Goal: Contribute content: Contribute content

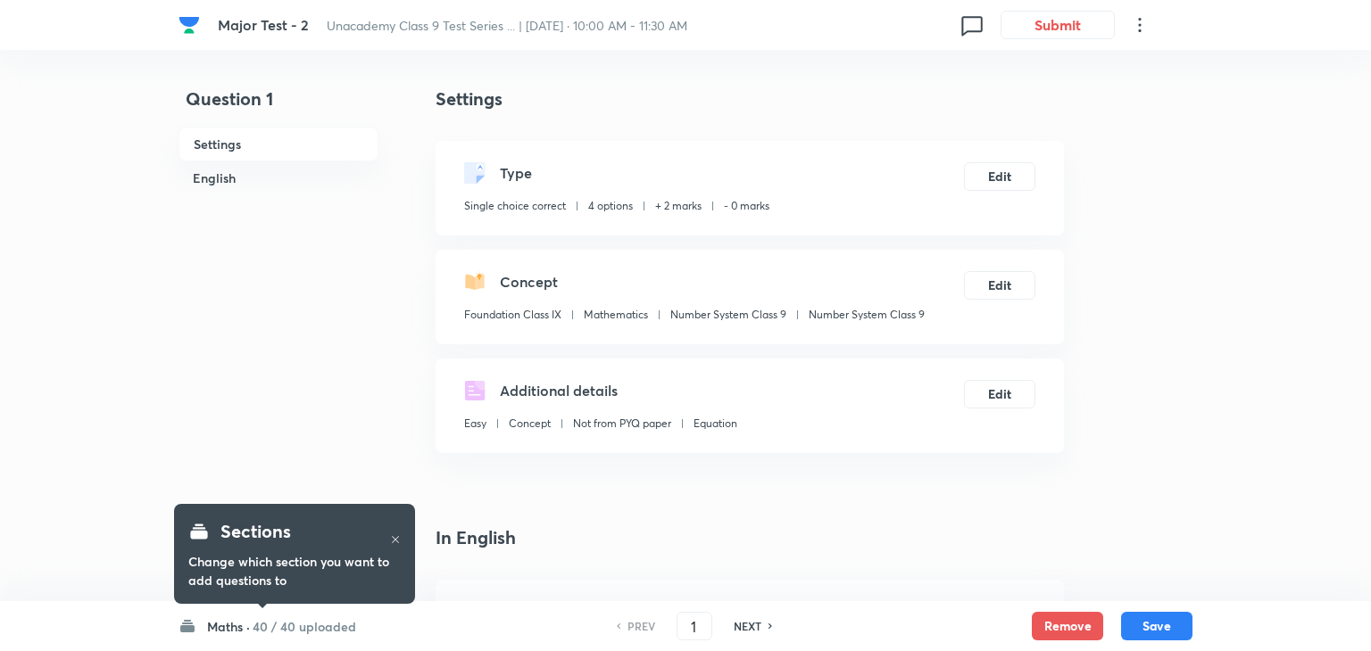
checkbox input "true"
click at [697, 624] on input "1" at bounding box center [690, 626] width 34 height 31
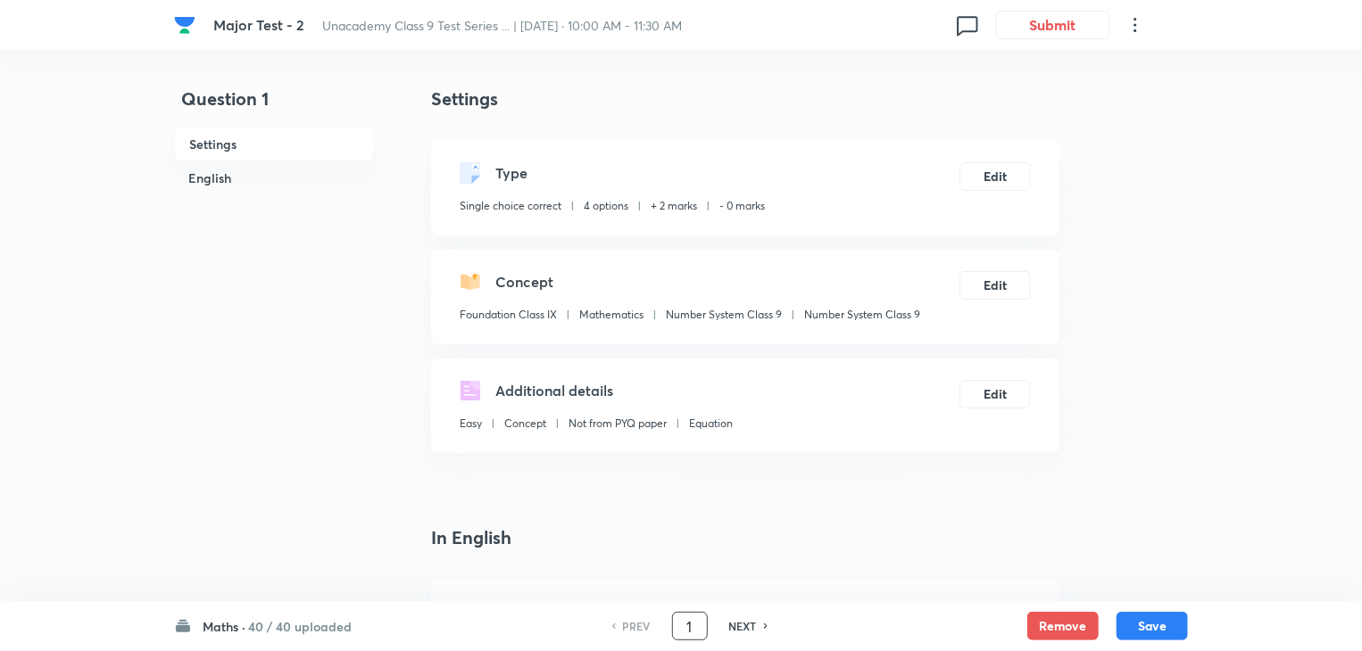
click at [697, 624] on input "1" at bounding box center [690, 626] width 34 height 31
type input "51"
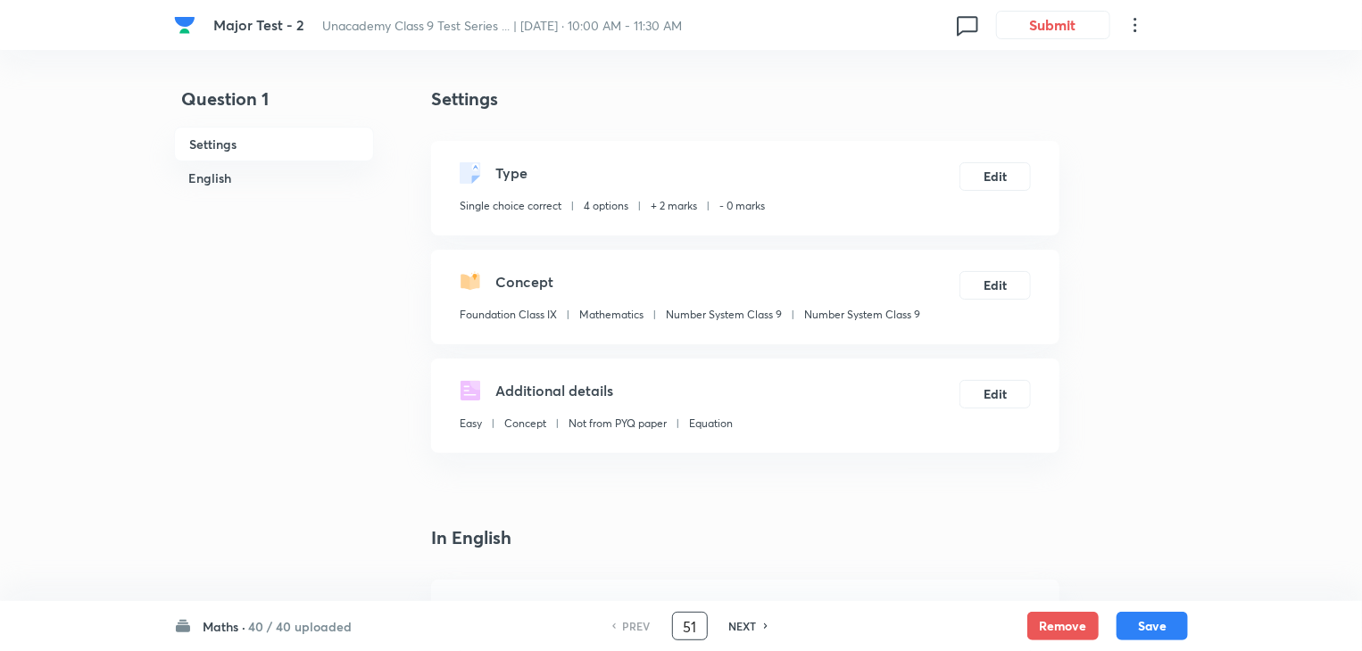
checkbox input "true"
checkbox input "false"
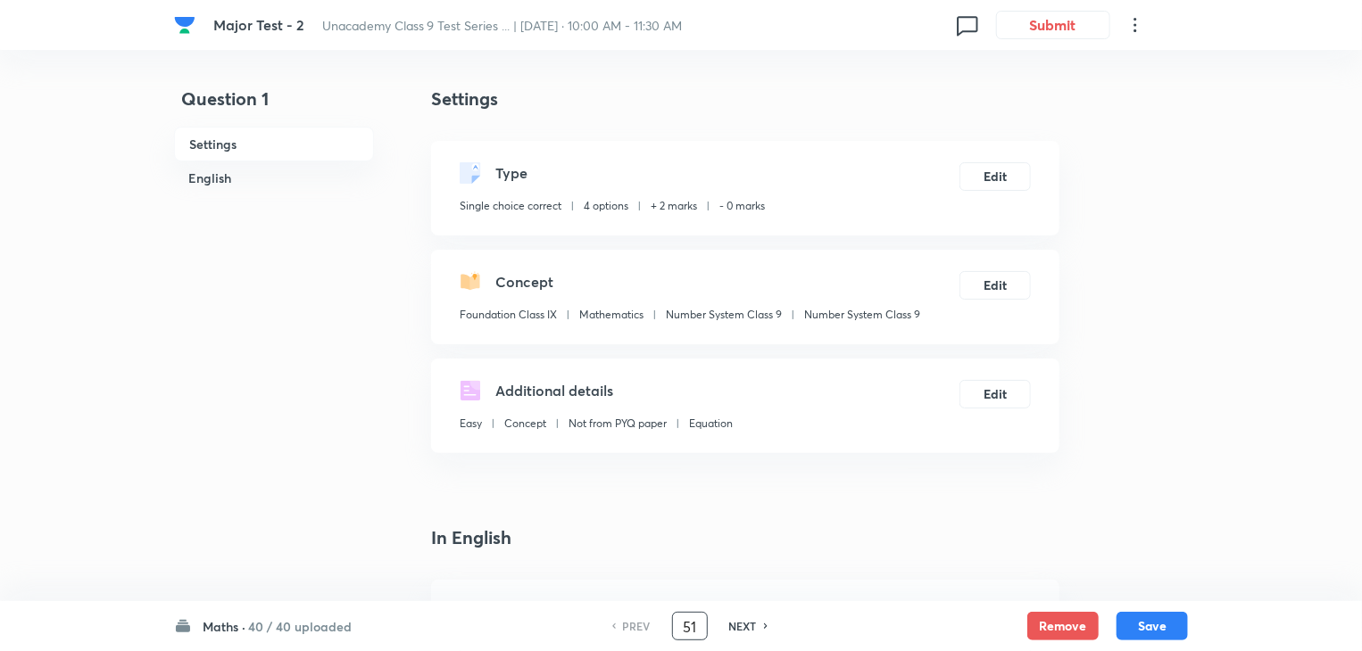
checkbox input "true"
checkbox input "false"
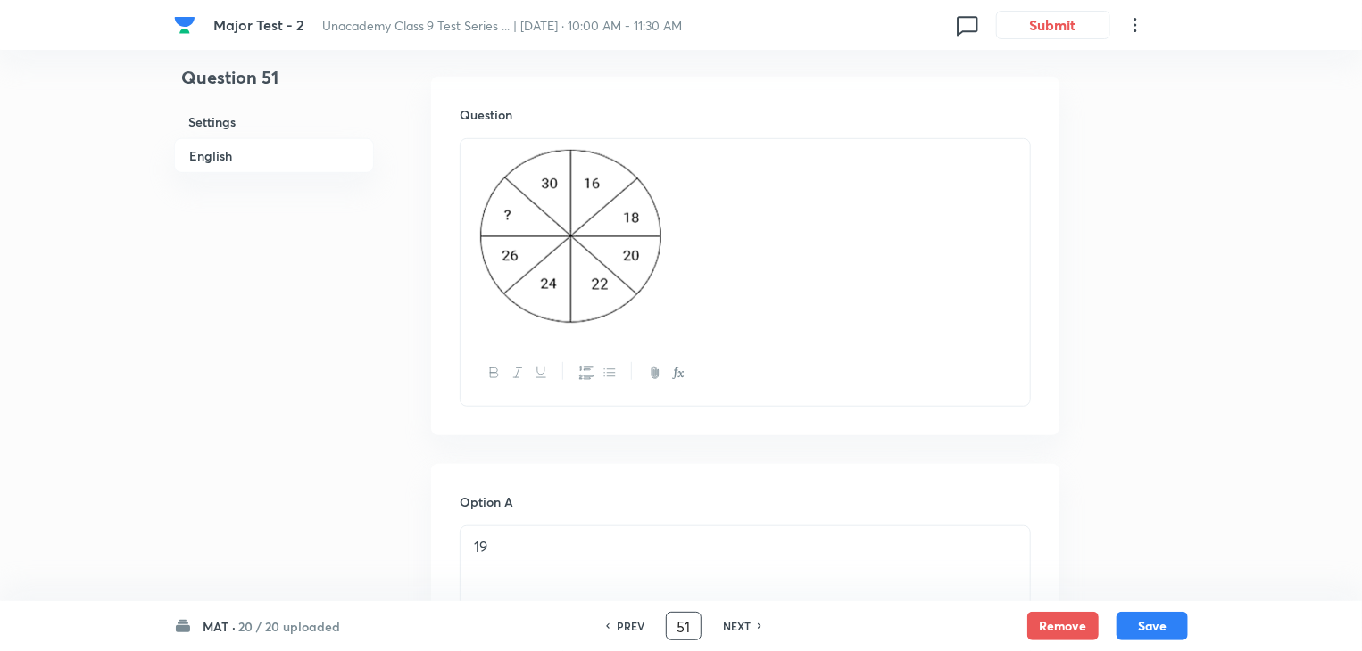
scroll to position [795, 0]
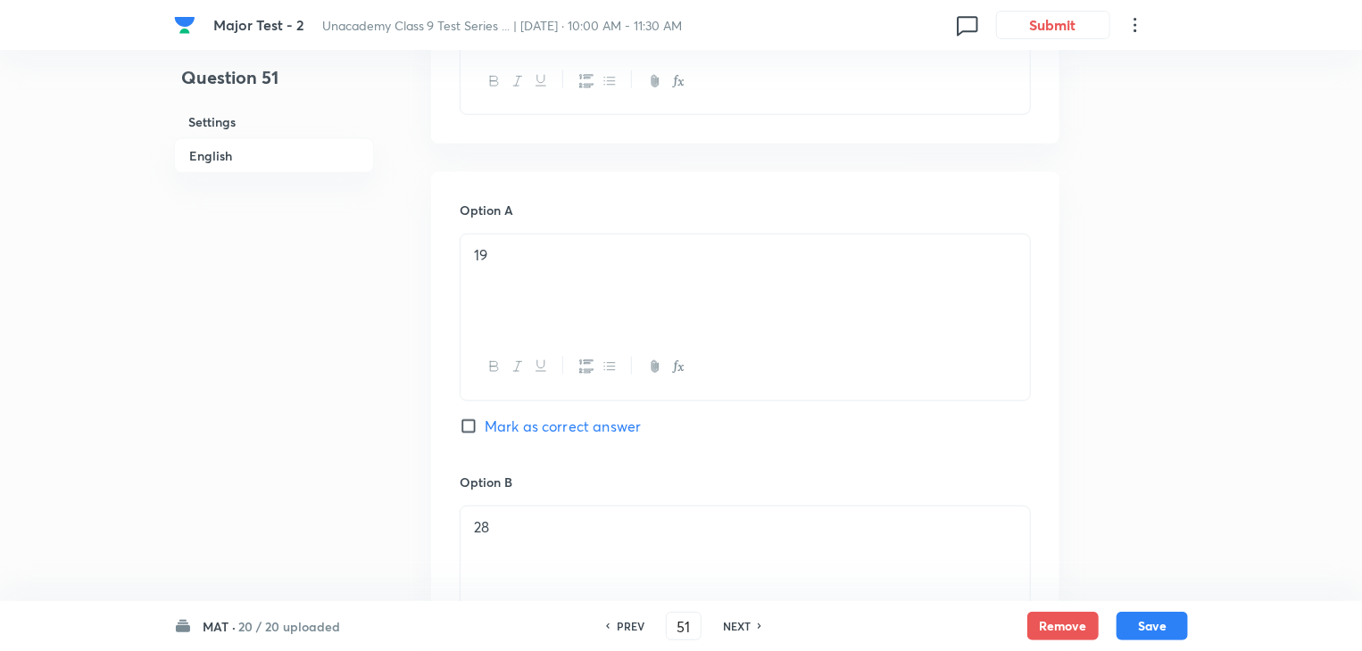
click at [468, 418] on input "Mark as correct answer" at bounding box center [472, 427] width 25 height 18
checkbox input "true"
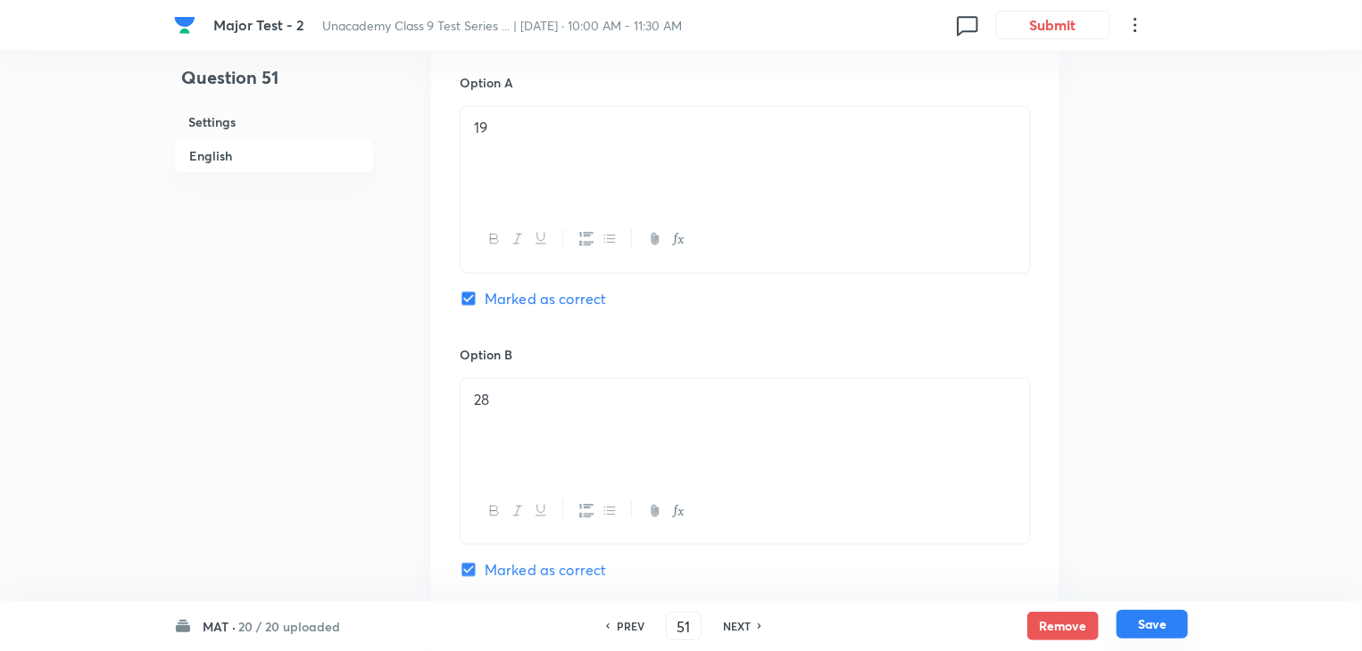
click at [1146, 621] on button "Save" at bounding box center [1151, 624] width 71 height 29
type input "52"
checkbox input "false"
checkbox input "true"
click at [625, 622] on h6 "PREV" at bounding box center [631, 626] width 28 height 16
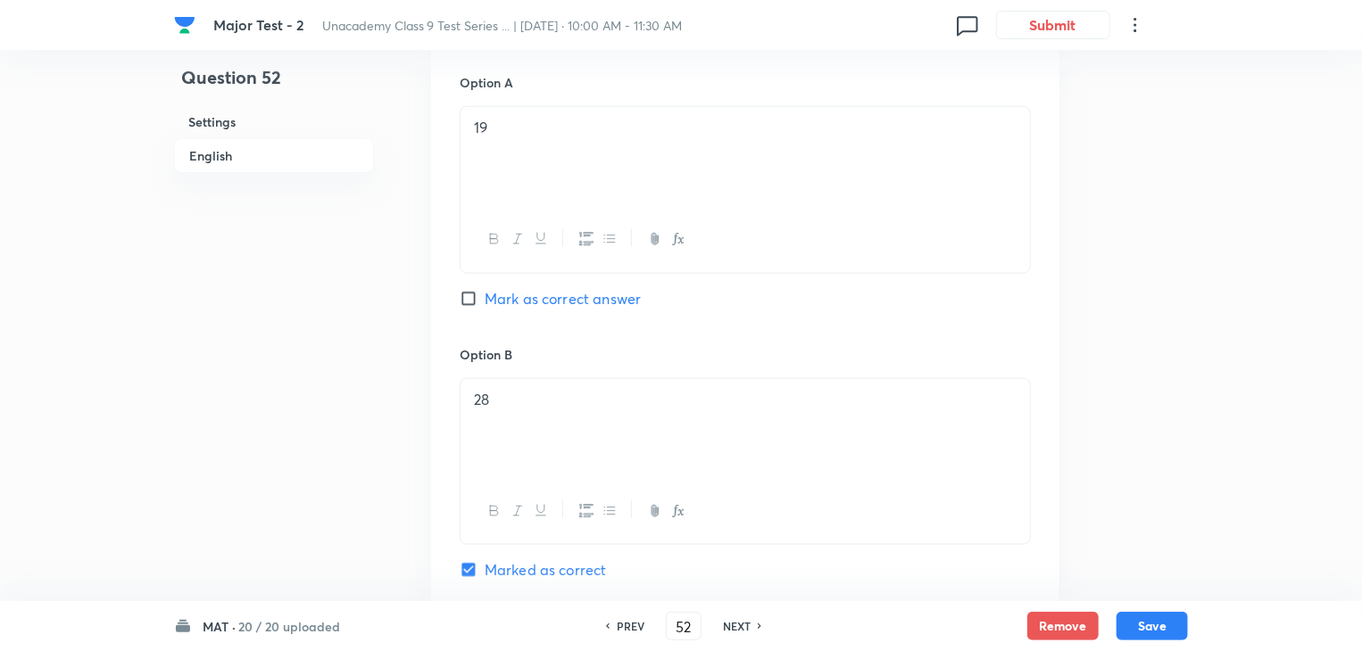
type input "51"
checkbox input "true"
click at [464, 568] on input "Marked as correct" at bounding box center [472, 570] width 25 height 18
checkbox input "false"
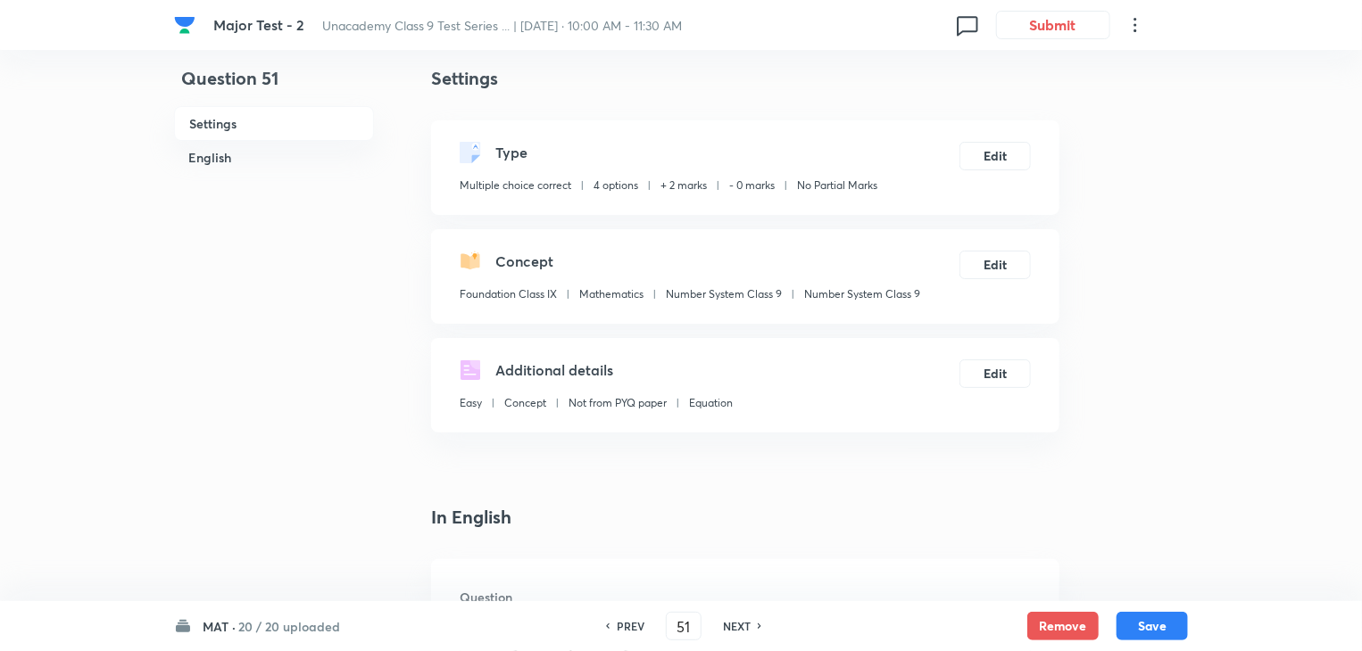
scroll to position [0, 0]
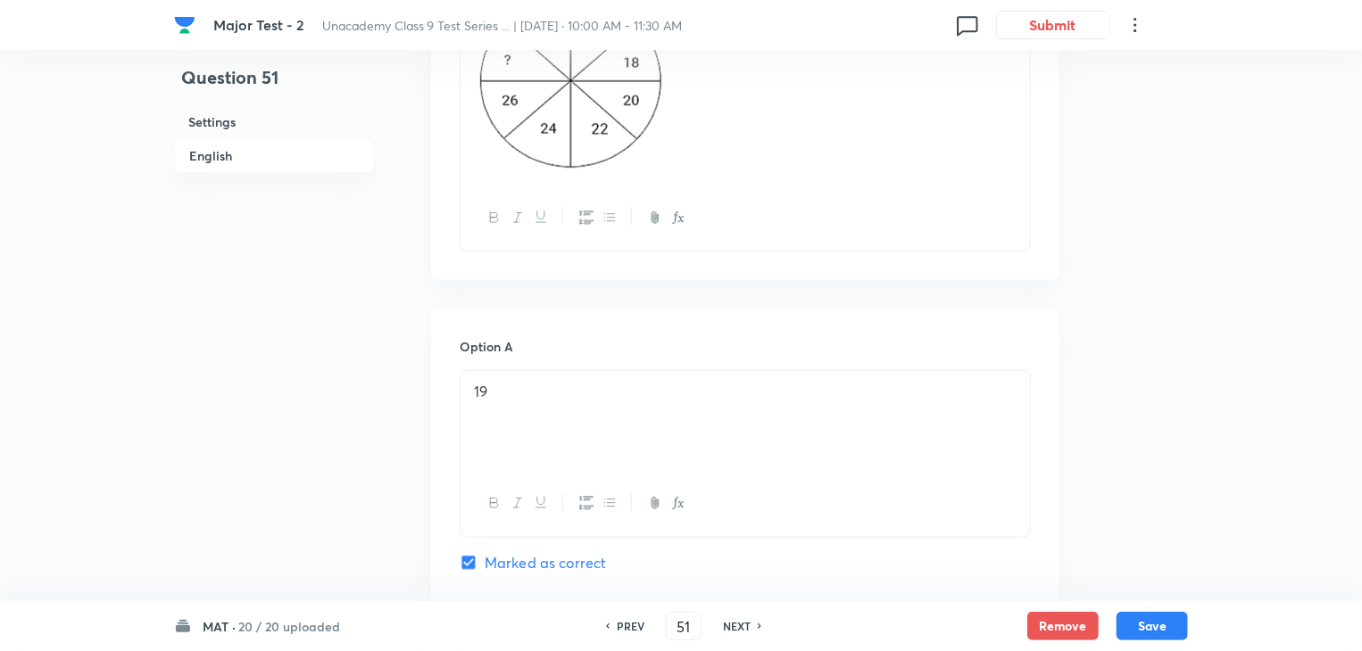
scroll to position [650, 0]
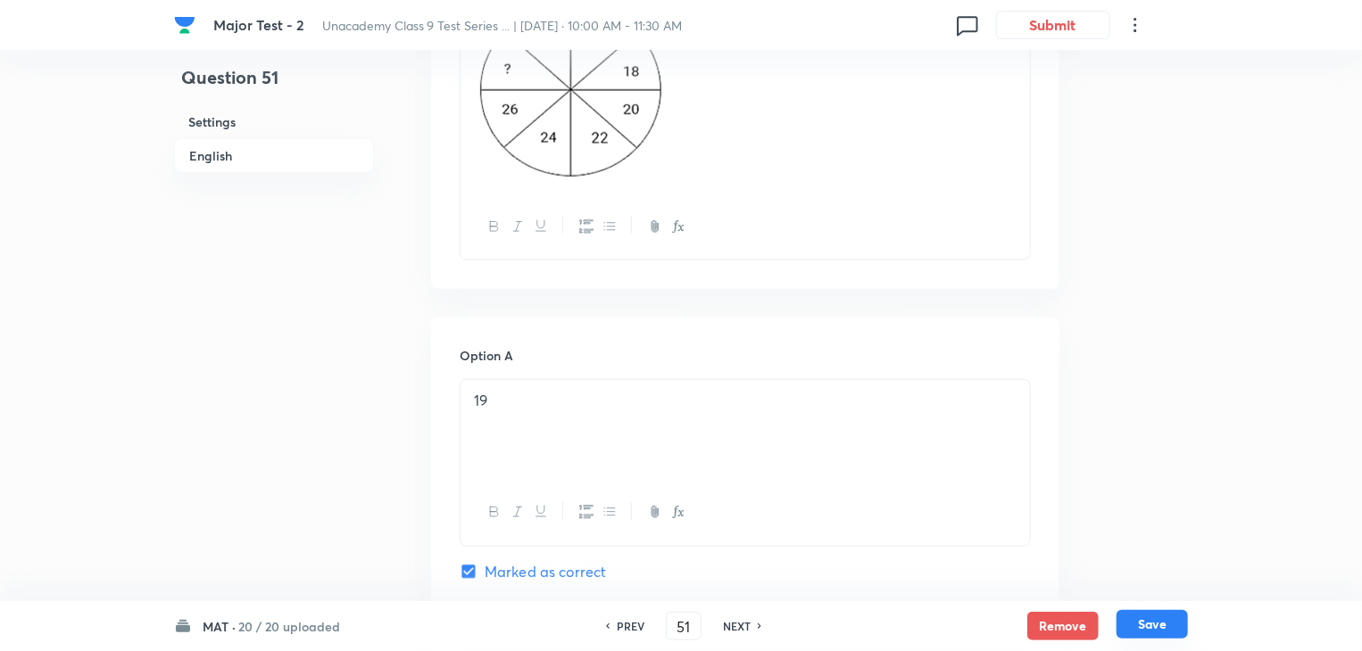
click at [1149, 627] on button "Save" at bounding box center [1151, 624] width 71 height 29
type input "52"
checkbox input "false"
checkbox input "true"
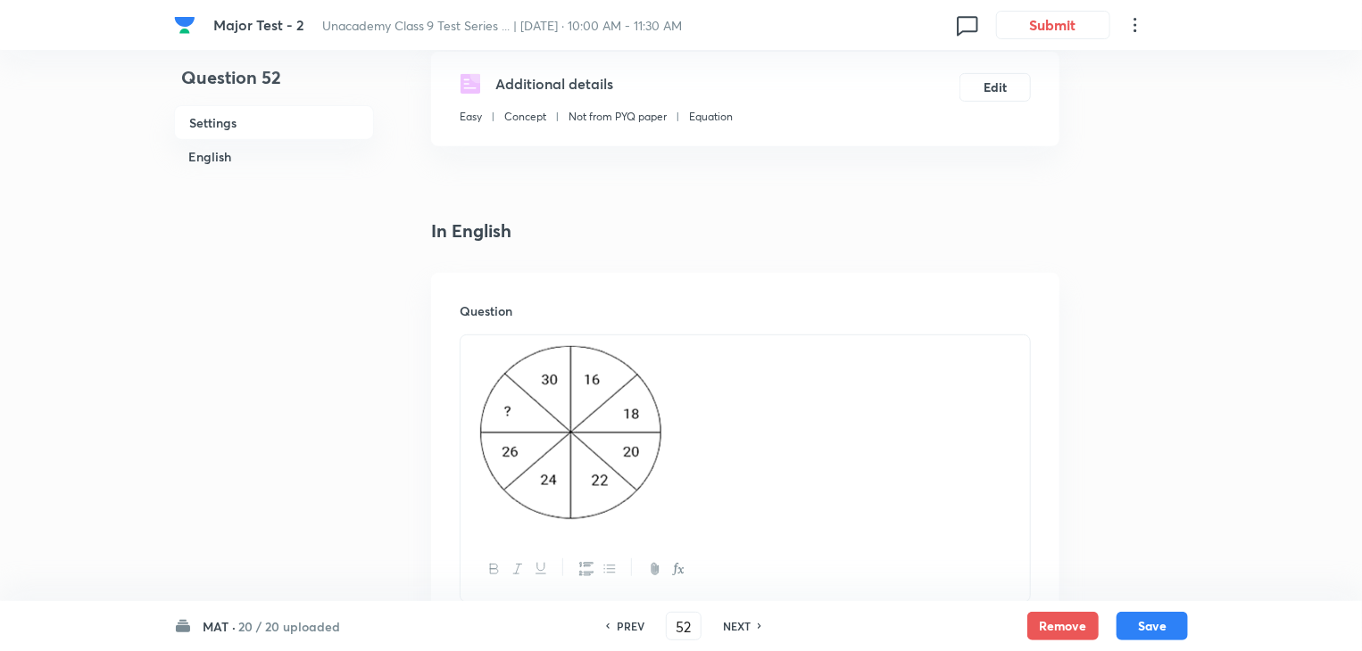
scroll to position [268, 0]
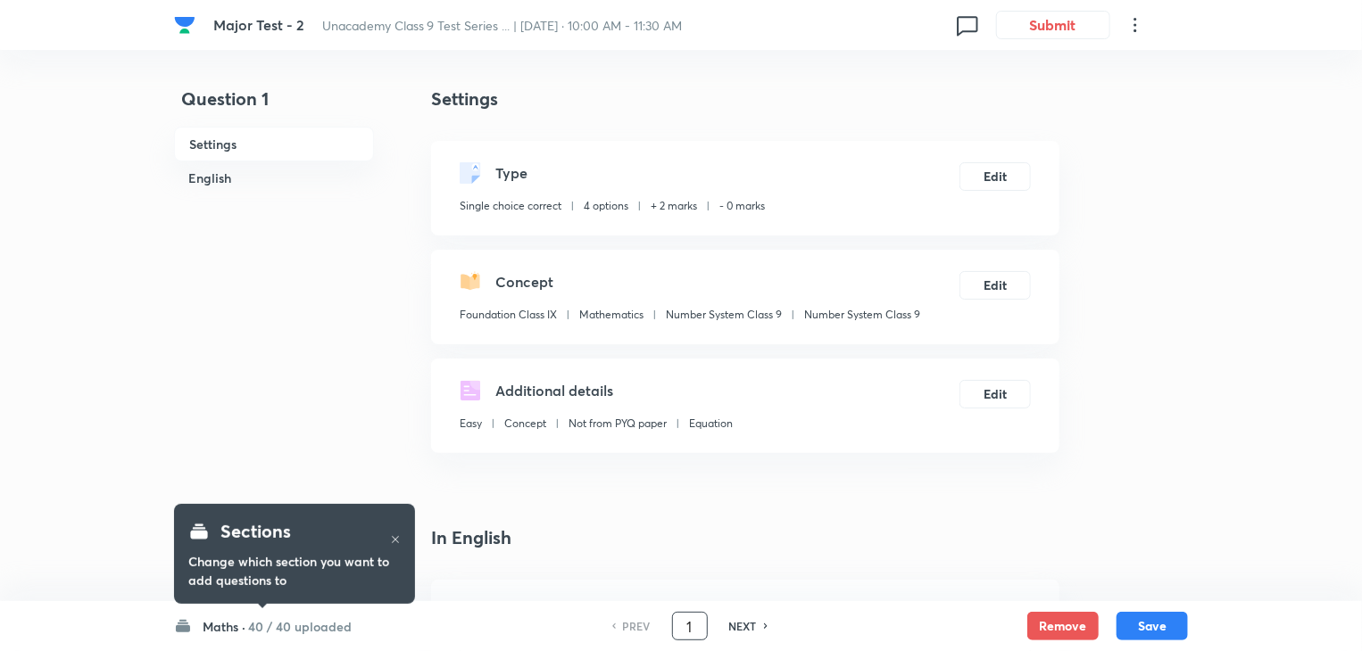
click at [695, 618] on input "1" at bounding box center [690, 626] width 34 height 31
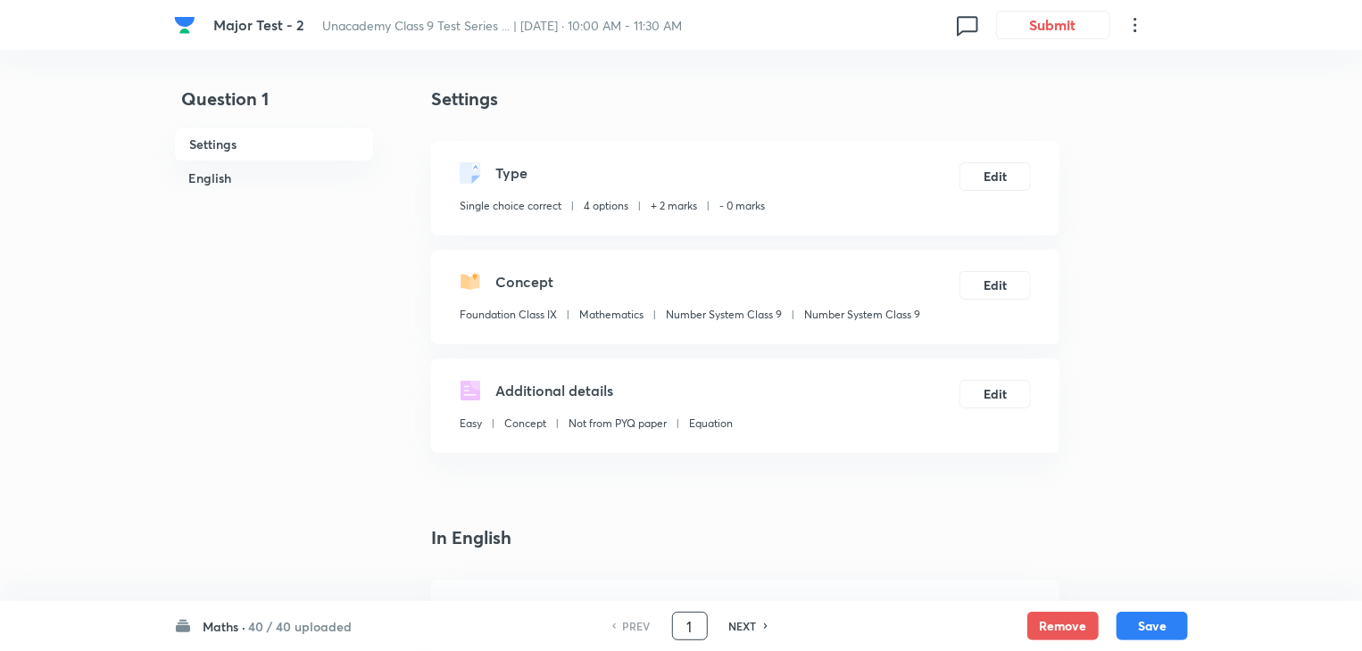
click at [695, 618] on input "1" at bounding box center [690, 626] width 34 height 31
type input "51"
checkbox input "true"
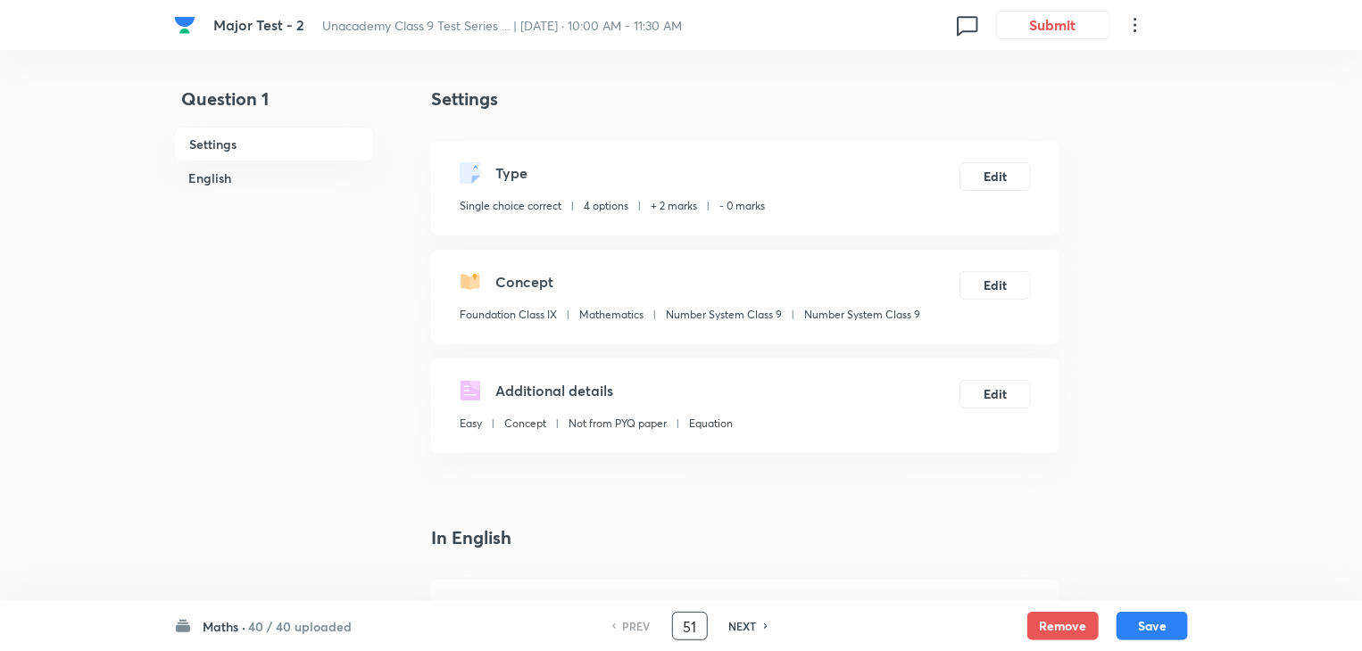
checkbox input "true"
checkbox input "false"
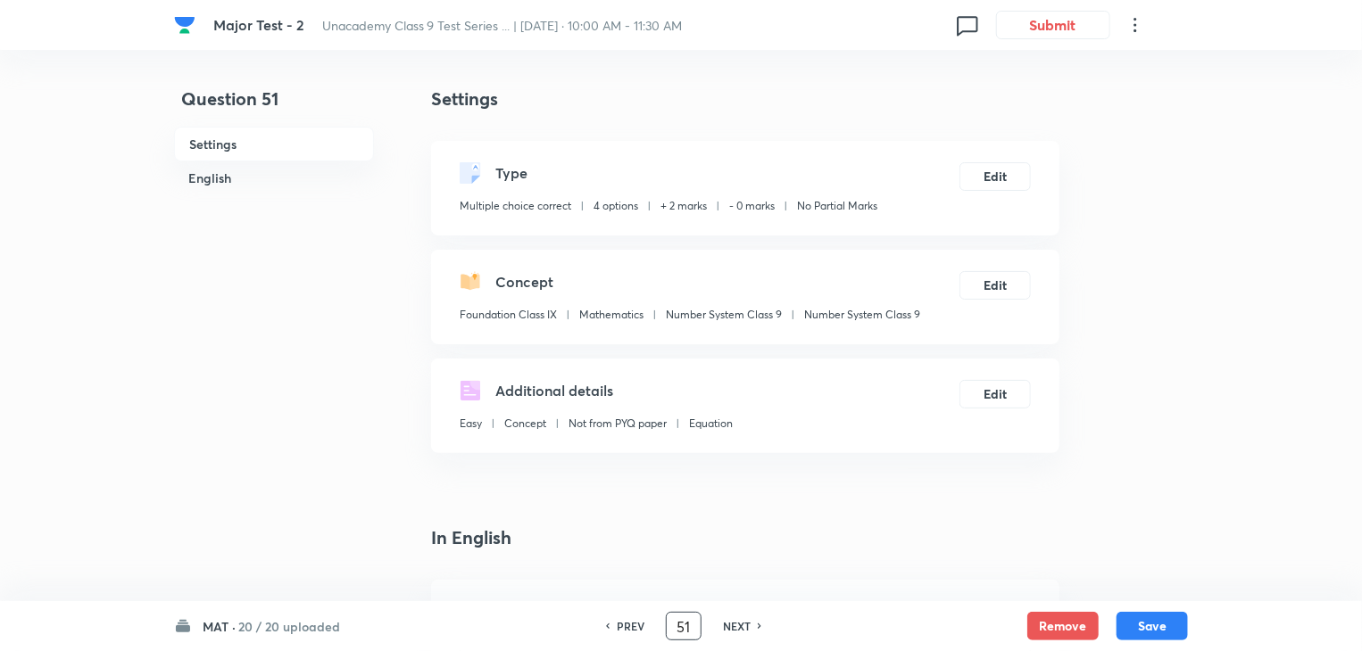
checkbox input "false"
checkbox input "true"
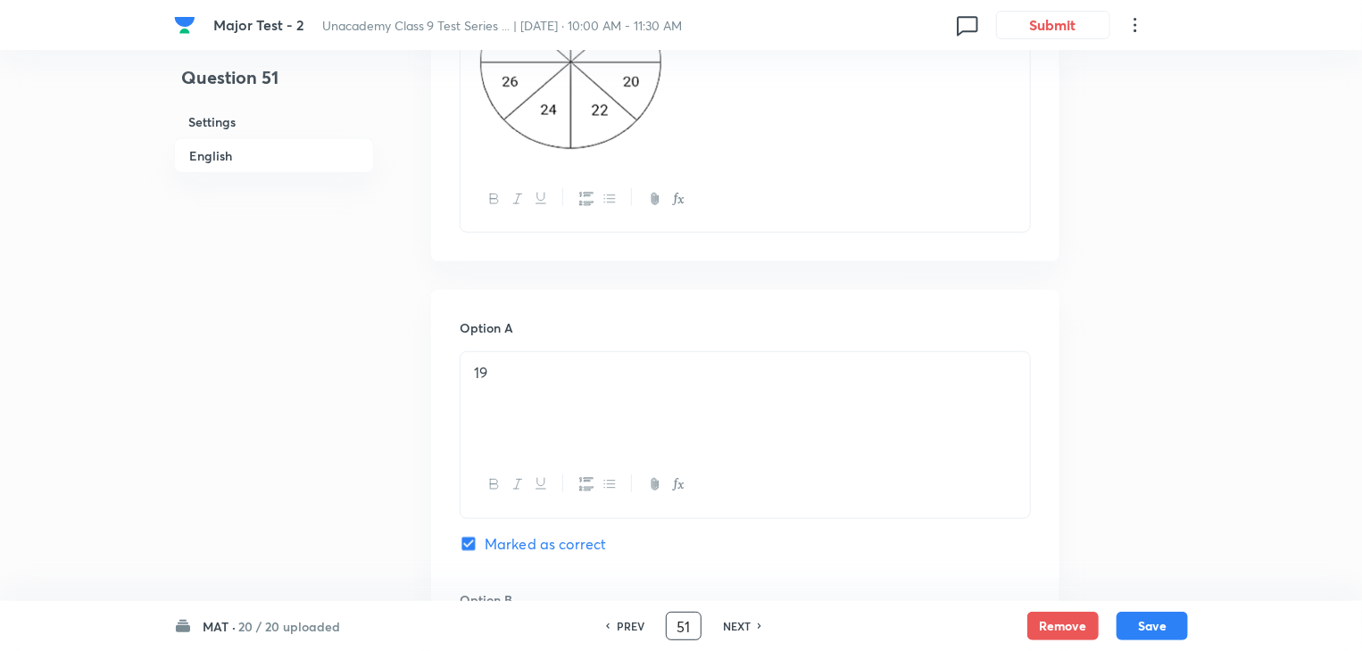
scroll to position [673, 0]
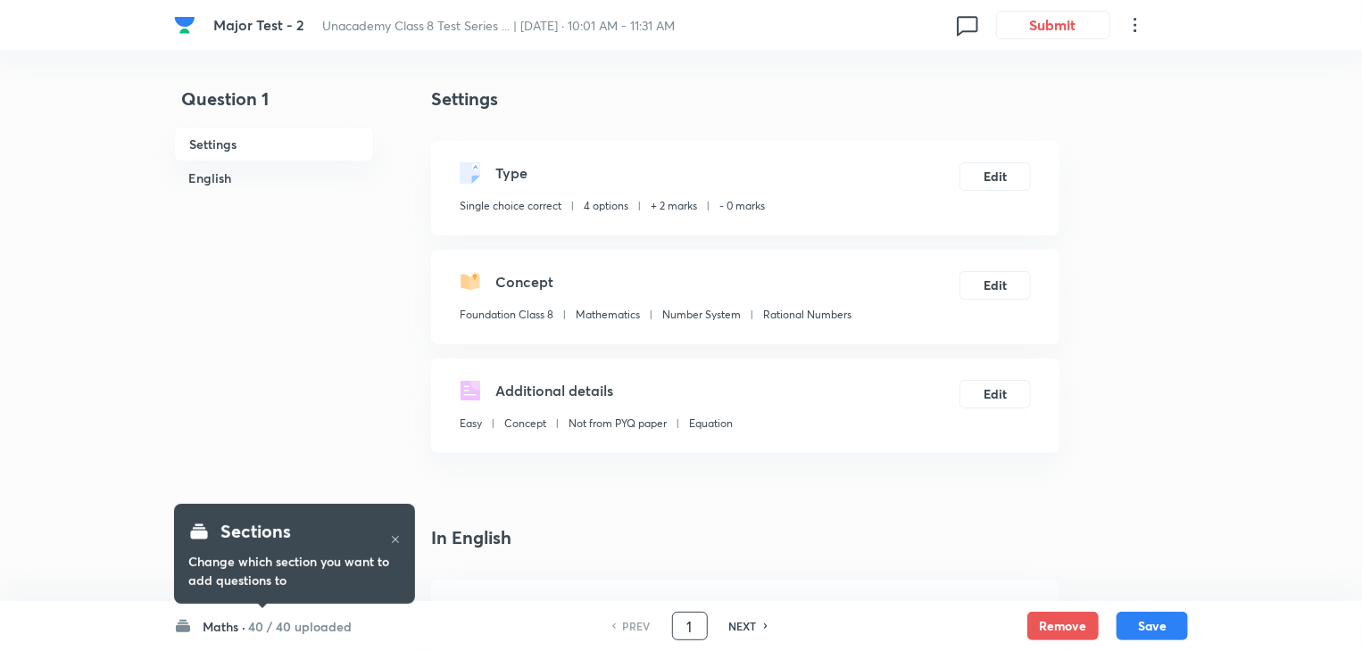
click at [681, 631] on input "1" at bounding box center [690, 626] width 34 height 31
type input "24"
checkbox input "true"
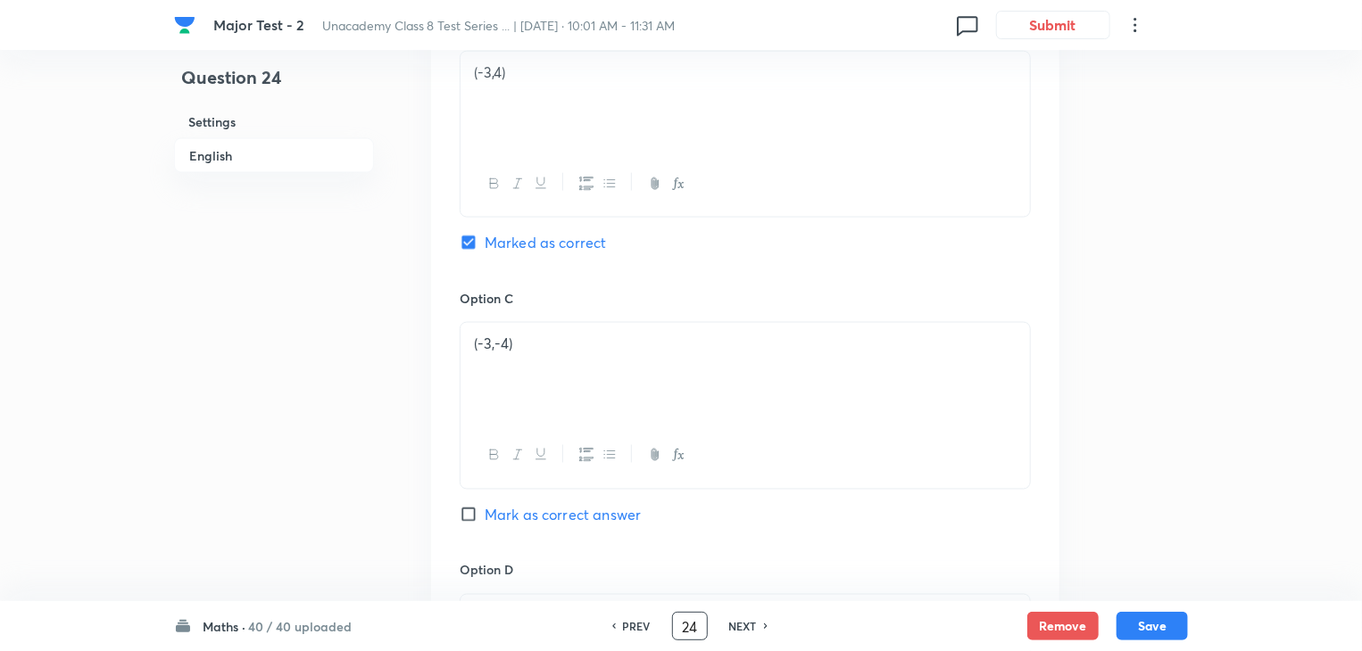
scroll to position [1156, 0]
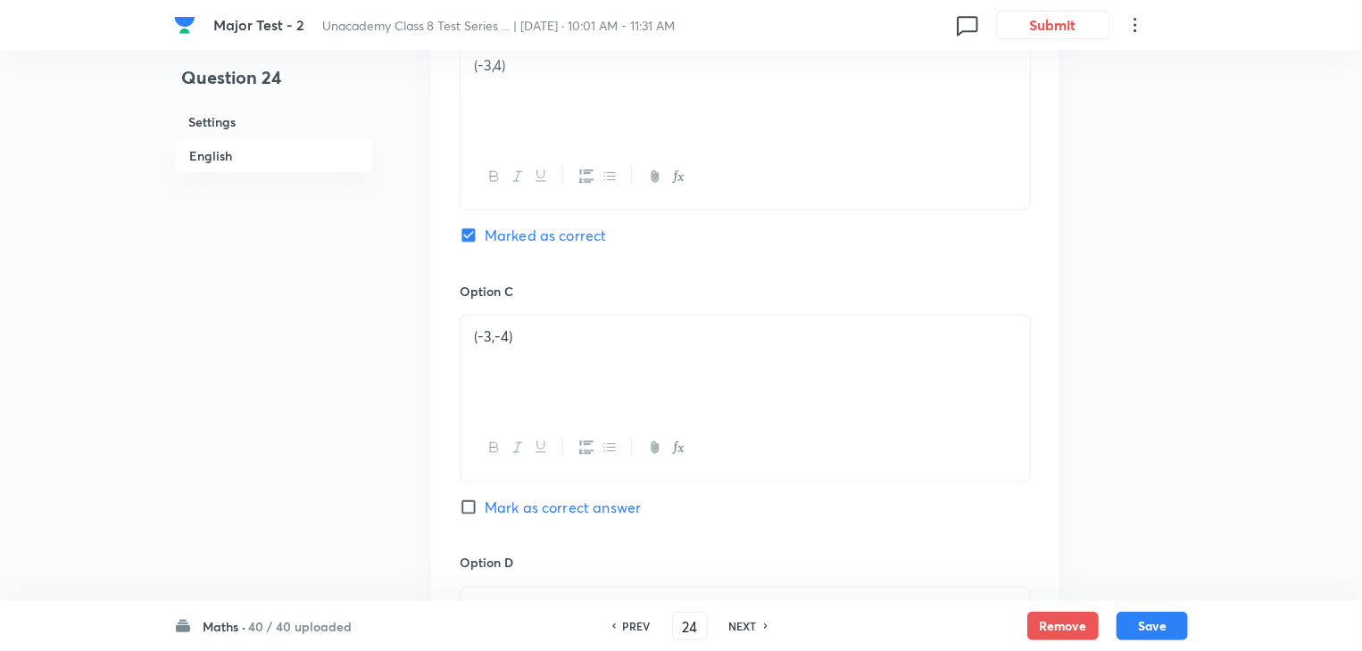
click at [466, 508] on input "Mark as correct answer" at bounding box center [472, 508] width 25 height 18
checkbox input "true"
checkbox input "false"
click at [1148, 626] on button "Save" at bounding box center [1151, 624] width 71 height 29
type input "25"
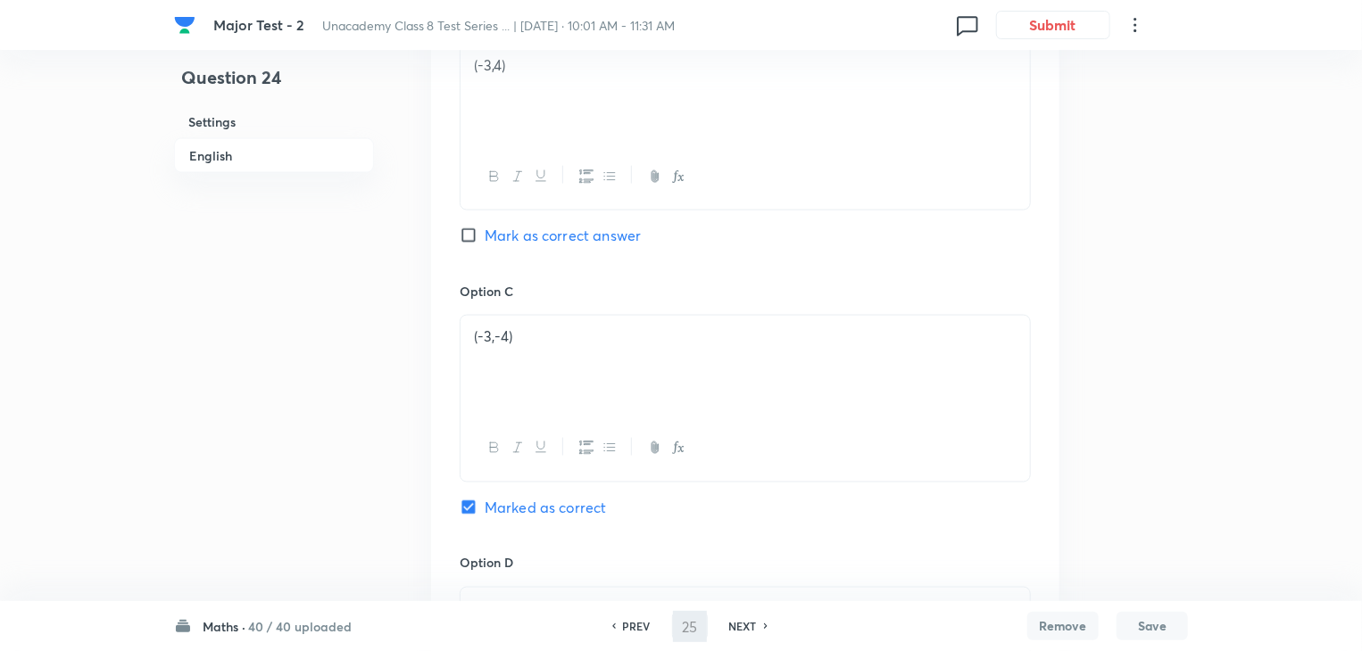
checkbox input "false"
checkbox input "true"
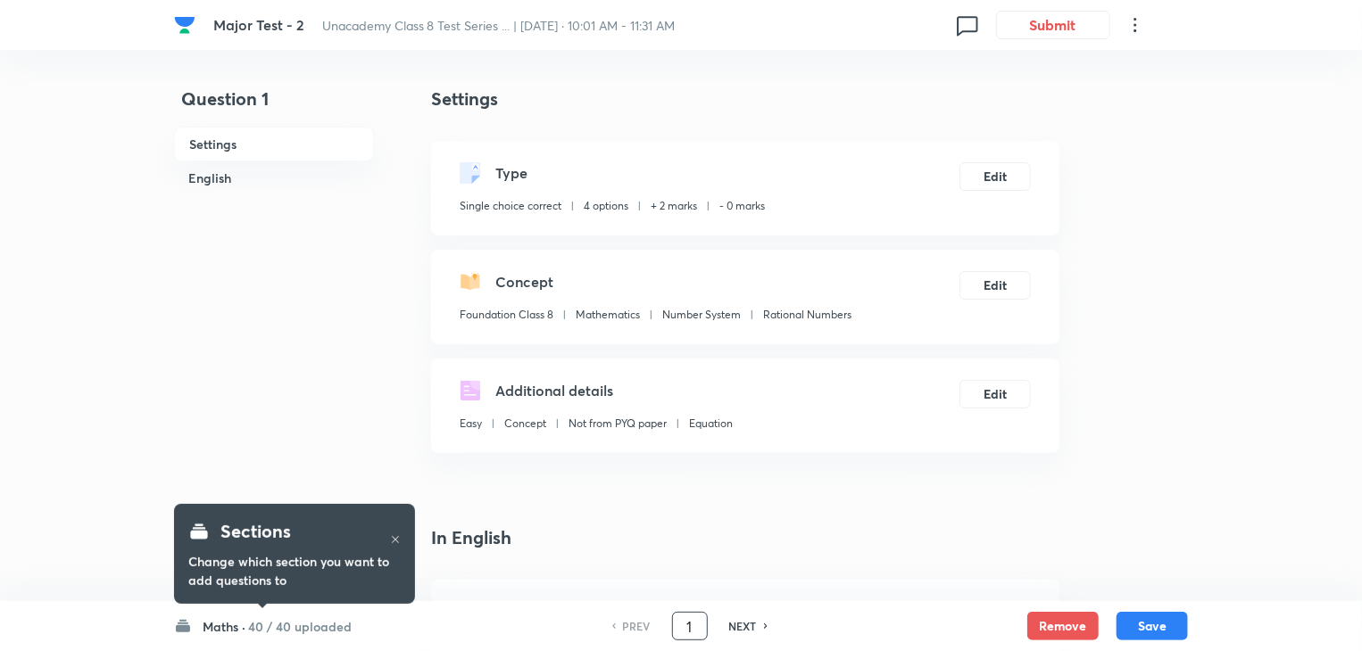
click at [687, 626] on input "1" at bounding box center [690, 626] width 34 height 31
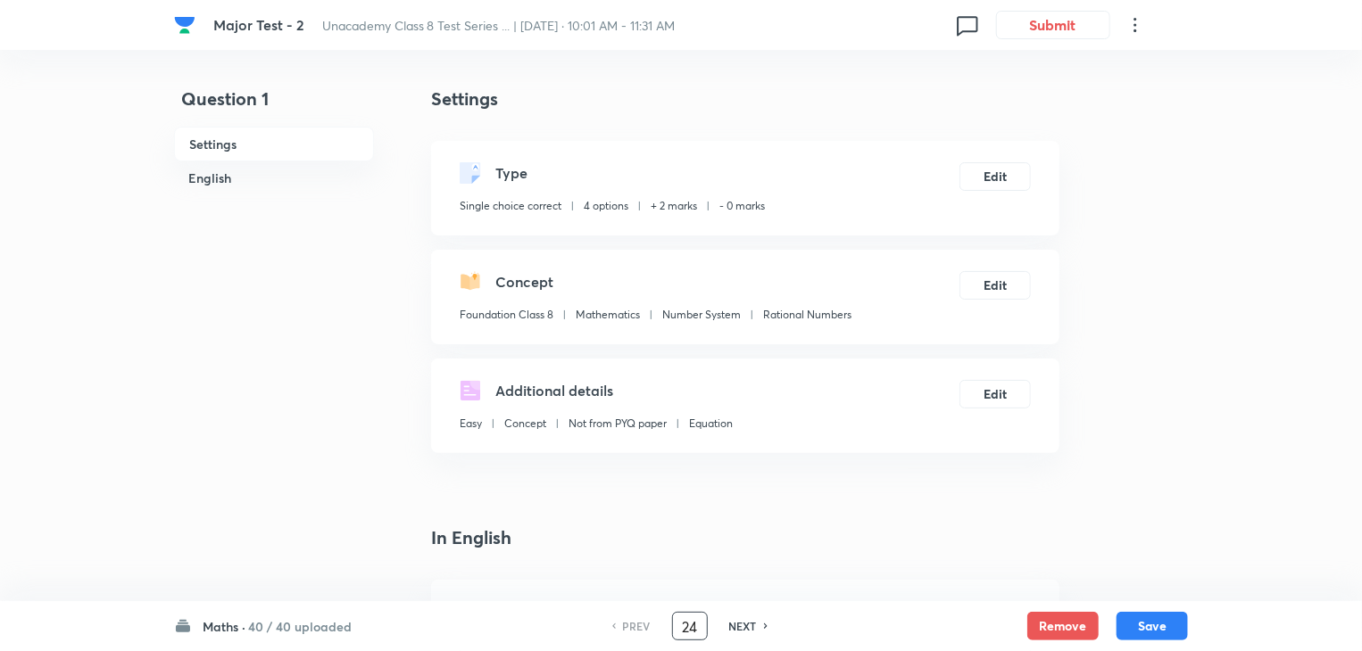
type input "24"
checkbox input "false"
checkbox input "true"
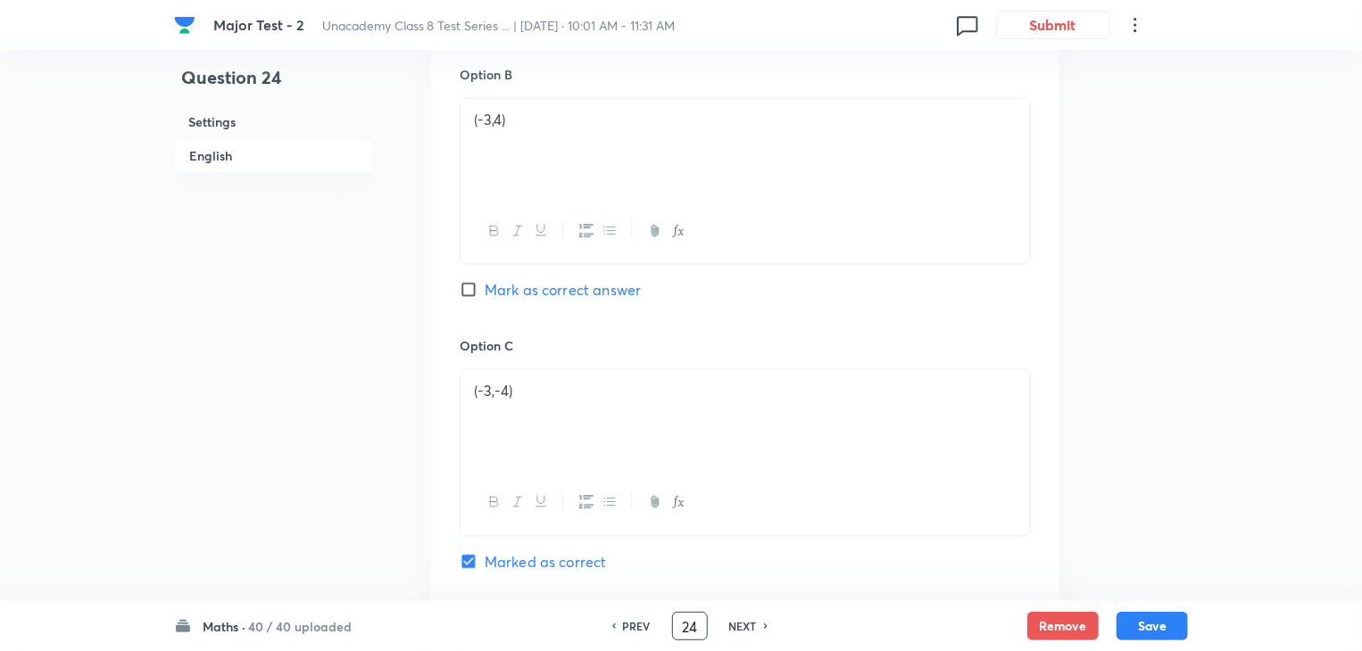
scroll to position [1114, 0]
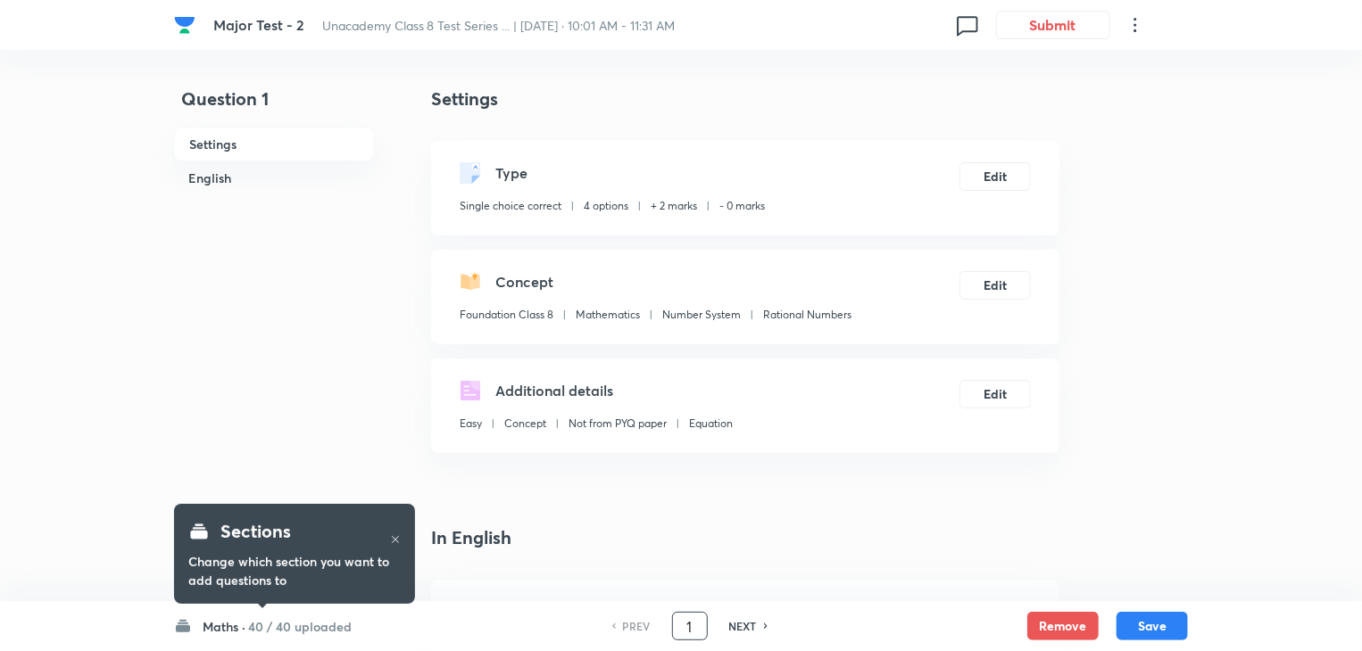
click at [696, 627] on input "1" at bounding box center [690, 626] width 34 height 31
type input "24"
checkbox input "false"
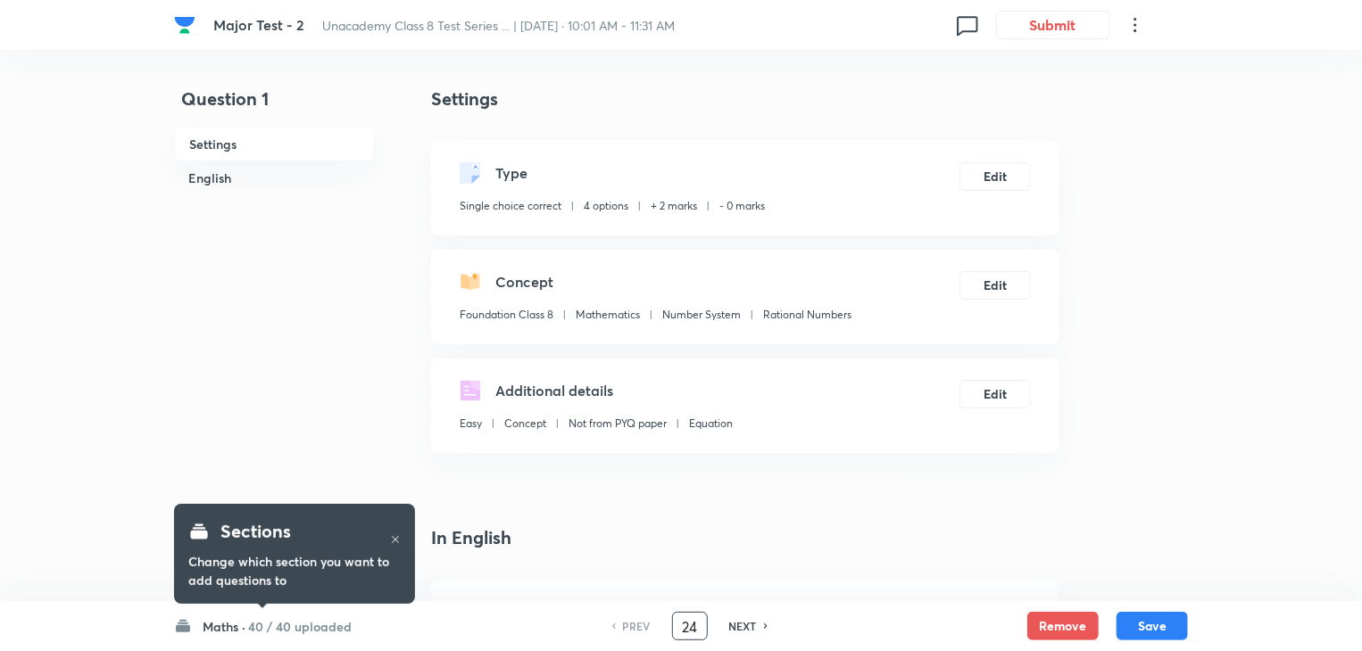
checkbox input "true"
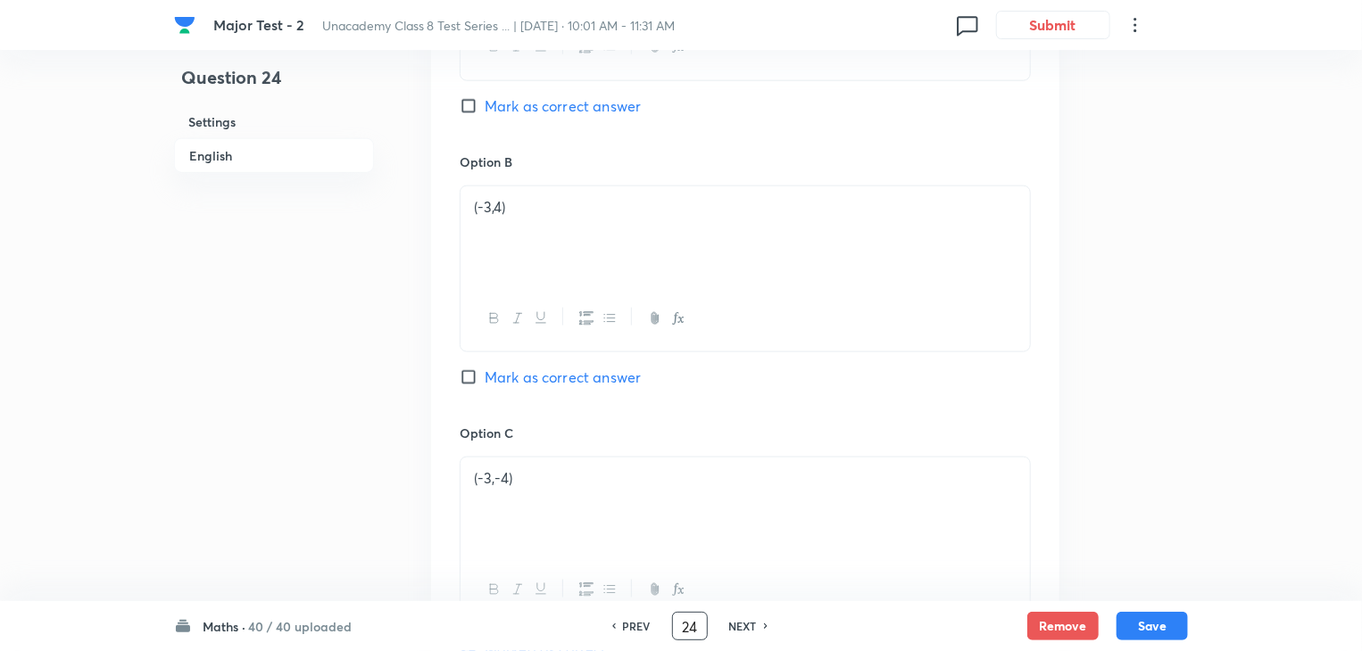
scroll to position [1124, 0]
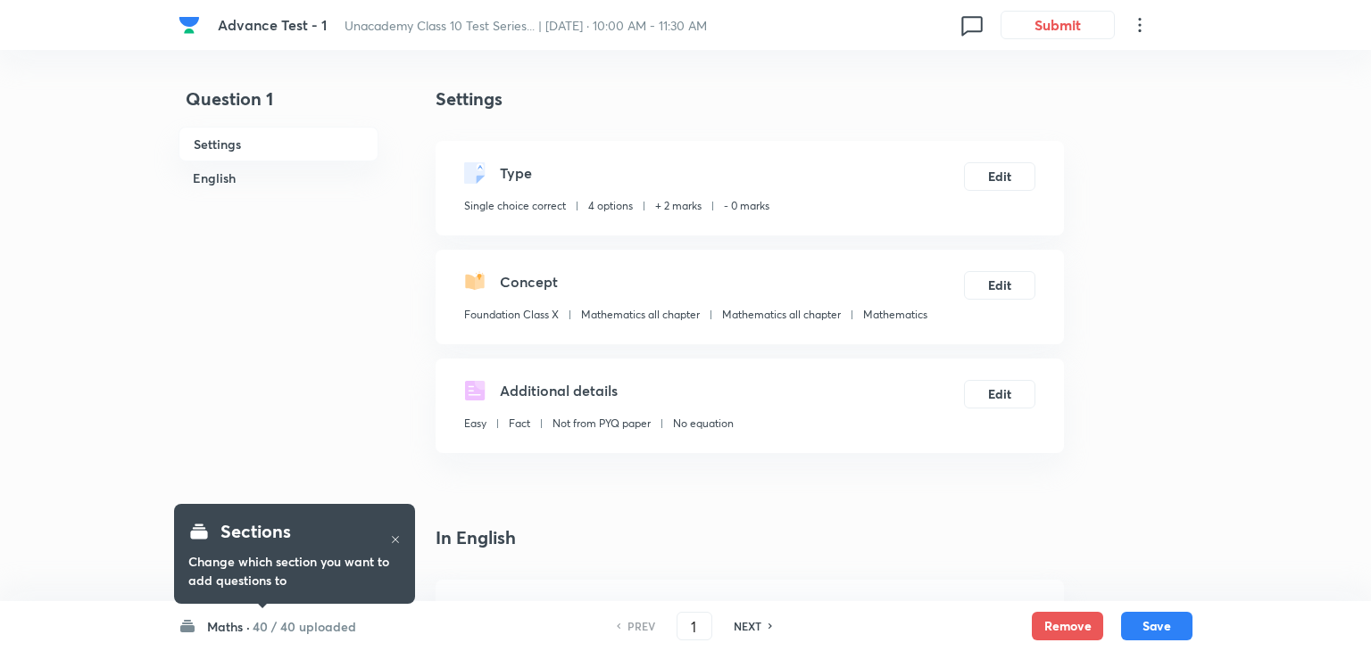
checkbox input "true"
click at [697, 638] on input "1" at bounding box center [690, 626] width 34 height 31
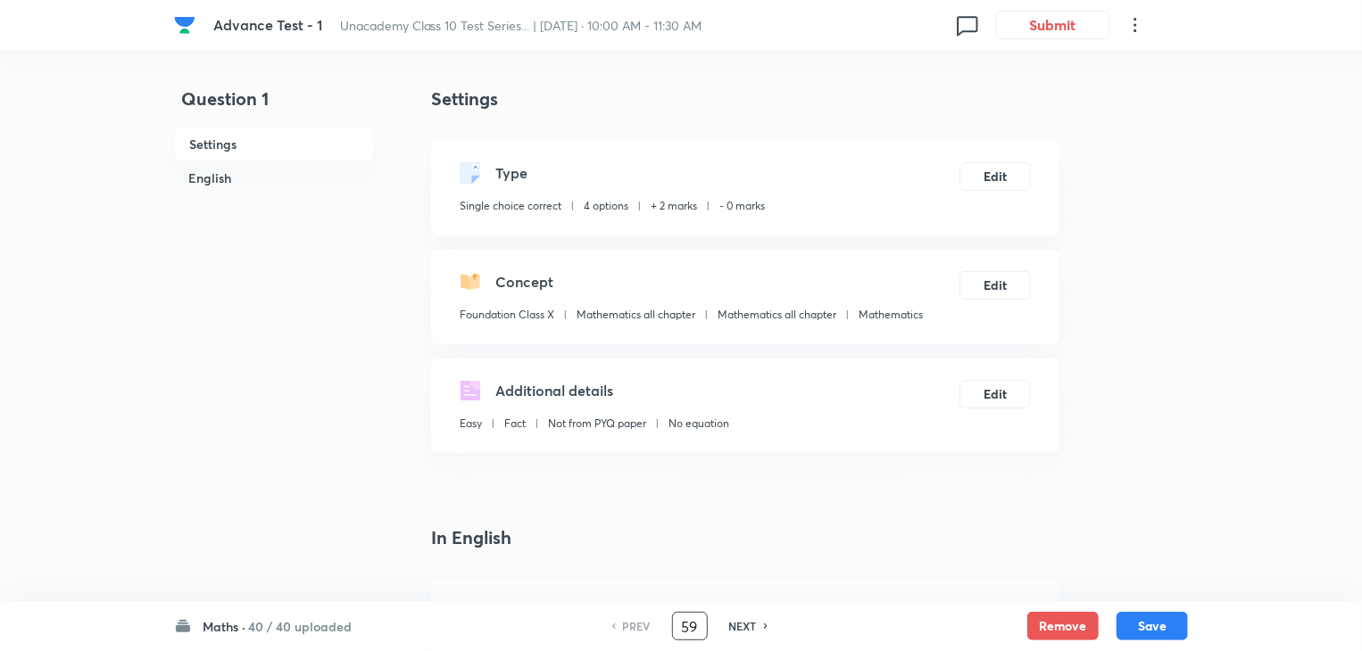
type input "59"
checkbox input "true"
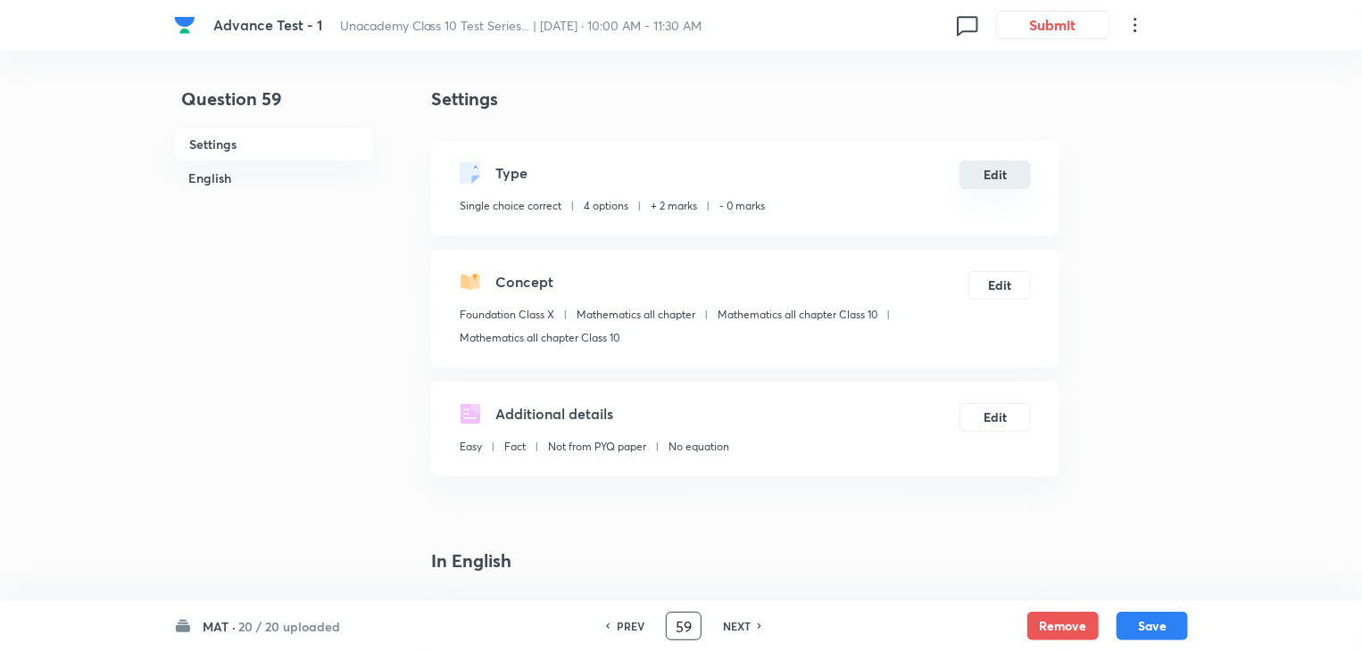
click at [1000, 178] on button "Edit" at bounding box center [994, 175] width 71 height 29
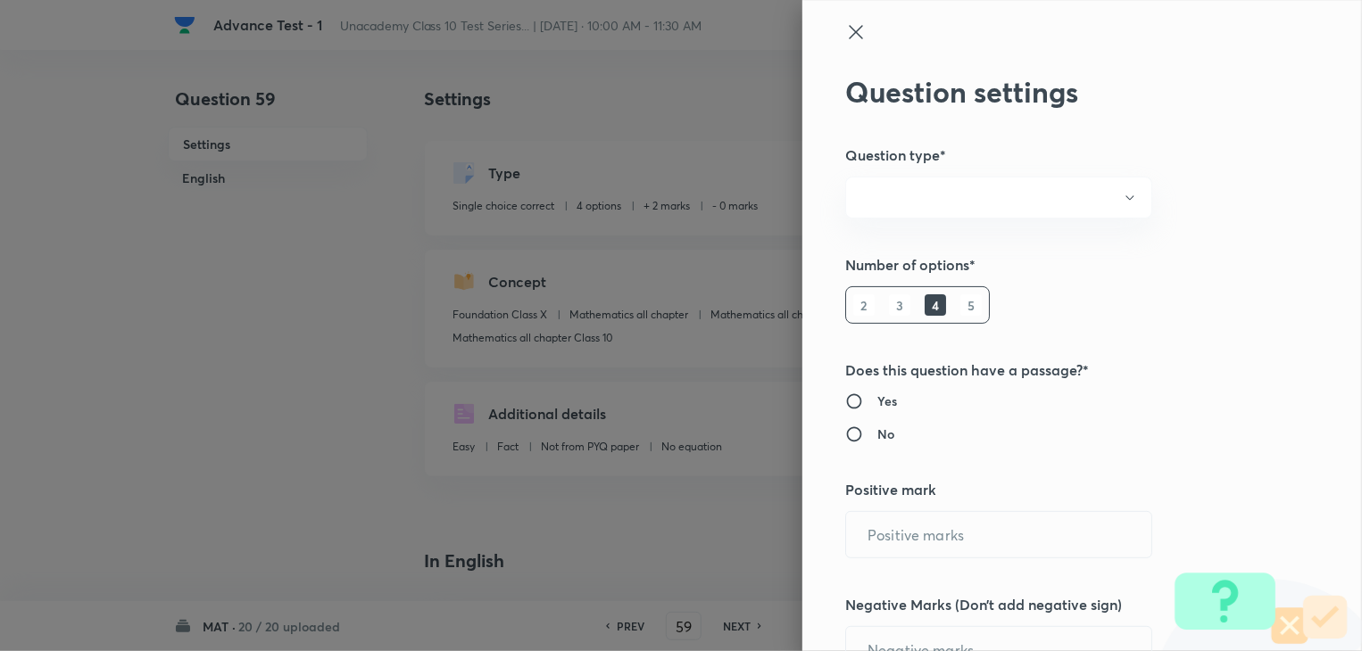
radio input "true"
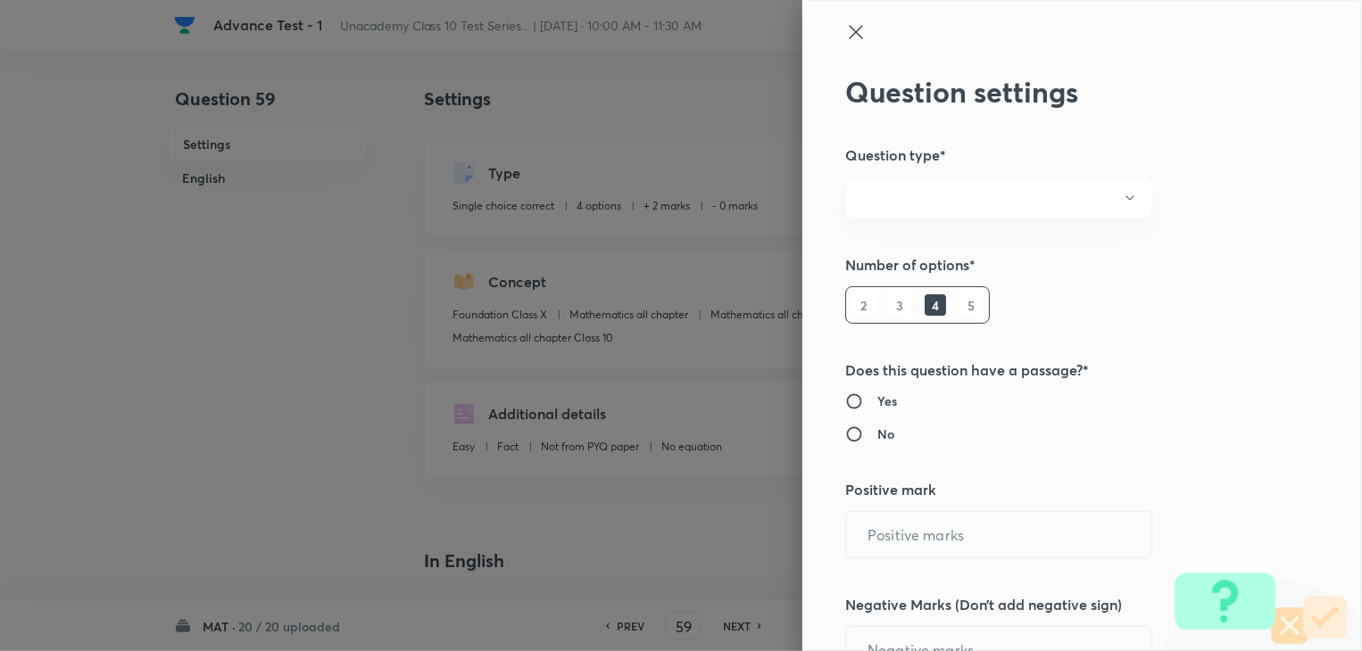
radio input "true"
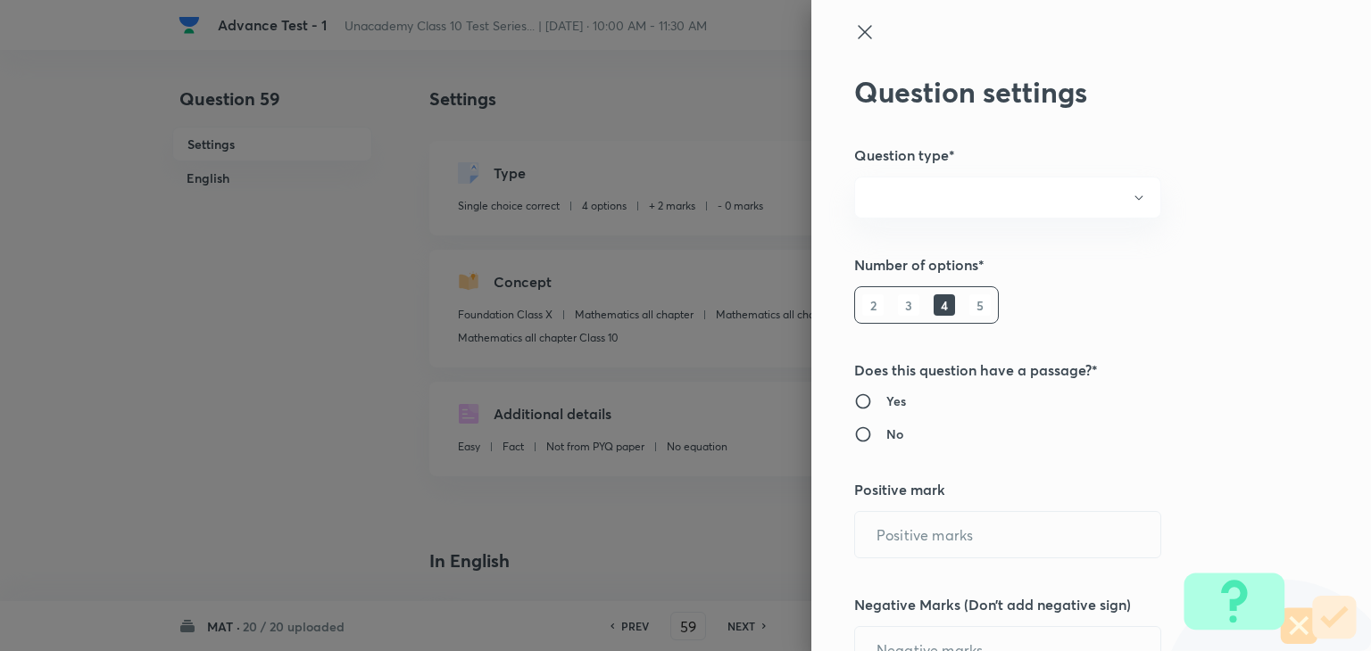
type input "2"
type input "0"
type input "Foundation Class X"
type input "Mathematics all chapter"
type input "Mathematics all chapter Class 10"
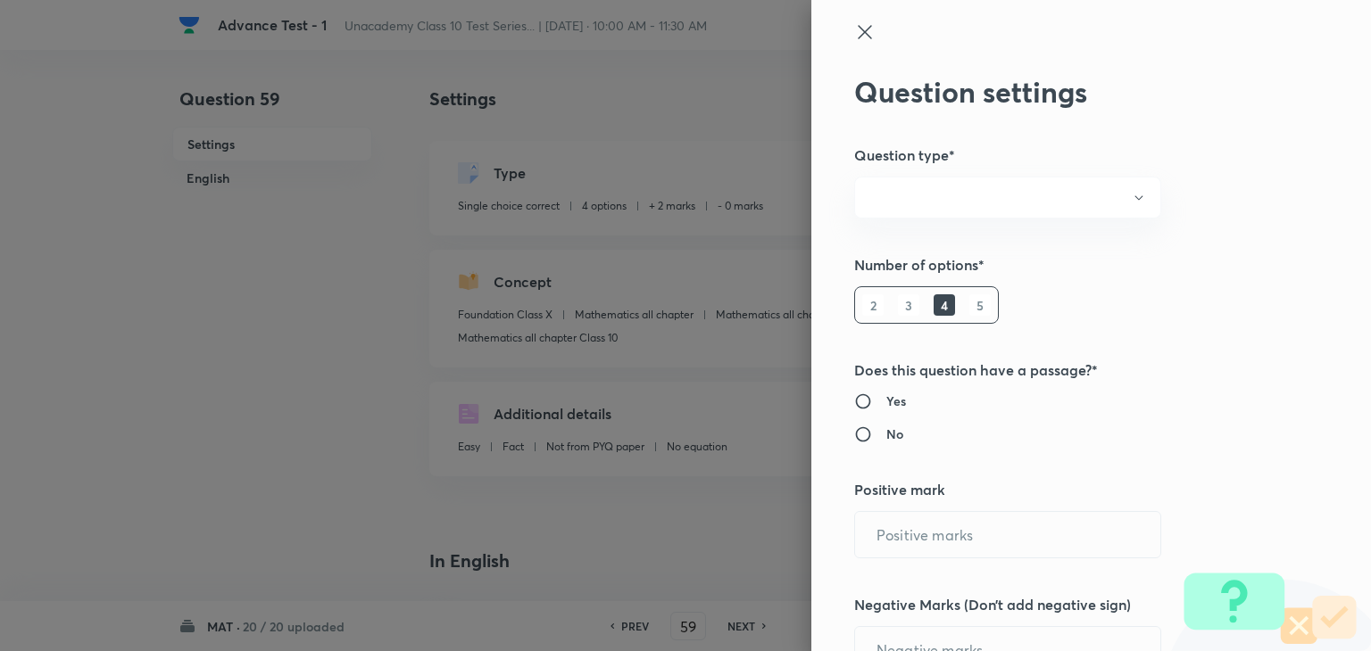
type input "Mathematics all chapter Class 10"
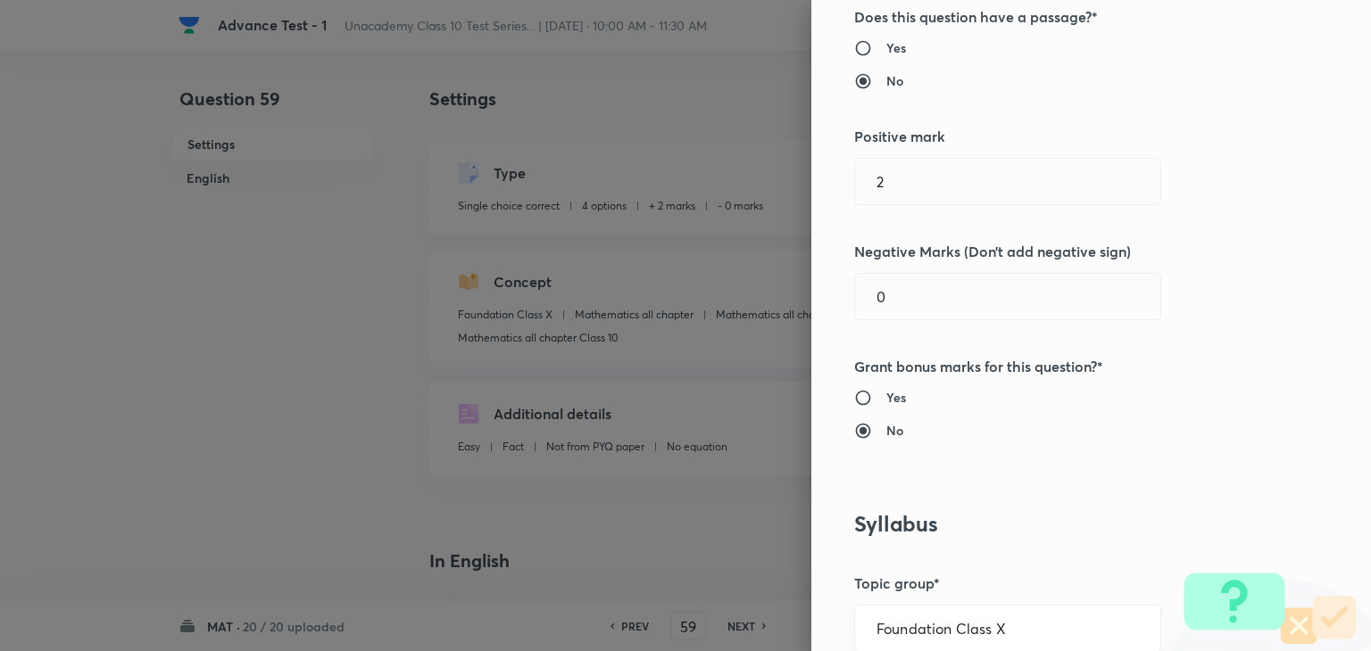
scroll to position [356, 0]
click at [886, 397] on h6 "Yes" at bounding box center [896, 395] width 20 height 19
click at [875, 397] on input "Yes" at bounding box center [870, 395] width 32 height 18
radio input "true"
radio input "false"
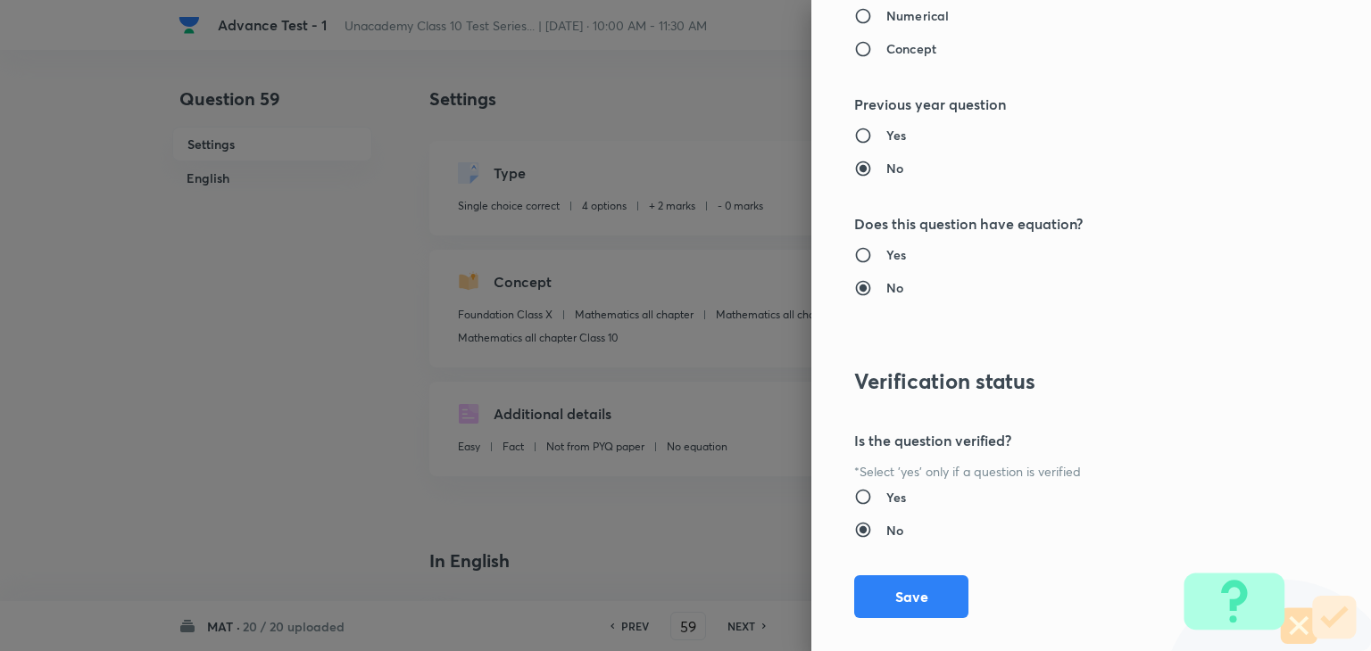
scroll to position [1898, 0]
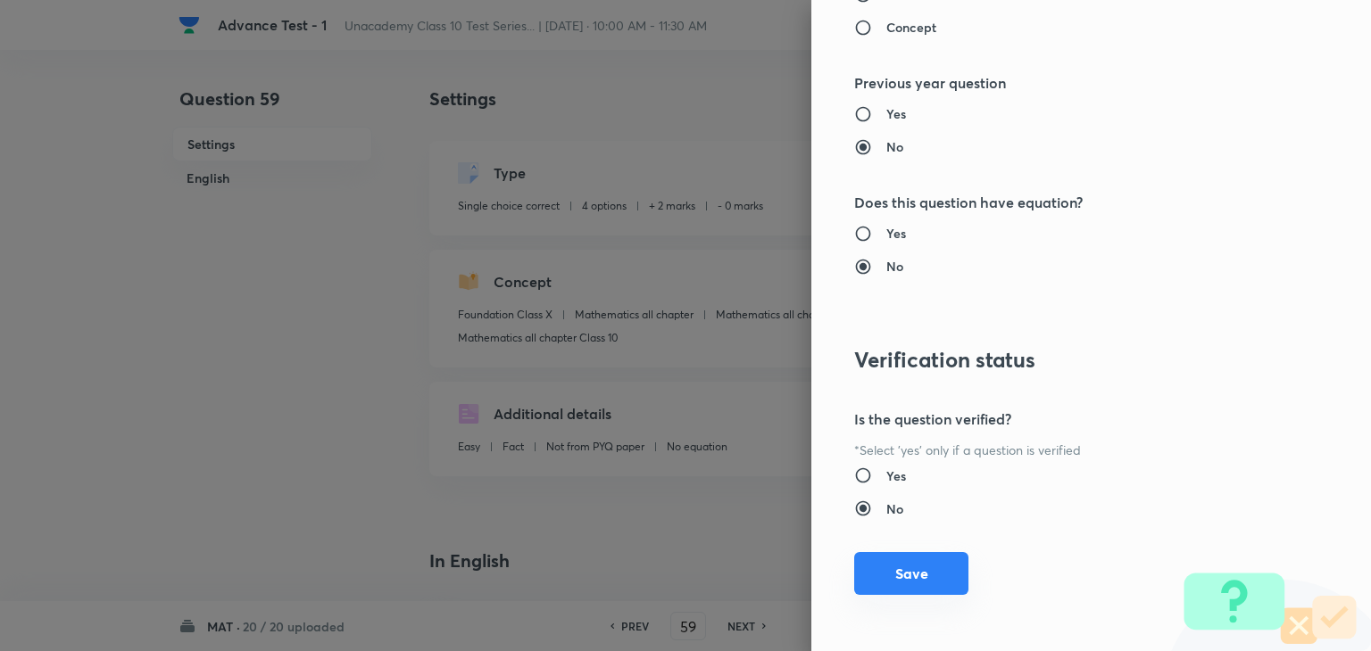
click at [883, 577] on button "Save" at bounding box center [911, 573] width 114 height 43
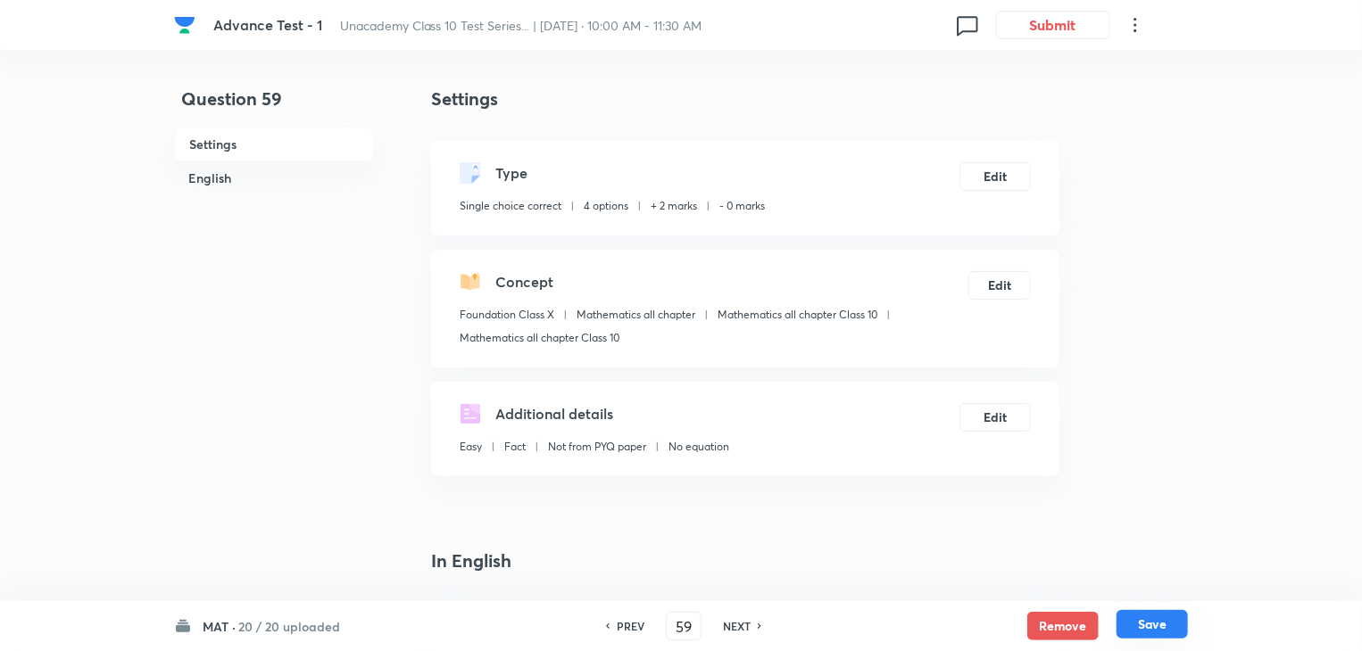
click at [1138, 618] on button "Save" at bounding box center [1151, 624] width 71 height 29
type input "60"
checkbox input "false"
checkbox input "true"
click at [1004, 182] on button "Edit" at bounding box center [994, 175] width 71 height 29
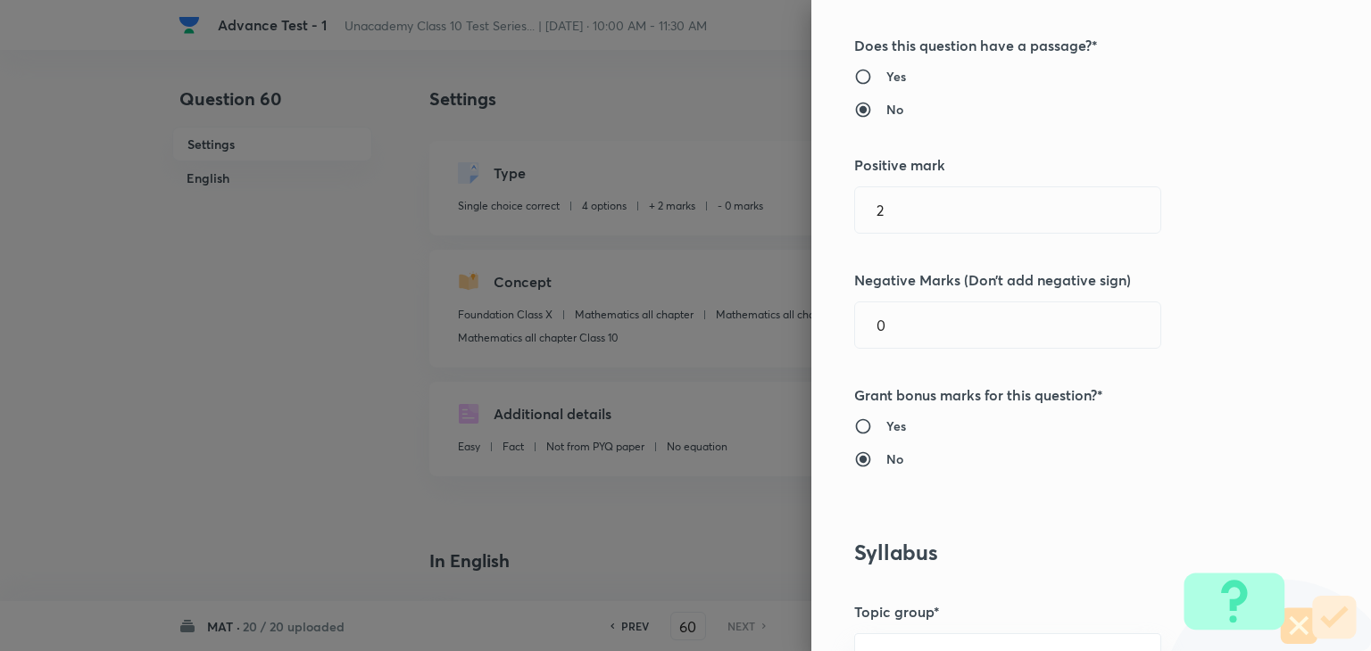
scroll to position [328, 0]
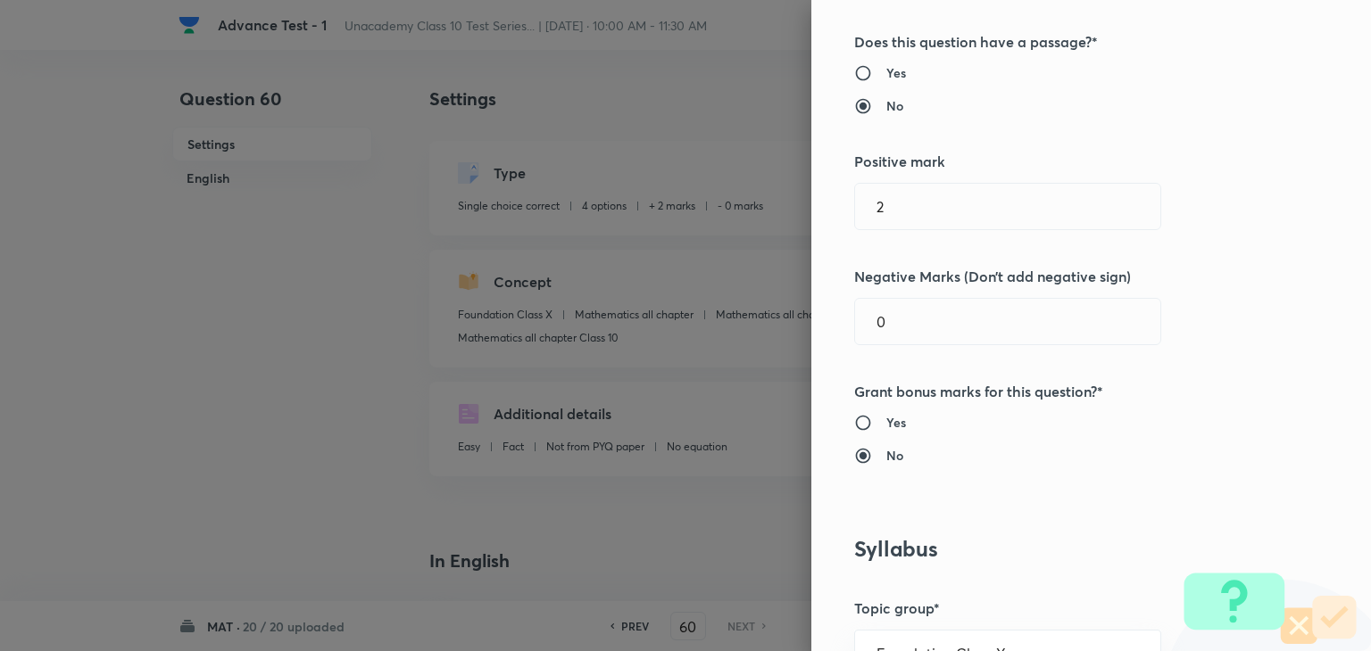
click at [886, 419] on h6 "Yes" at bounding box center [896, 422] width 20 height 19
click at [875, 419] on input "Yes" at bounding box center [870, 423] width 32 height 18
radio input "true"
radio input "false"
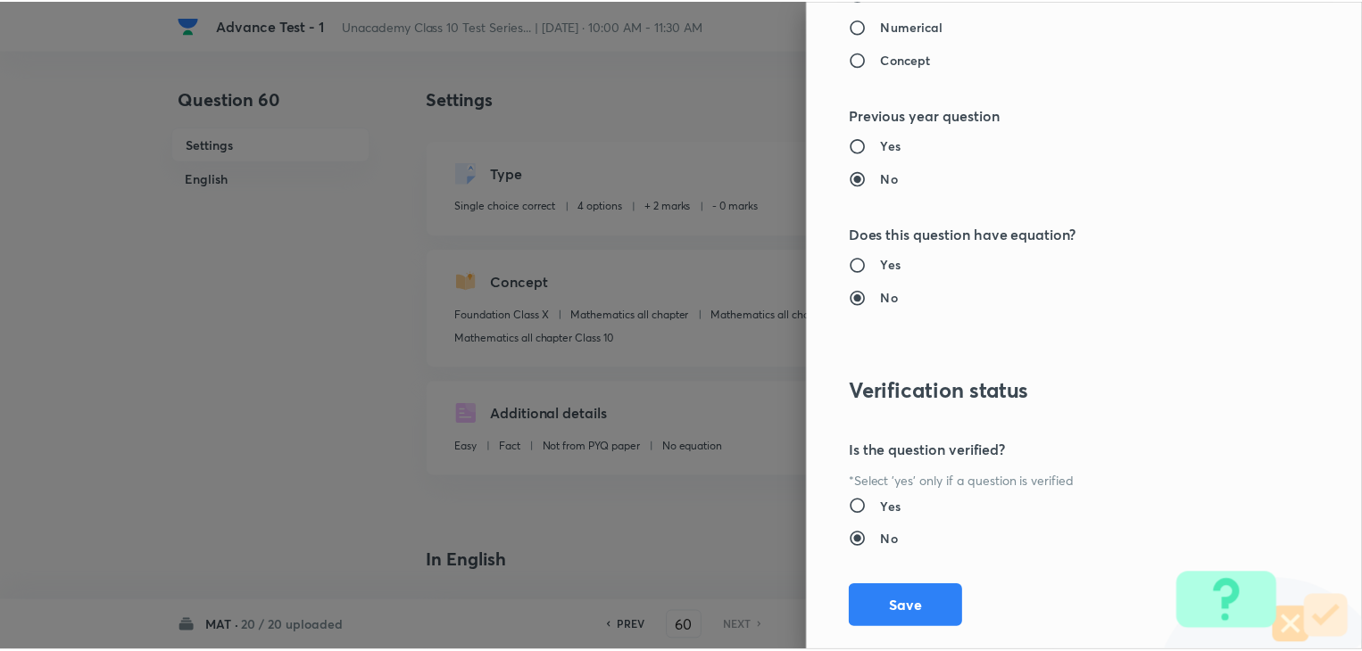
scroll to position [1898, 0]
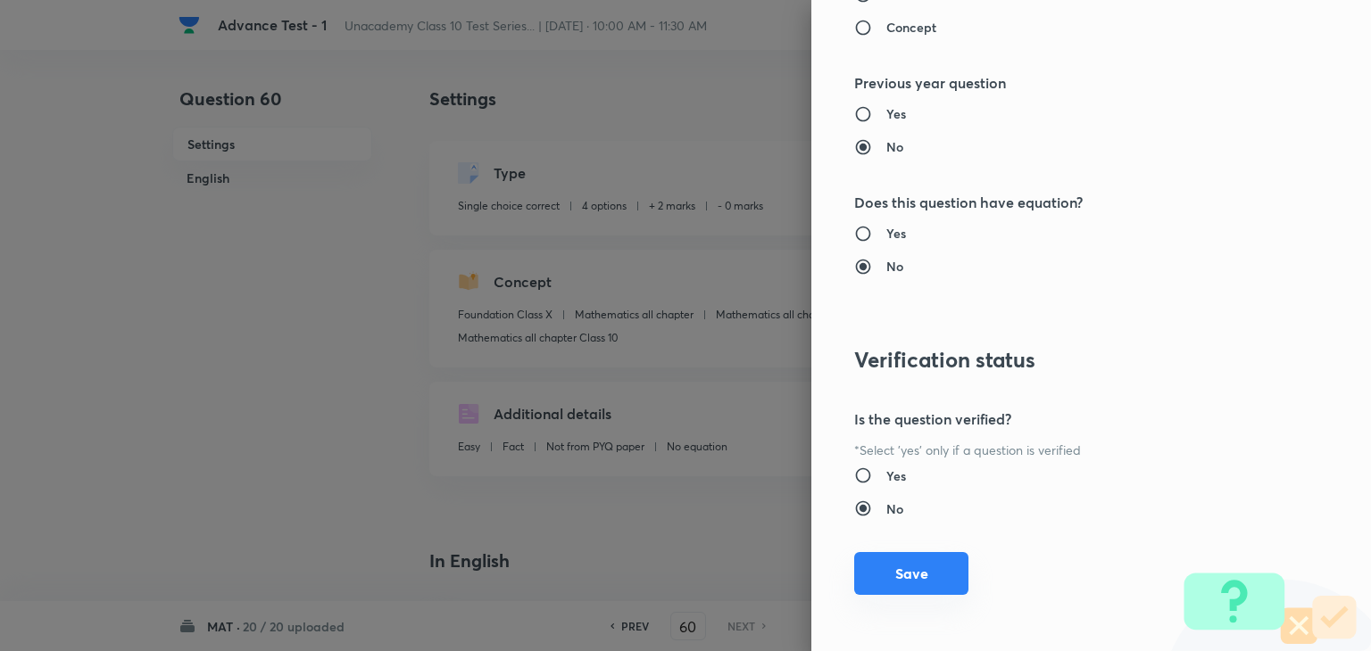
click at [901, 576] on button "Save" at bounding box center [911, 573] width 114 height 43
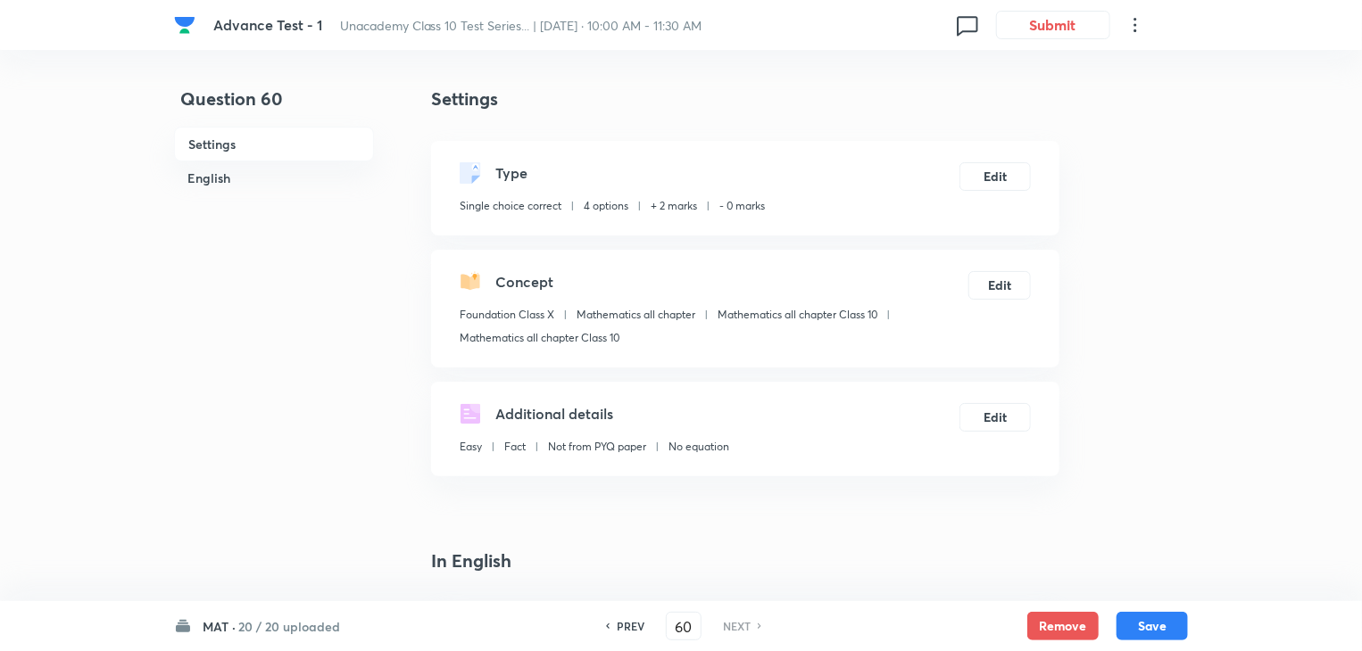
click at [1136, 647] on div "MAT · 20 / 20 uploaded PREV 60 ​ NEXT Remove Save" at bounding box center [681, 626] width 1014 height 50
click at [1144, 630] on button "Save" at bounding box center [1151, 624] width 71 height 29
checkbox input "true"
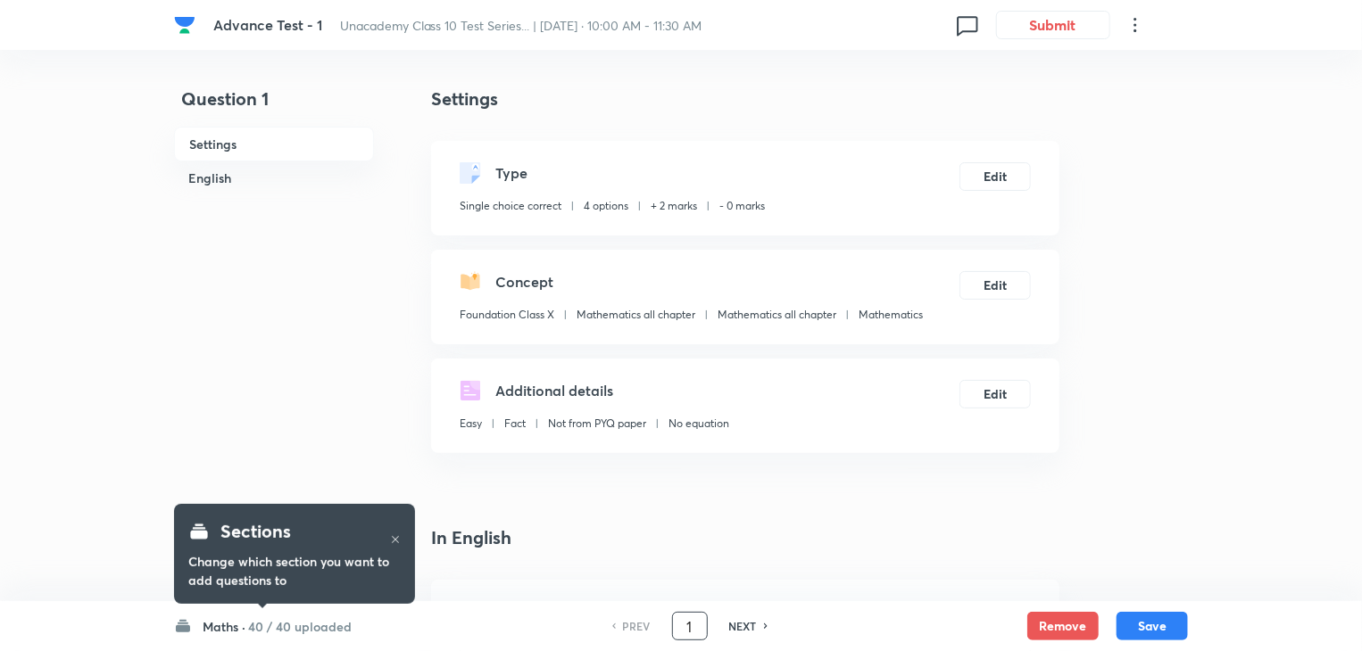
click at [692, 628] on input "1" at bounding box center [690, 626] width 34 height 31
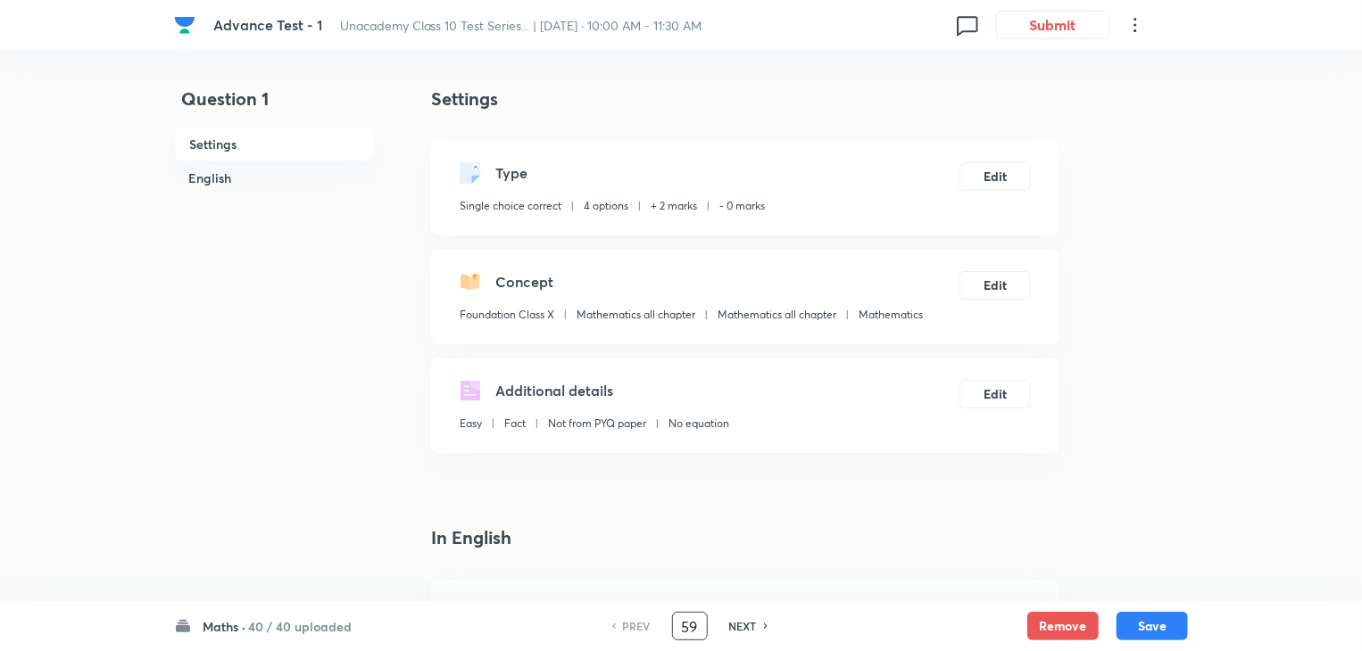
type input "59"
checkbox input "true"
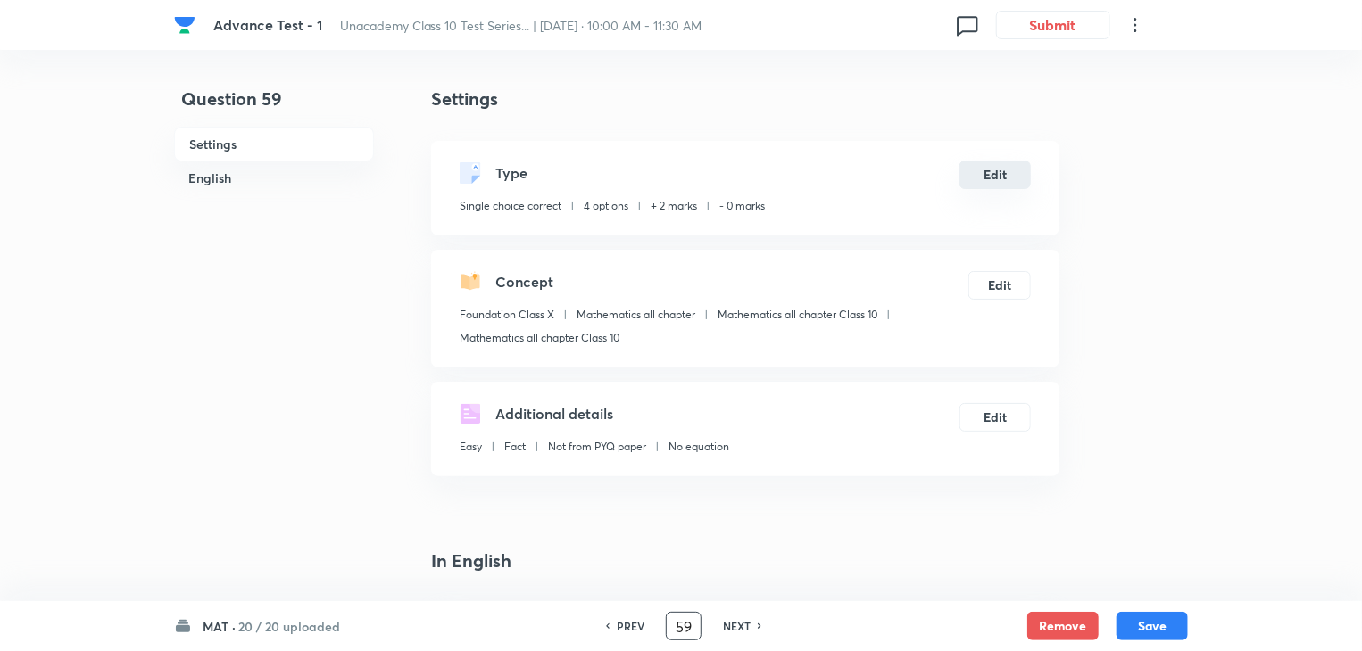
click at [1018, 172] on button "Edit" at bounding box center [994, 175] width 71 height 29
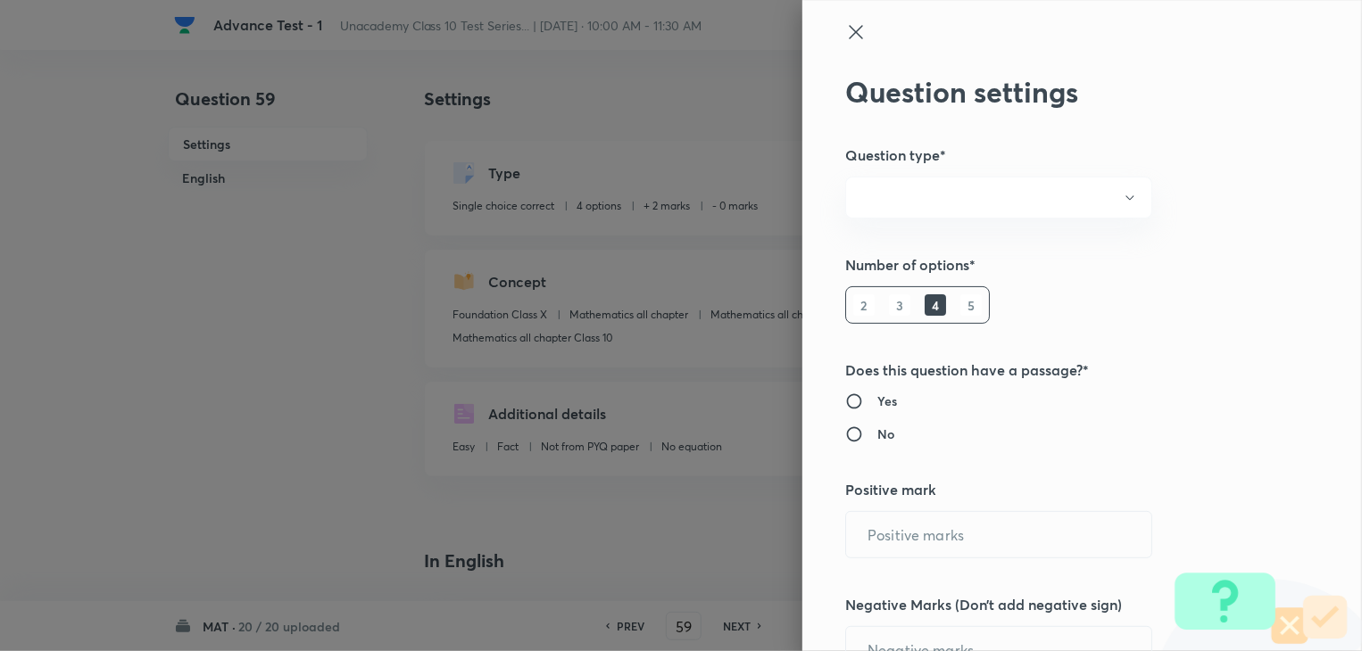
radio input "true"
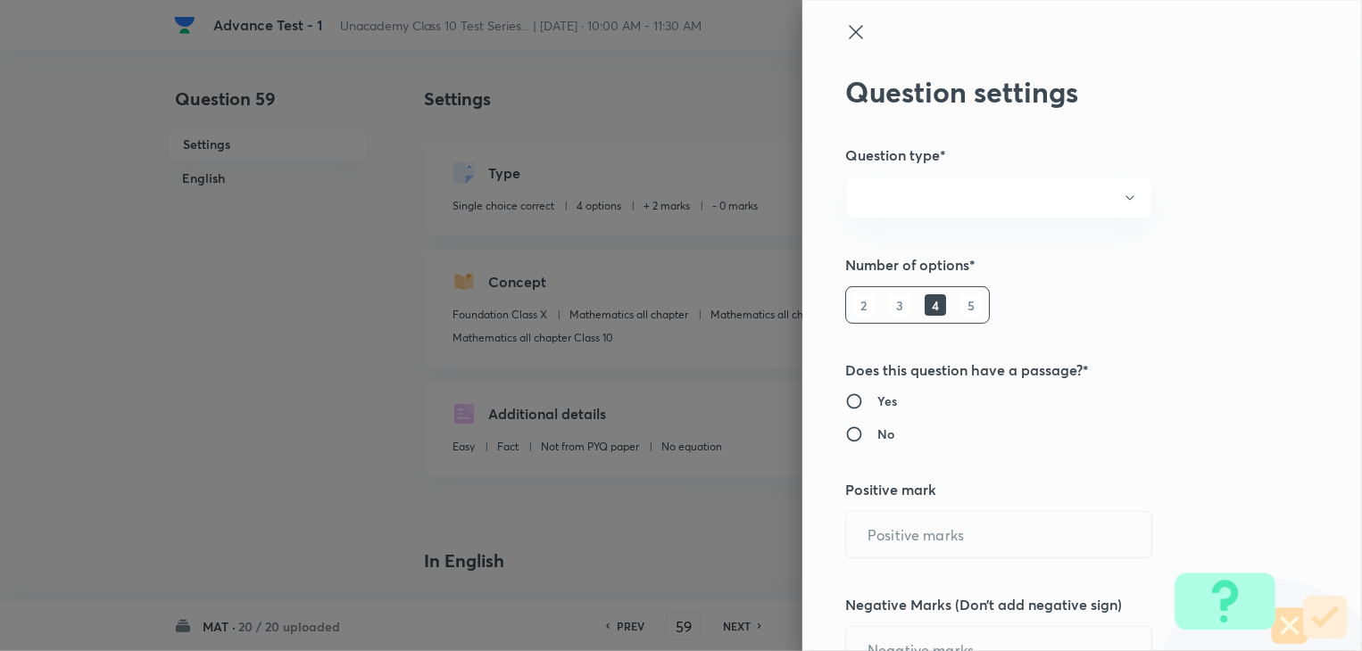
radio input "true"
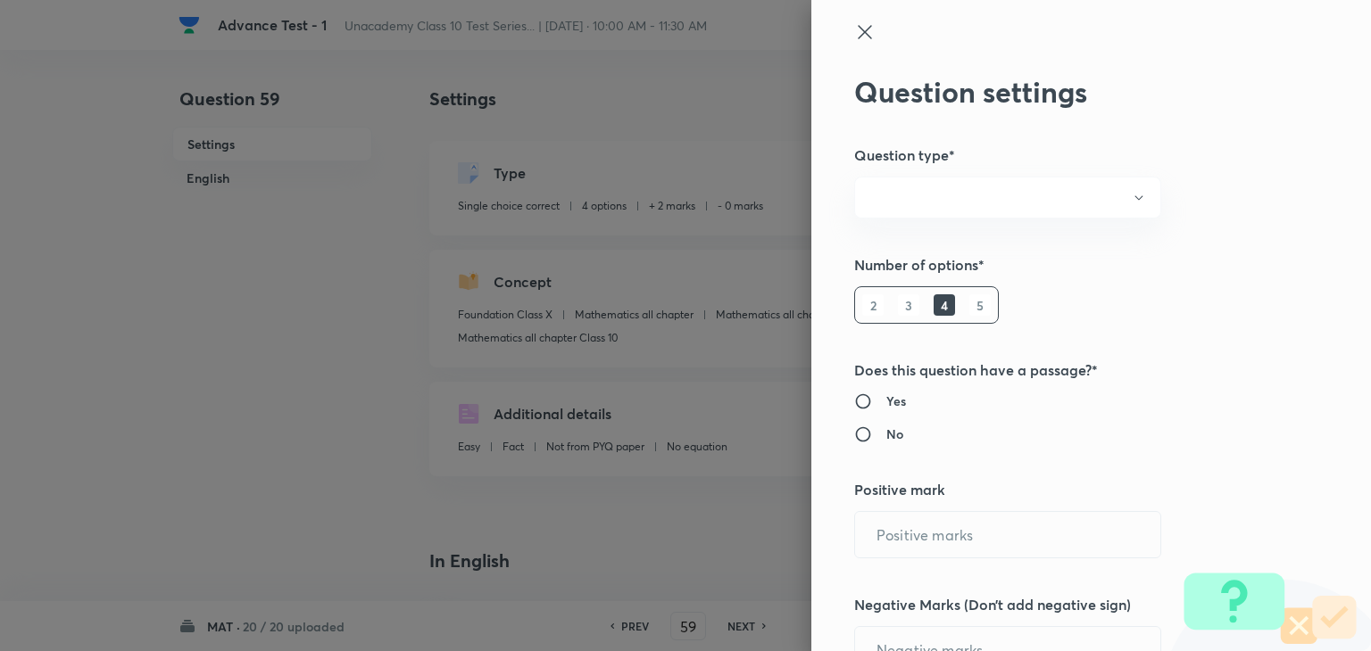
type input "2"
type input "0"
type input "Foundation Class X"
type input "Mathematics all chapter"
type input "Mathematics all chapter Class 10"
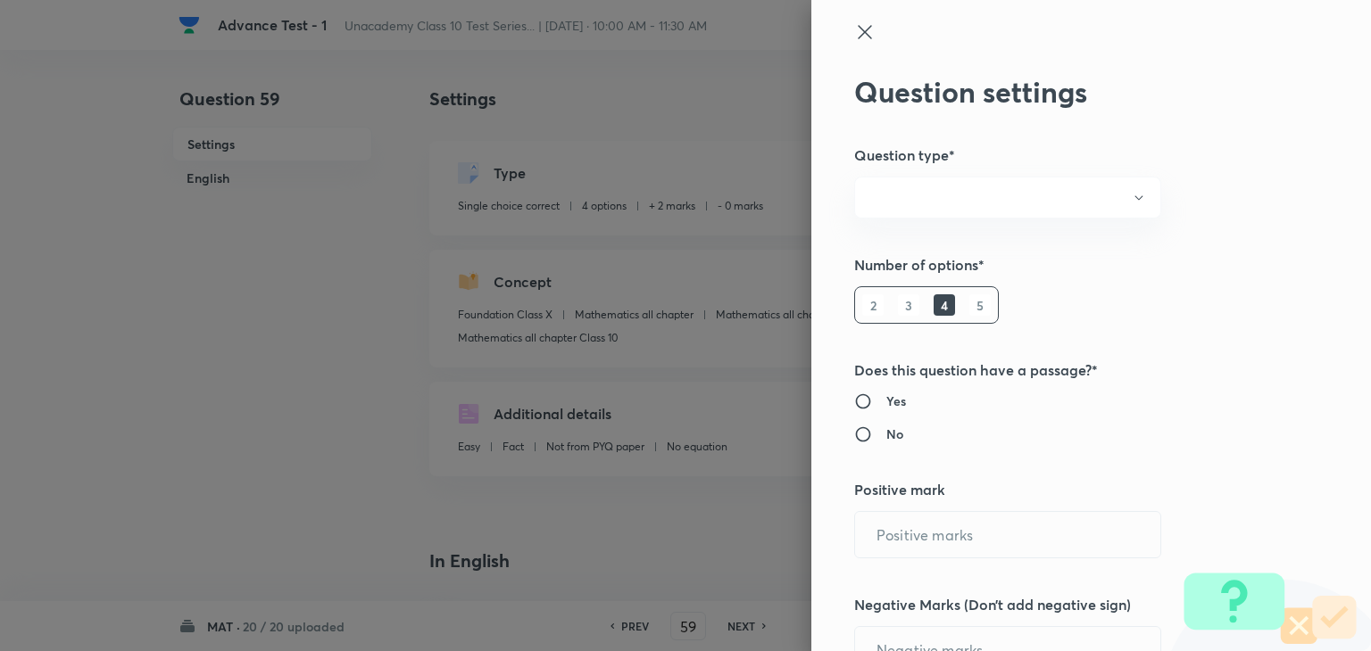
type input "Mathematics all chapter Class 10"
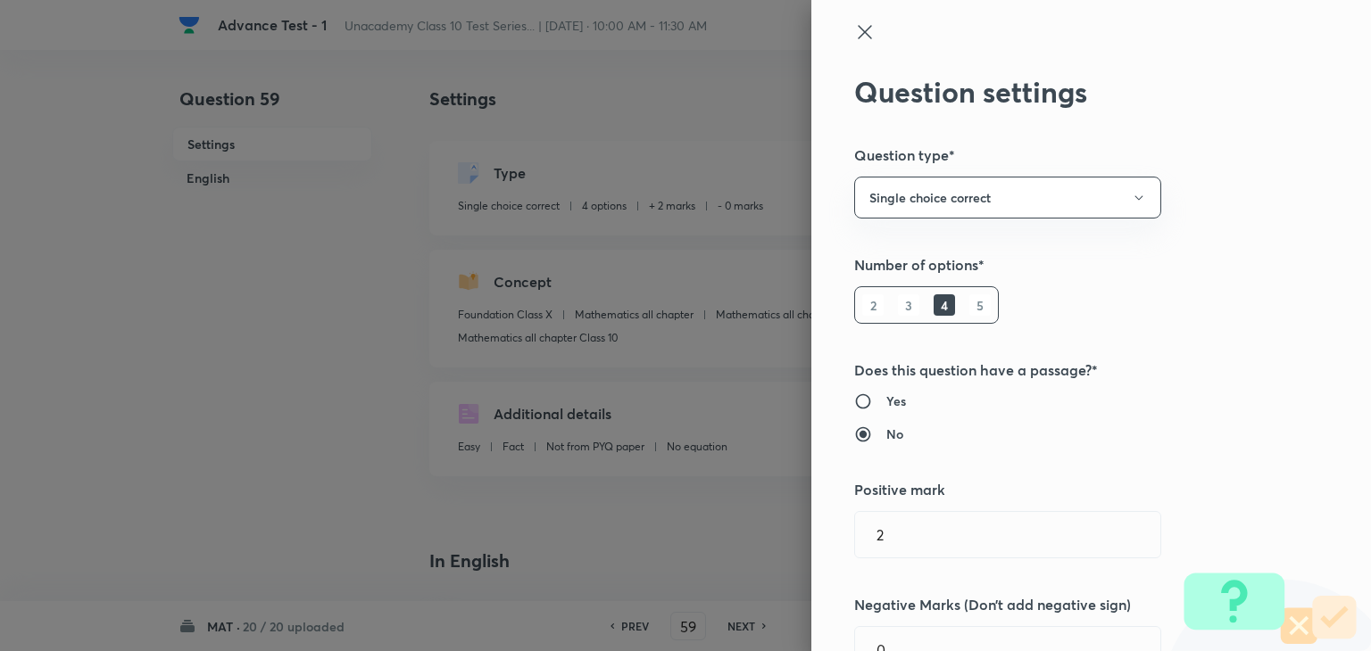
click at [854, 43] on div at bounding box center [1061, 48] width 414 height 54
click at [858, 29] on icon at bounding box center [864, 31] width 13 height 13
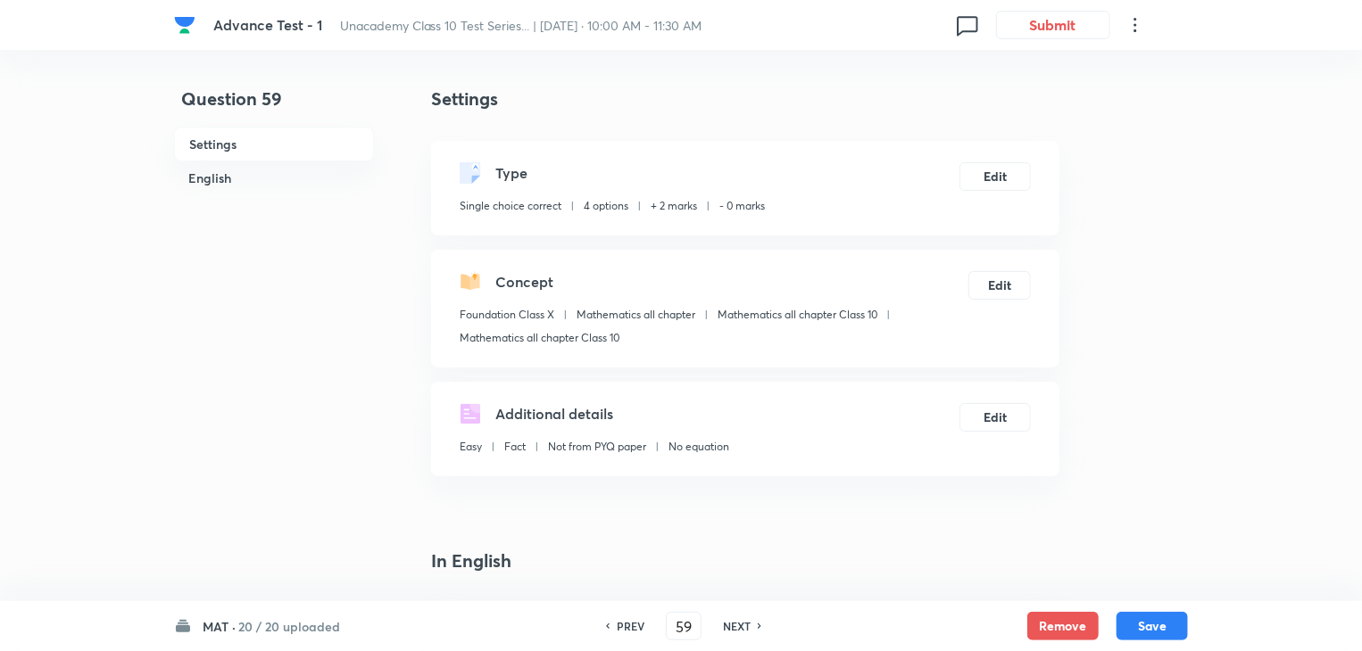
click at [731, 620] on h6 "NEXT" at bounding box center [737, 626] width 28 height 16
type input "60"
checkbox input "false"
checkbox input "true"
click at [1000, 182] on button "Edit" at bounding box center [994, 175] width 71 height 29
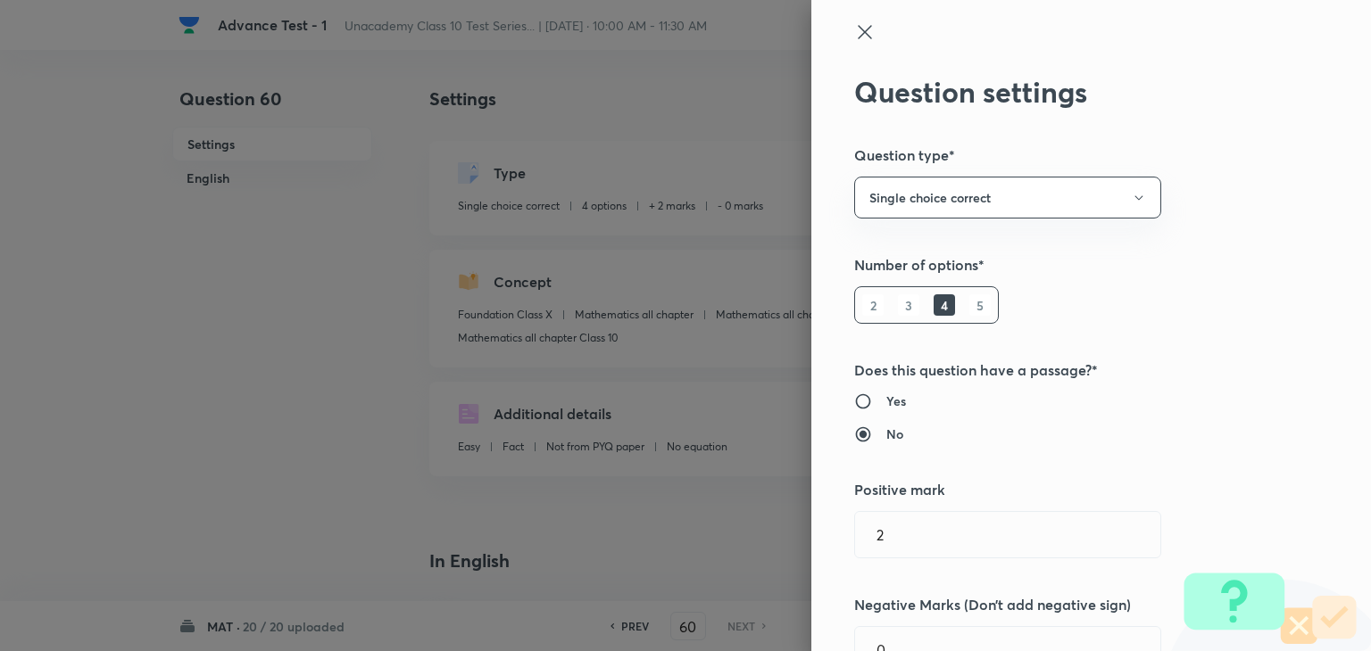
click at [854, 34] on icon at bounding box center [864, 31] width 21 height 21
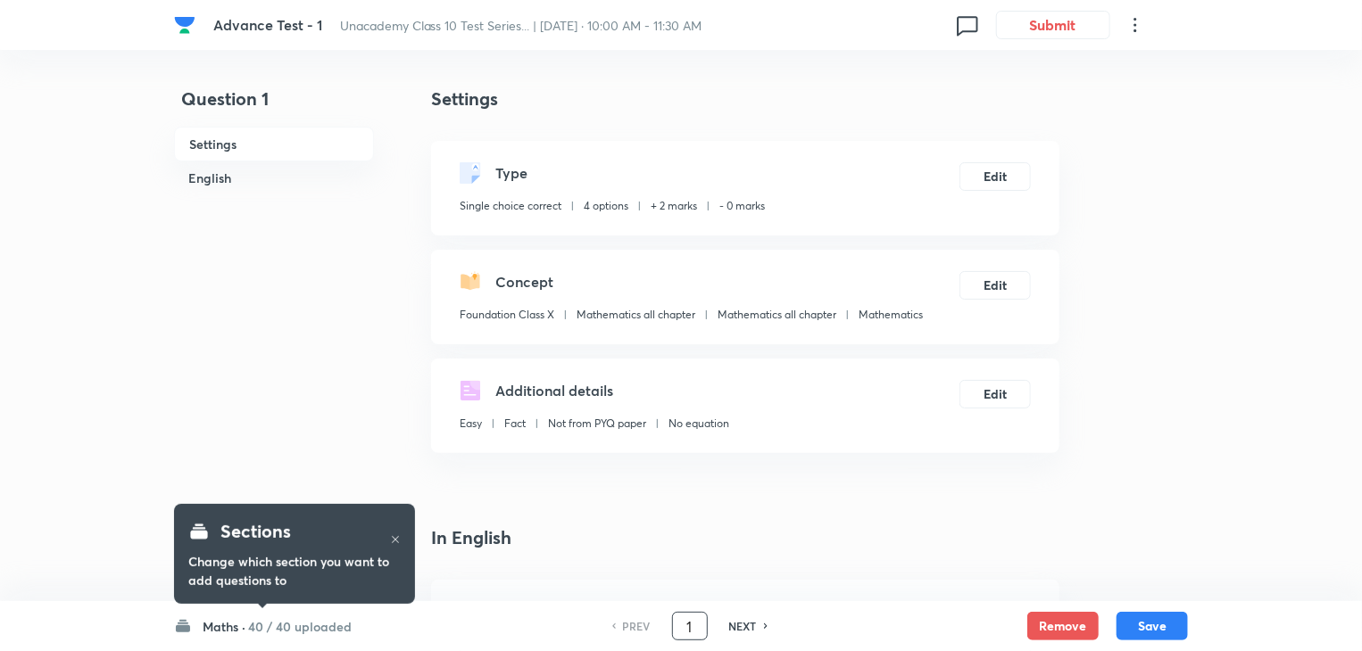
click at [685, 632] on input "1" at bounding box center [690, 626] width 34 height 31
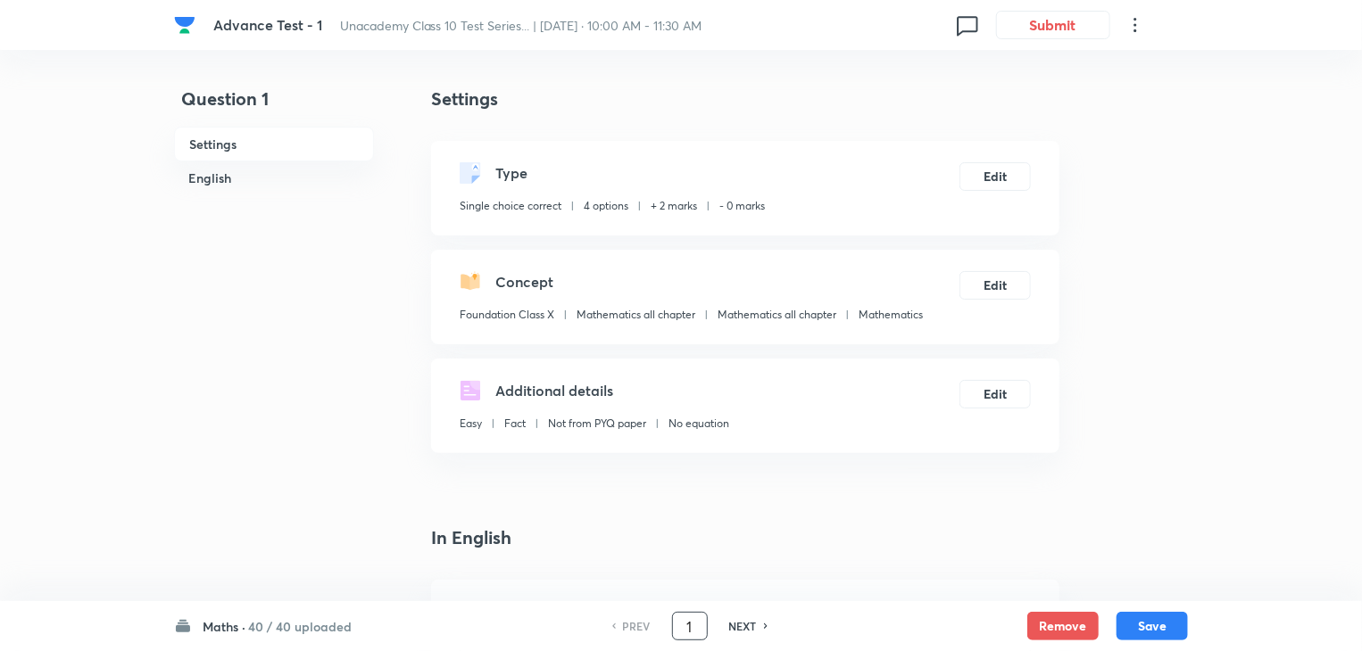
click at [685, 632] on input "1" at bounding box center [690, 626] width 34 height 31
type input "59"
checkbox input "true"
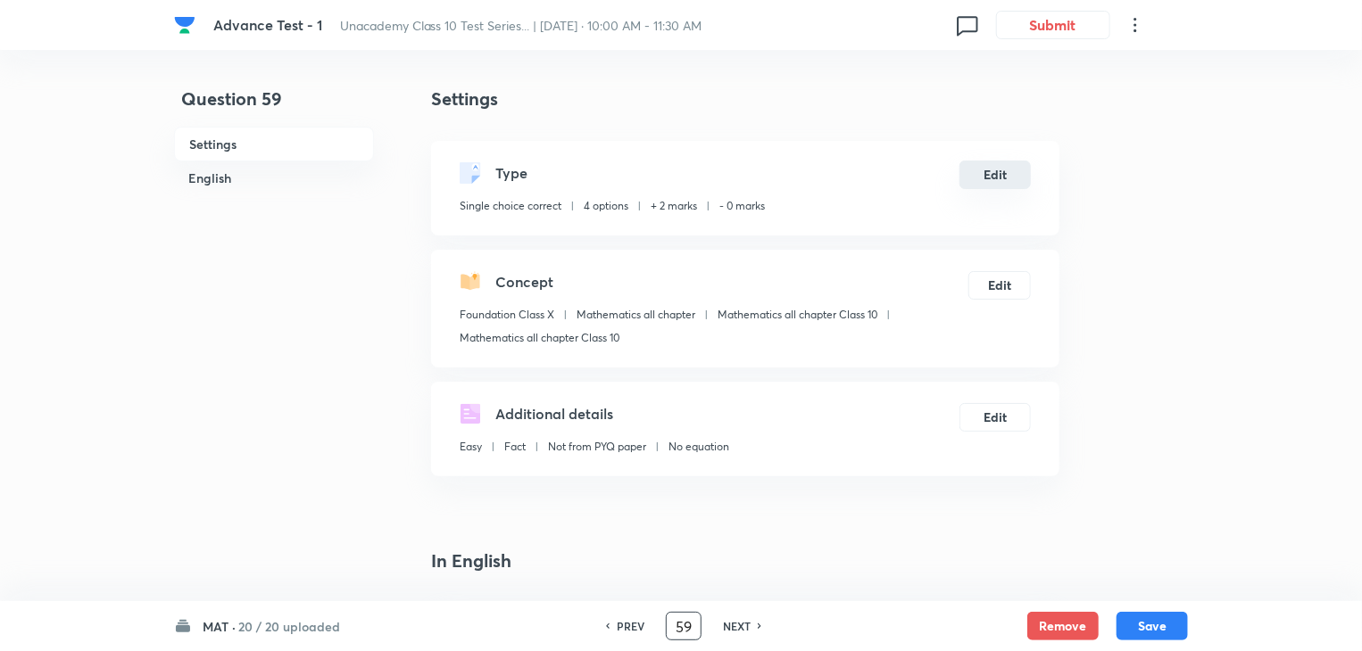
click at [997, 184] on button "Edit" at bounding box center [994, 175] width 71 height 29
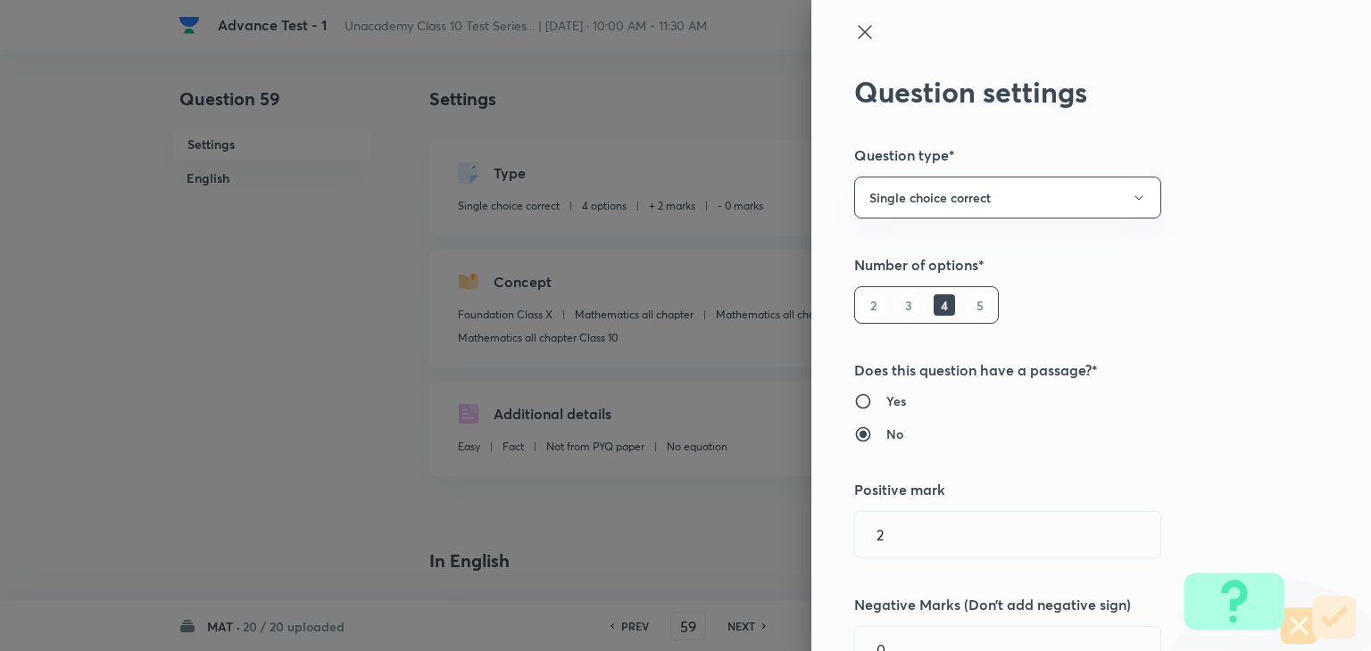
click at [854, 37] on icon at bounding box center [864, 31] width 21 height 21
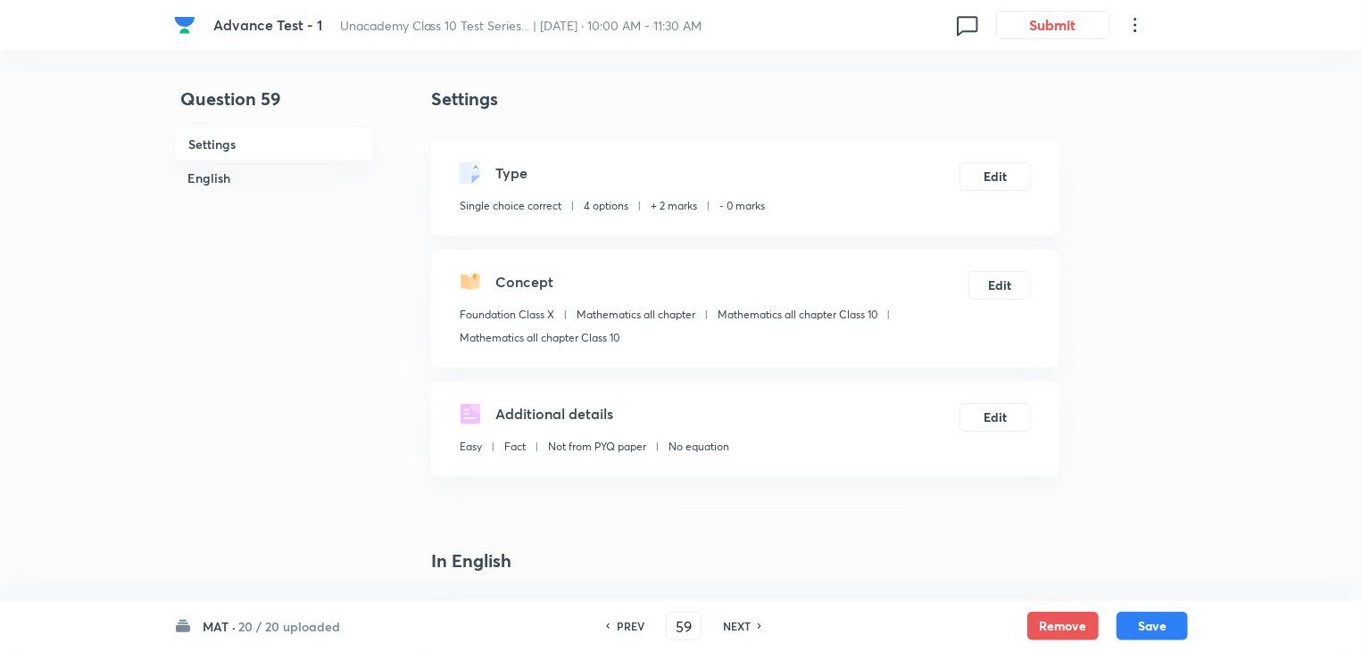
click at [739, 634] on div "PREV 59 ​ NEXT" at bounding box center [683, 626] width 230 height 29
click at [742, 624] on h6 "NEXT" at bounding box center [737, 626] width 28 height 16
type input "60"
checkbox input "false"
checkbox input "true"
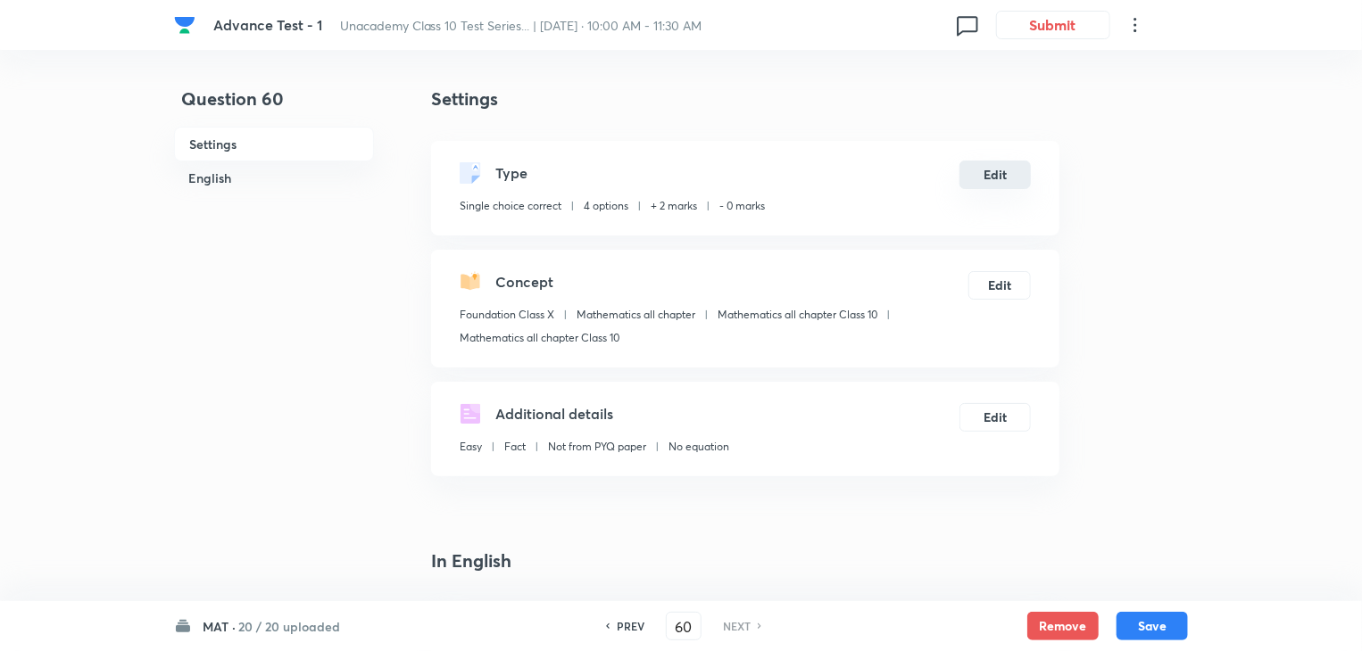
click at [995, 176] on button "Edit" at bounding box center [994, 175] width 71 height 29
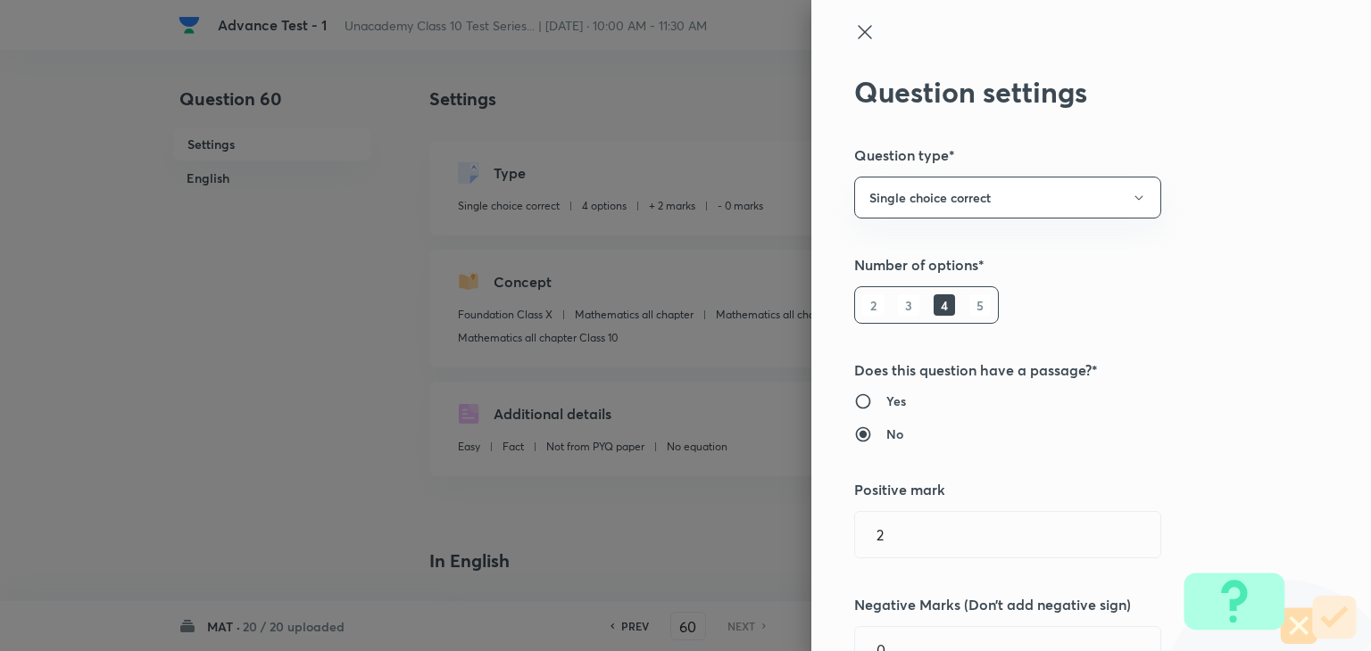
click at [854, 44] on div at bounding box center [1061, 48] width 414 height 54
click at [854, 30] on icon at bounding box center [864, 31] width 21 height 21
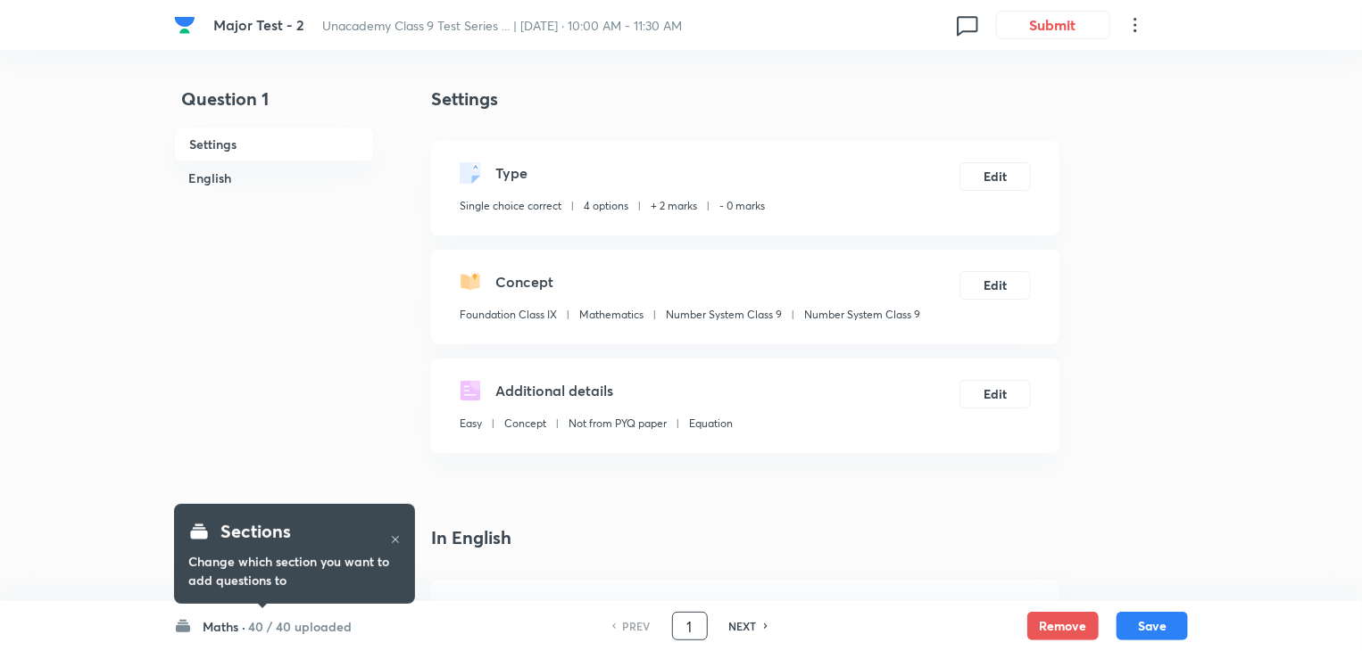
click at [684, 621] on input "1" at bounding box center [690, 626] width 34 height 31
type input "56"
checkbox input "true"
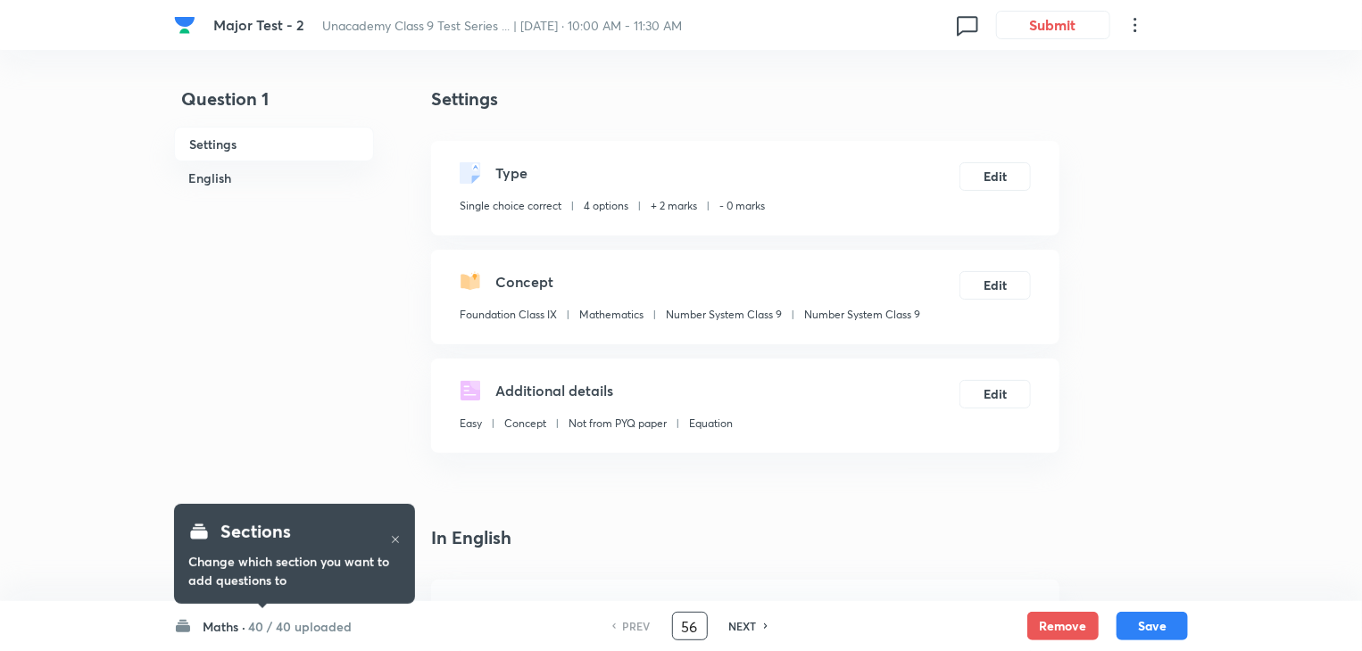
checkbox input "true"
checkbox input "false"
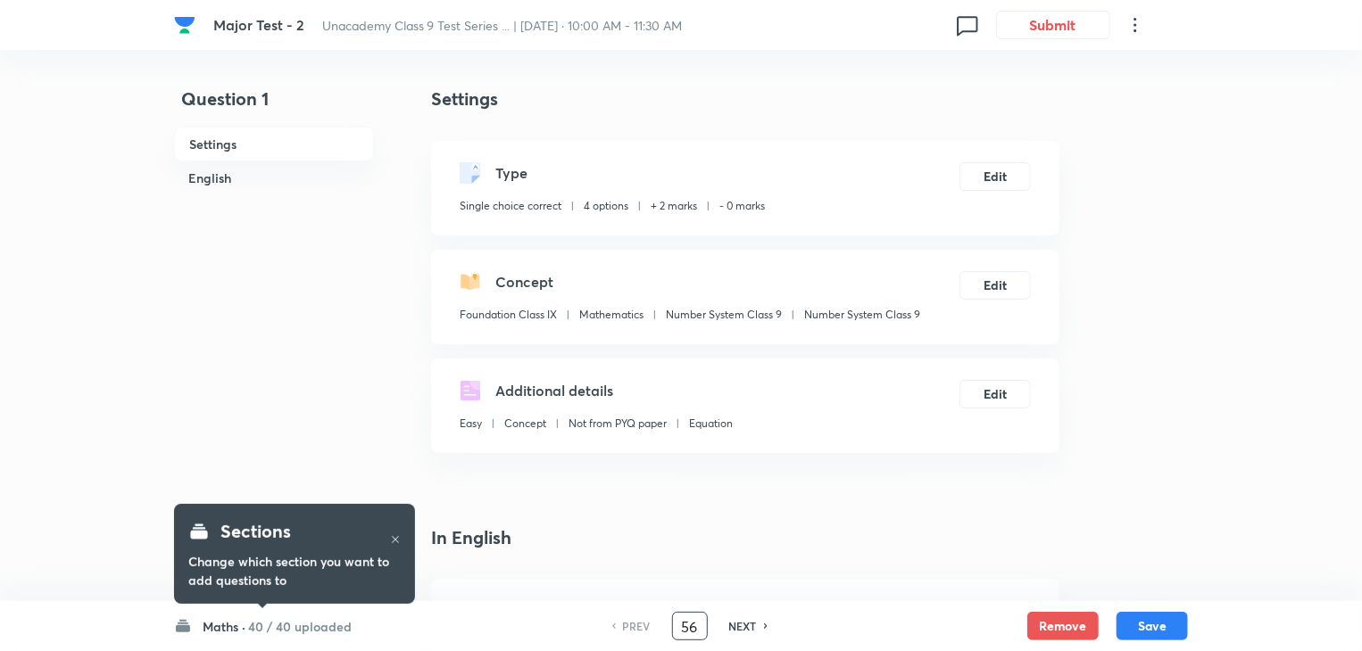
checkbox input "false"
checkbox input "true"
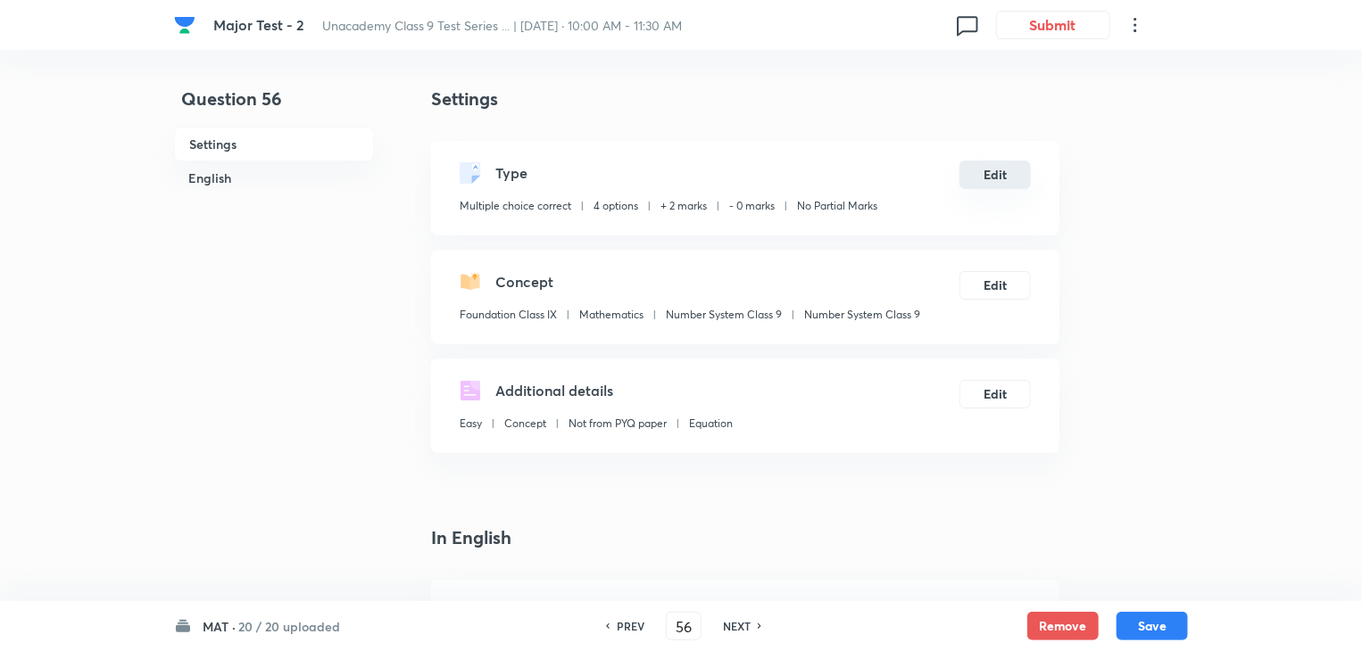
click at [1019, 178] on button "Edit" at bounding box center [994, 175] width 71 height 29
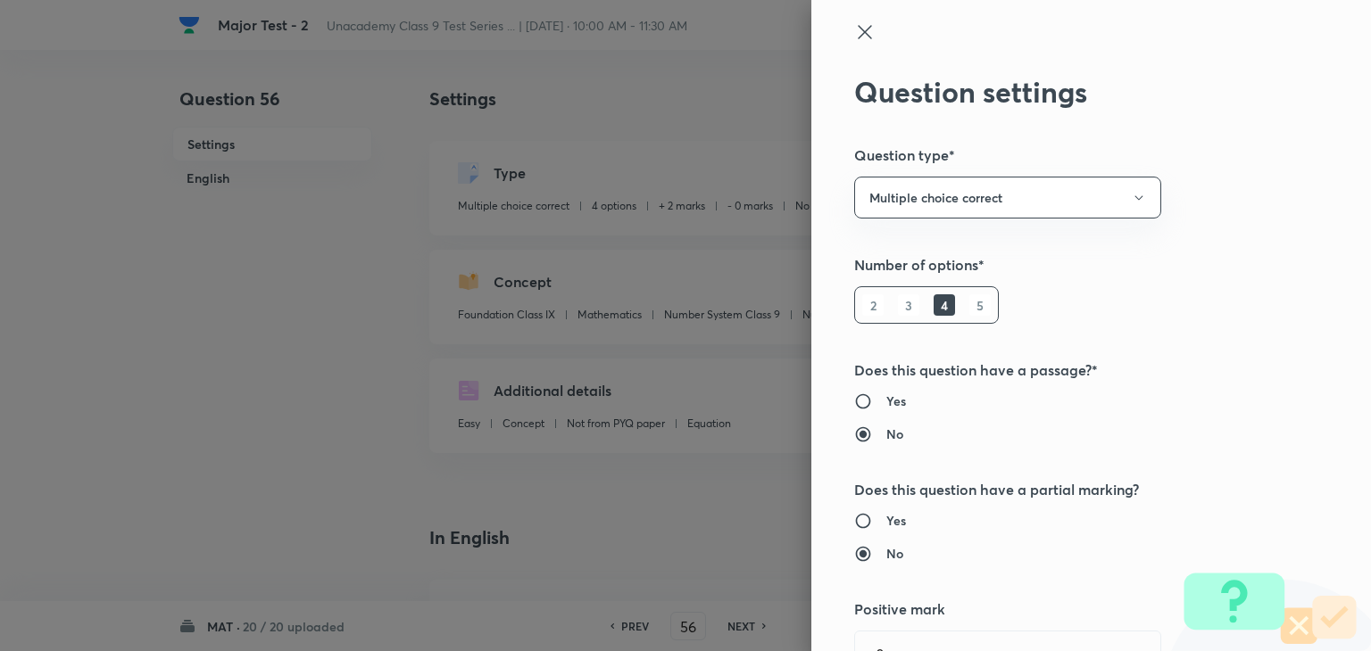
click at [854, 37] on icon at bounding box center [864, 31] width 21 height 21
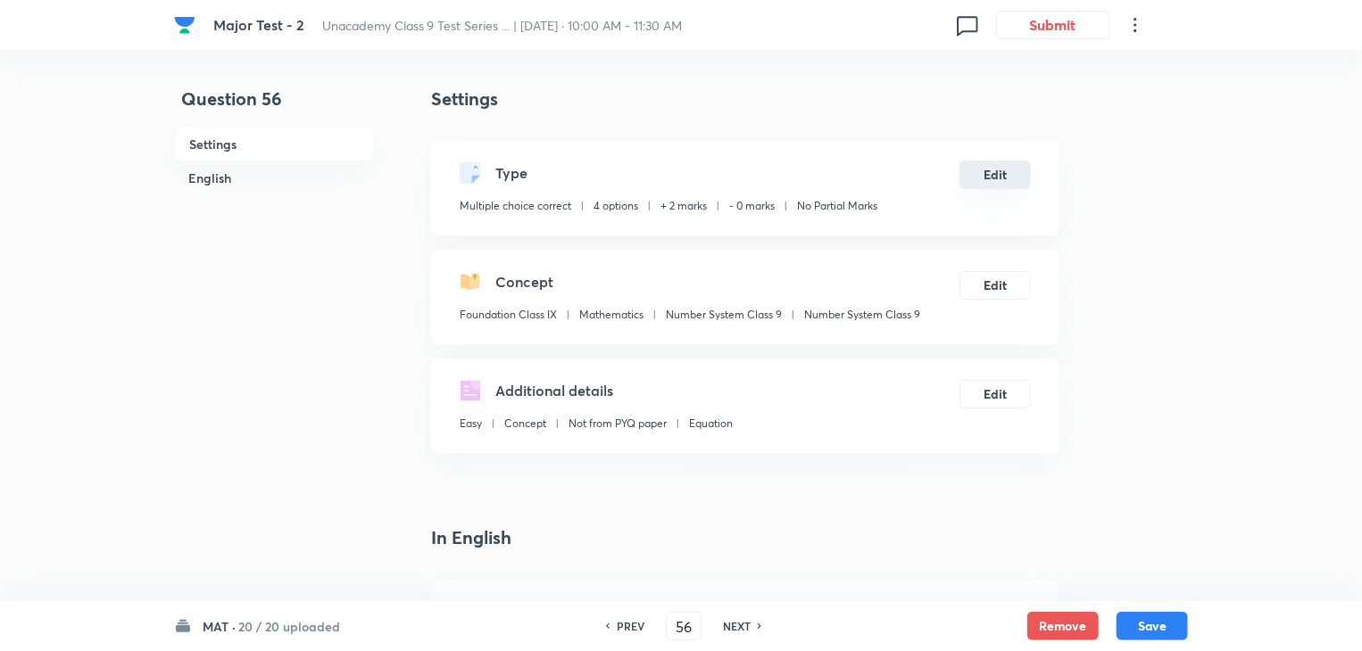
click at [977, 182] on button "Edit" at bounding box center [994, 175] width 71 height 29
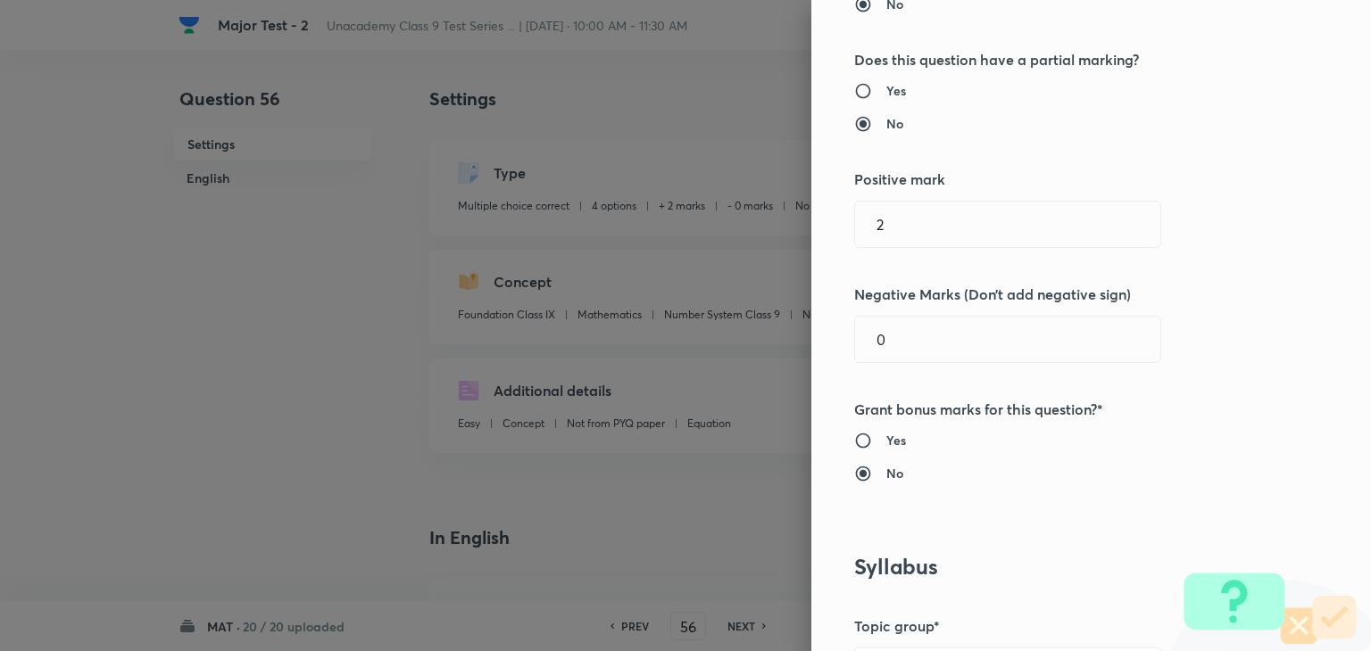
scroll to position [523, 0]
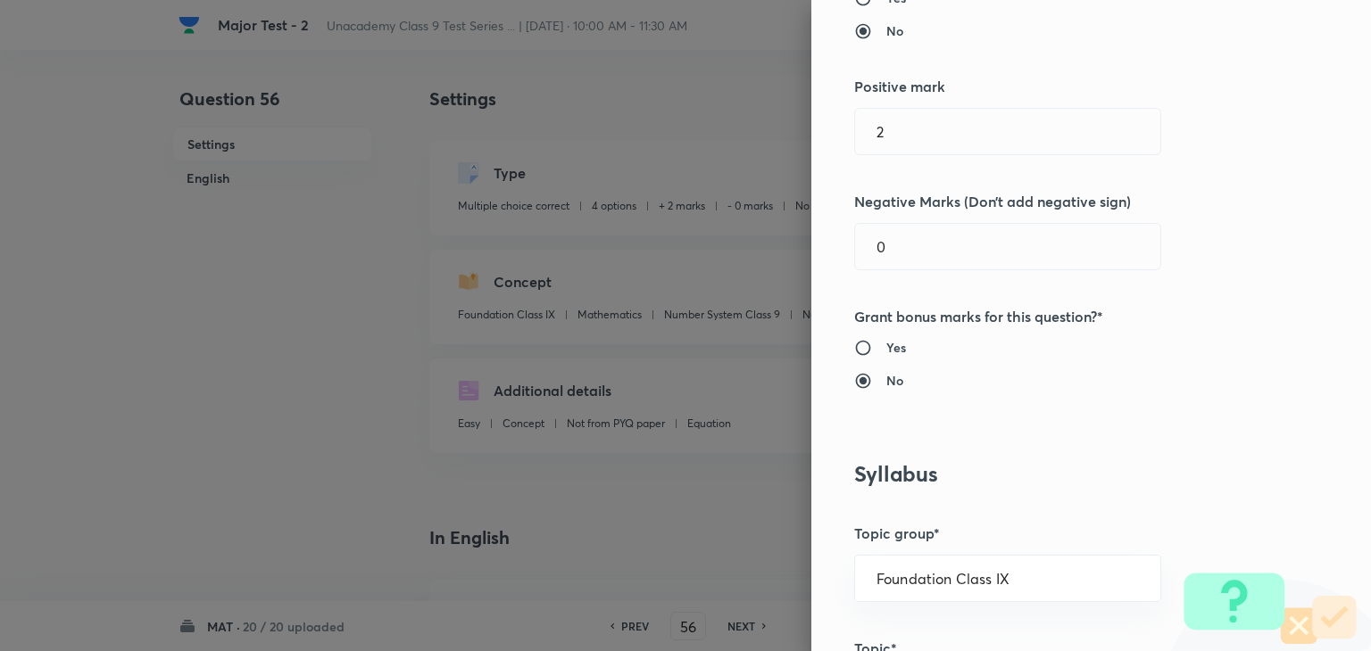
click at [886, 344] on h6 "Yes" at bounding box center [896, 347] width 20 height 19
click at [881, 344] on input "Yes" at bounding box center [870, 348] width 32 height 18
radio input "true"
radio input "false"
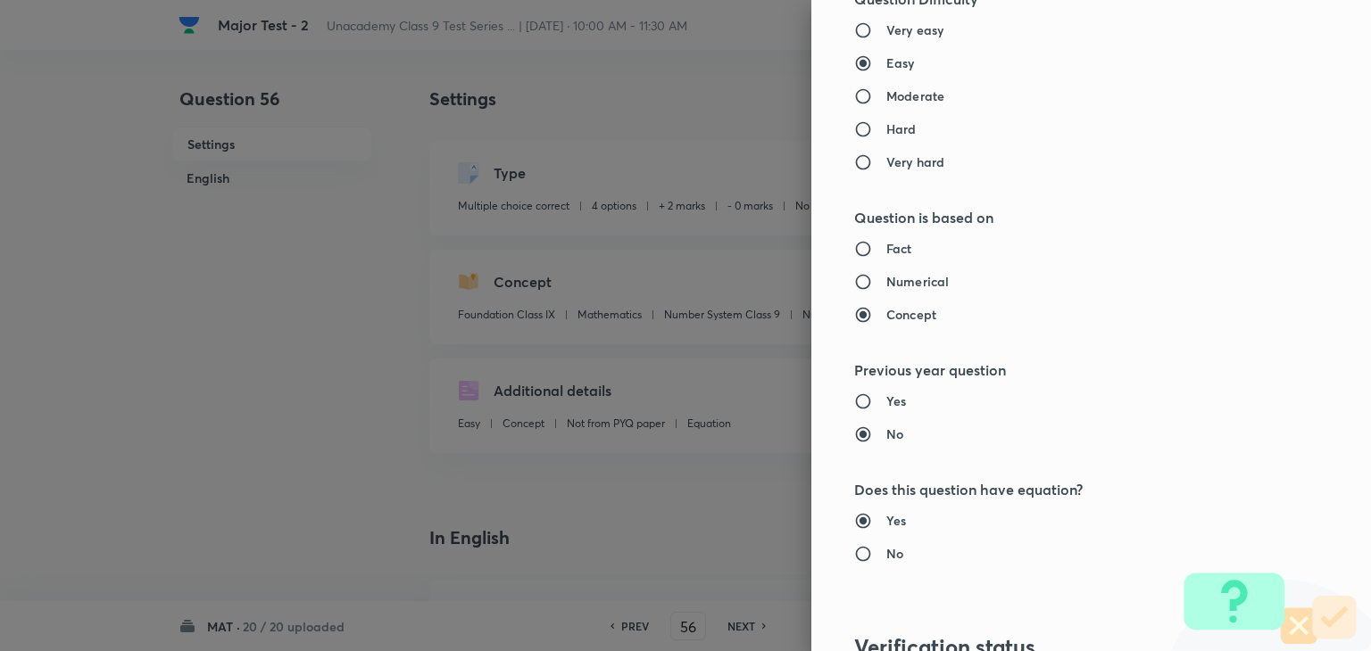
scroll to position [2017, 0]
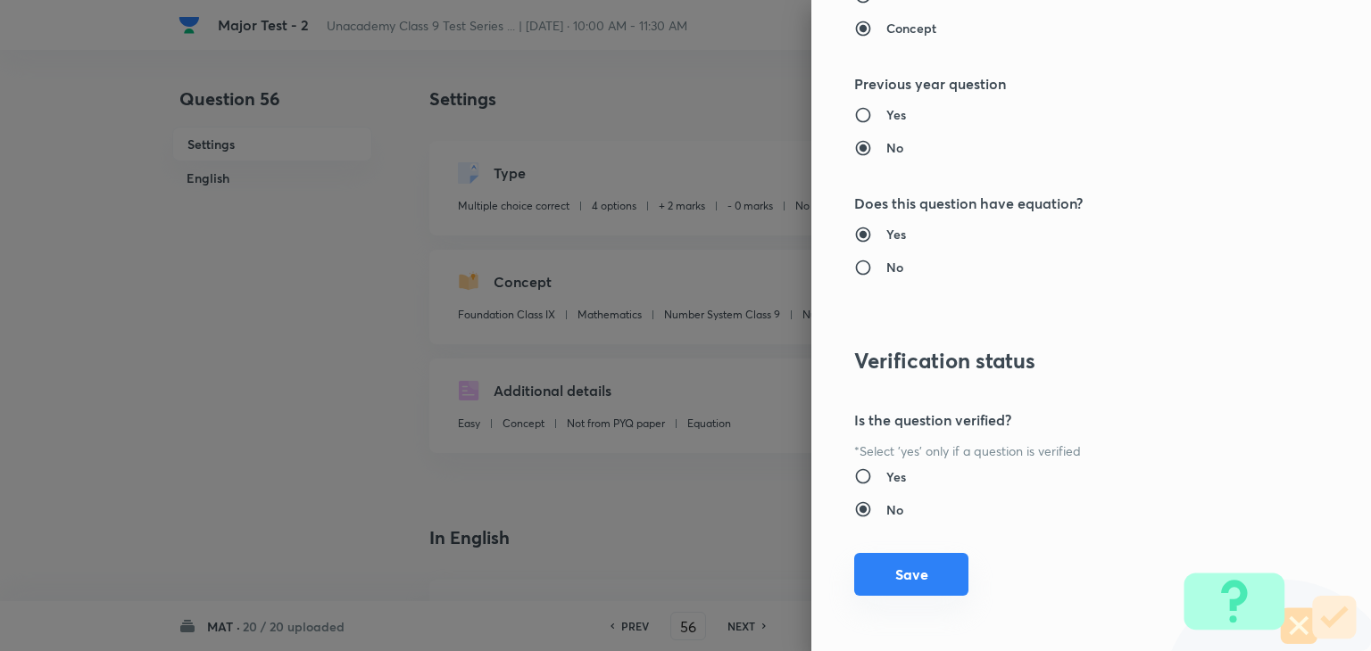
click at [863, 579] on button "Save" at bounding box center [911, 574] width 114 height 43
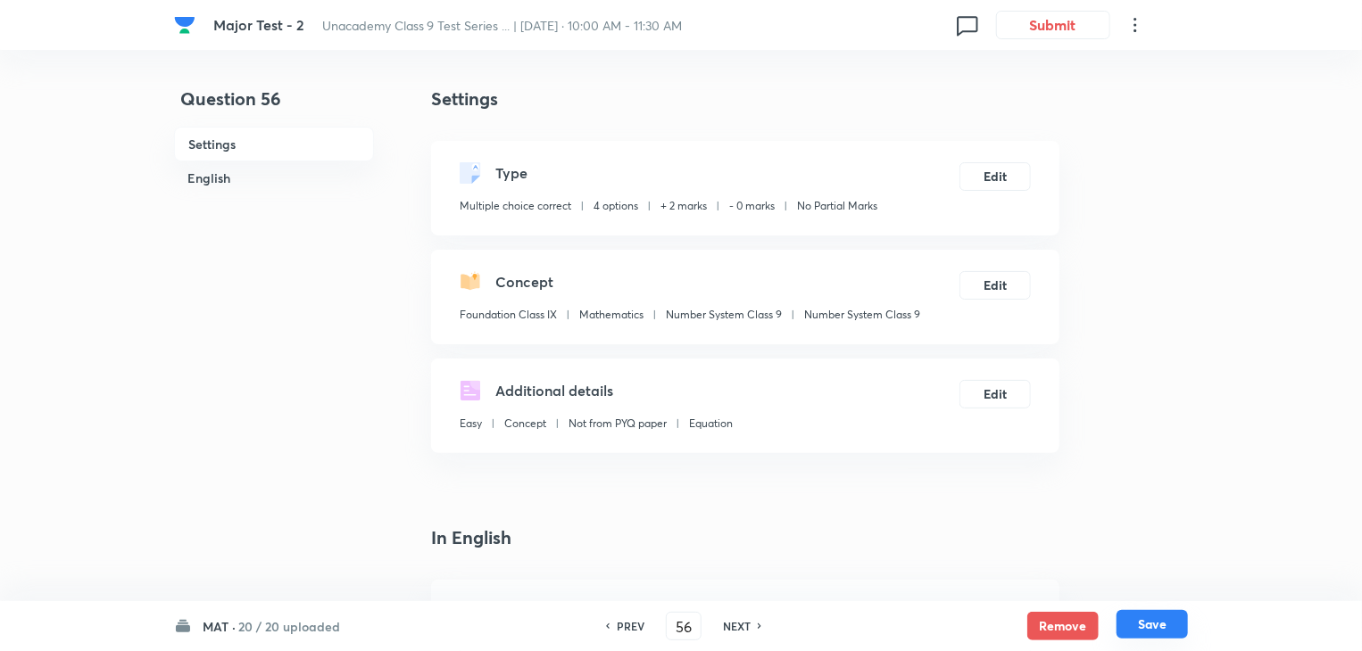
click at [1151, 622] on button "Save" at bounding box center [1151, 624] width 71 height 29
type input "57"
checkbox input "false"
checkbox input "true"
click at [634, 622] on h6 "PREV" at bounding box center [631, 626] width 28 height 16
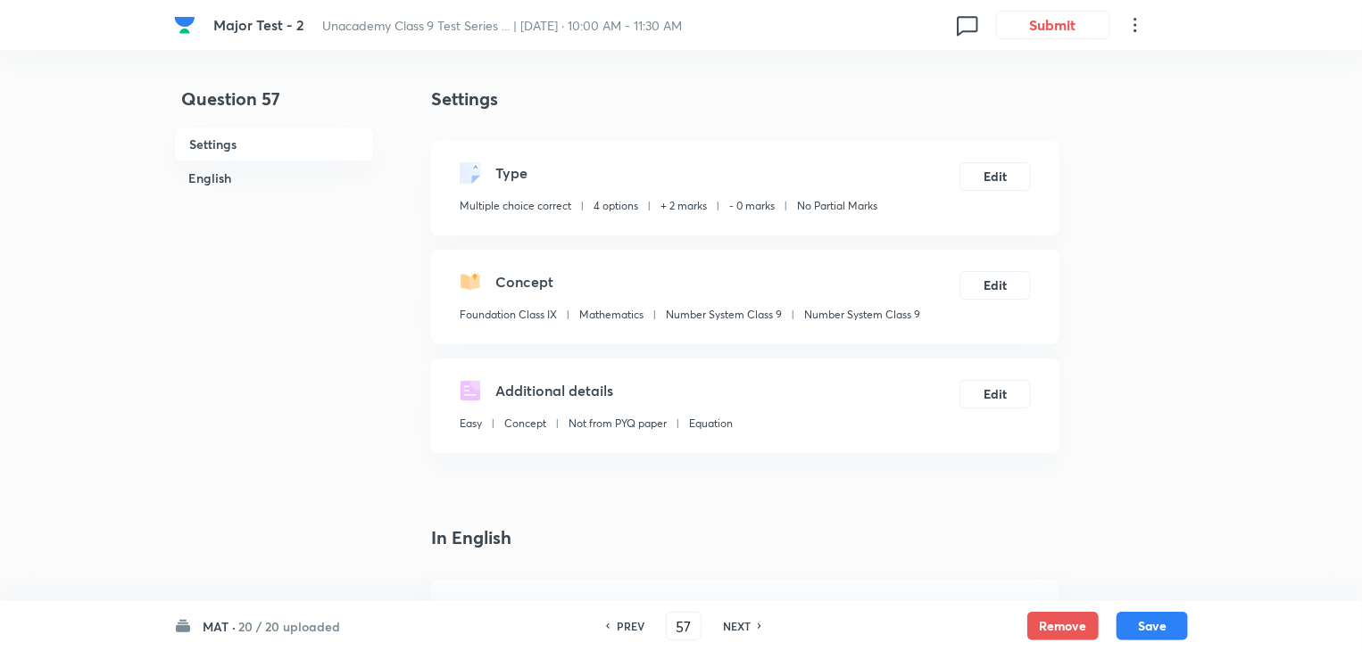
type input "56"
checkbox input "false"
checkbox input "true"
click at [1014, 169] on button "Edit" at bounding box center [994, 175] width 71 height 29
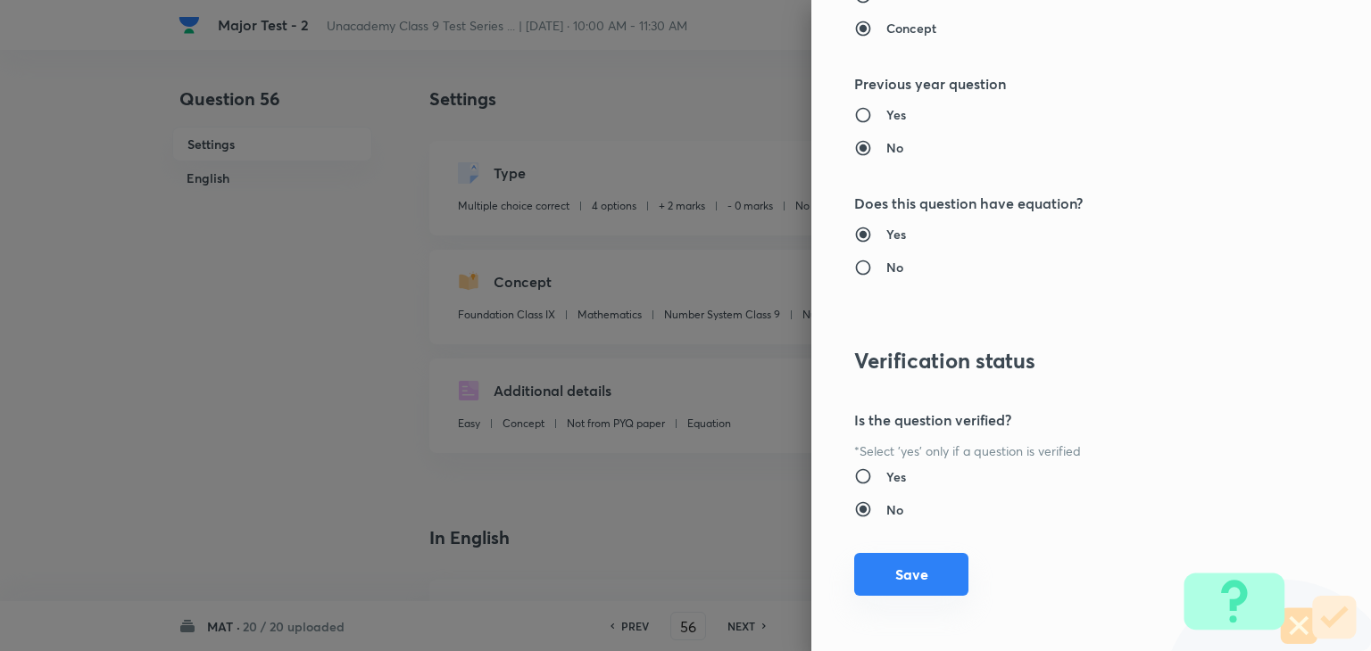
click at [886, 577] on button "Save" at bounding box center [911, 574] width 114 height 43
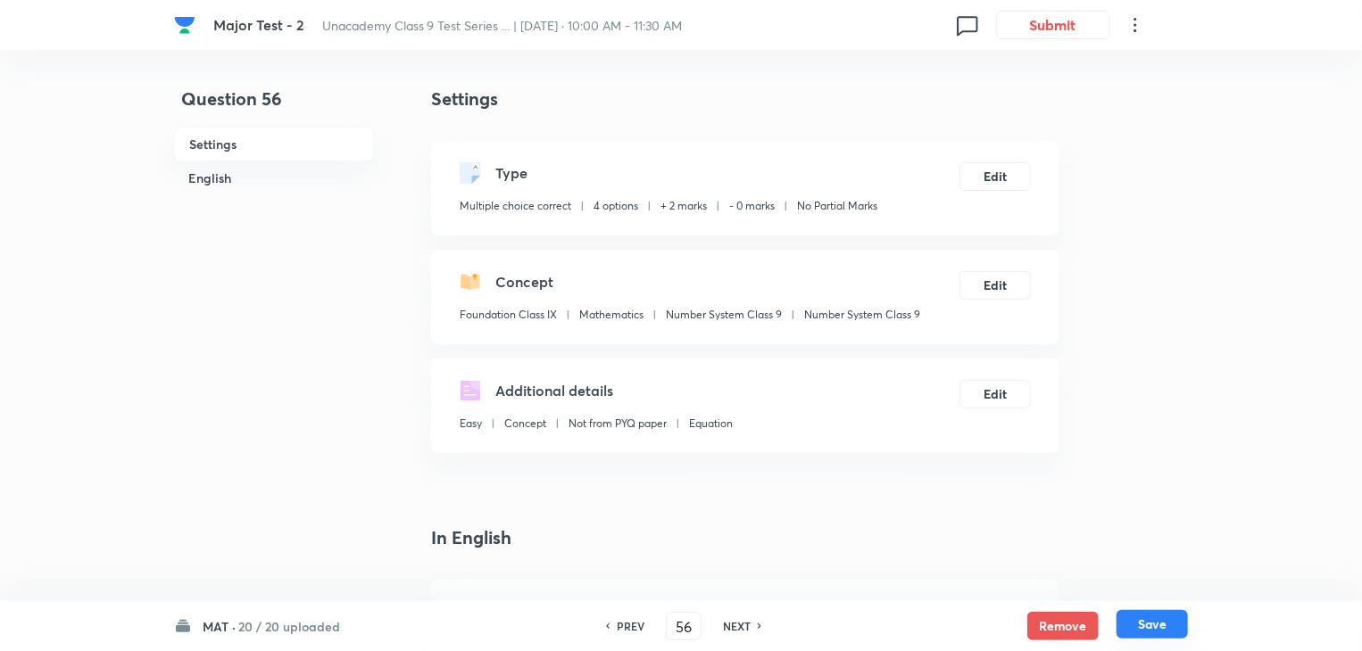
click at [1134, 619] on button "Save" at bounding box center [1151, 624] width 71 height 29
type input "57"
checkbox input "false"
checkbox input "true"
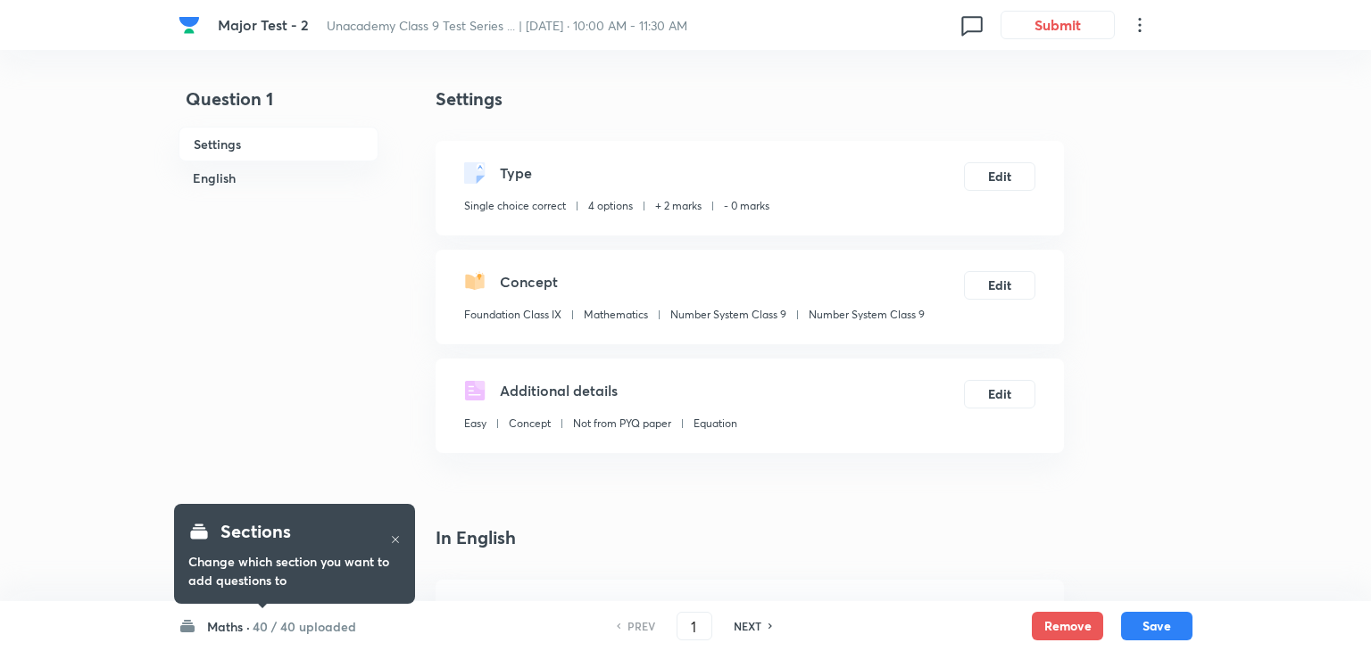
checkbox input "true"
click at [689, 622] on input "1" at bounding box center [690, 626] width 34 height 31
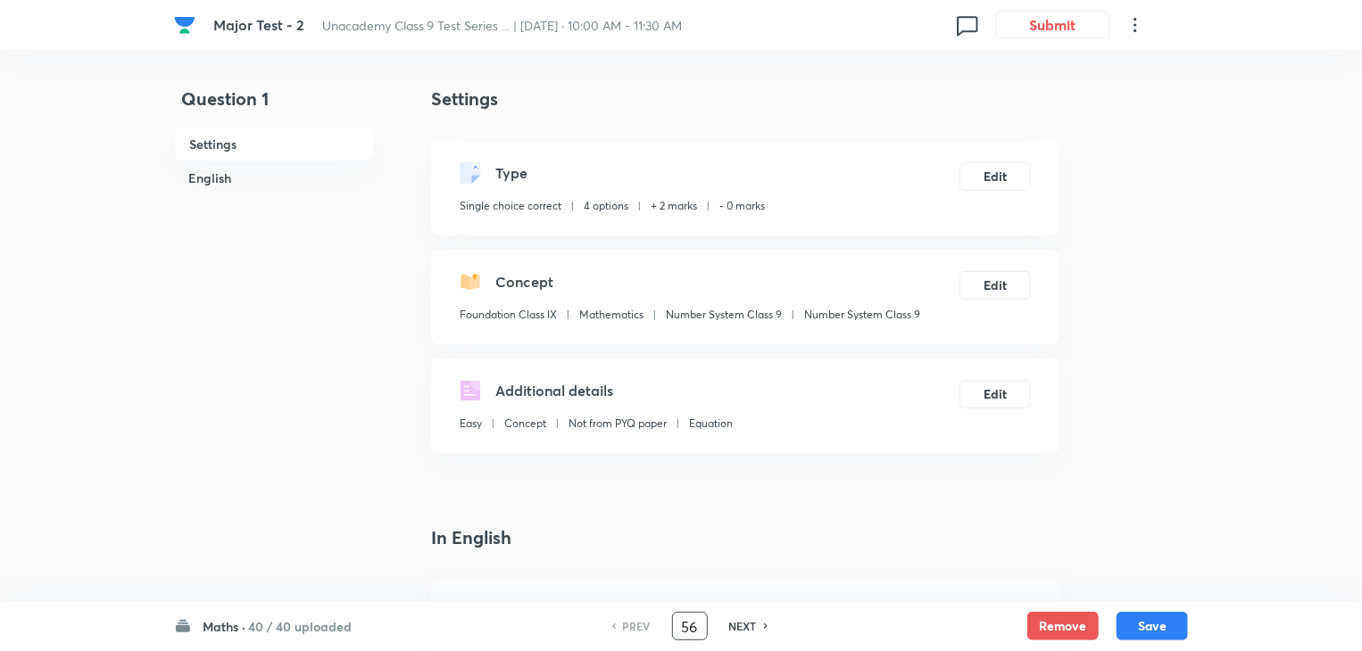
type input "56"
checkbox input "true"
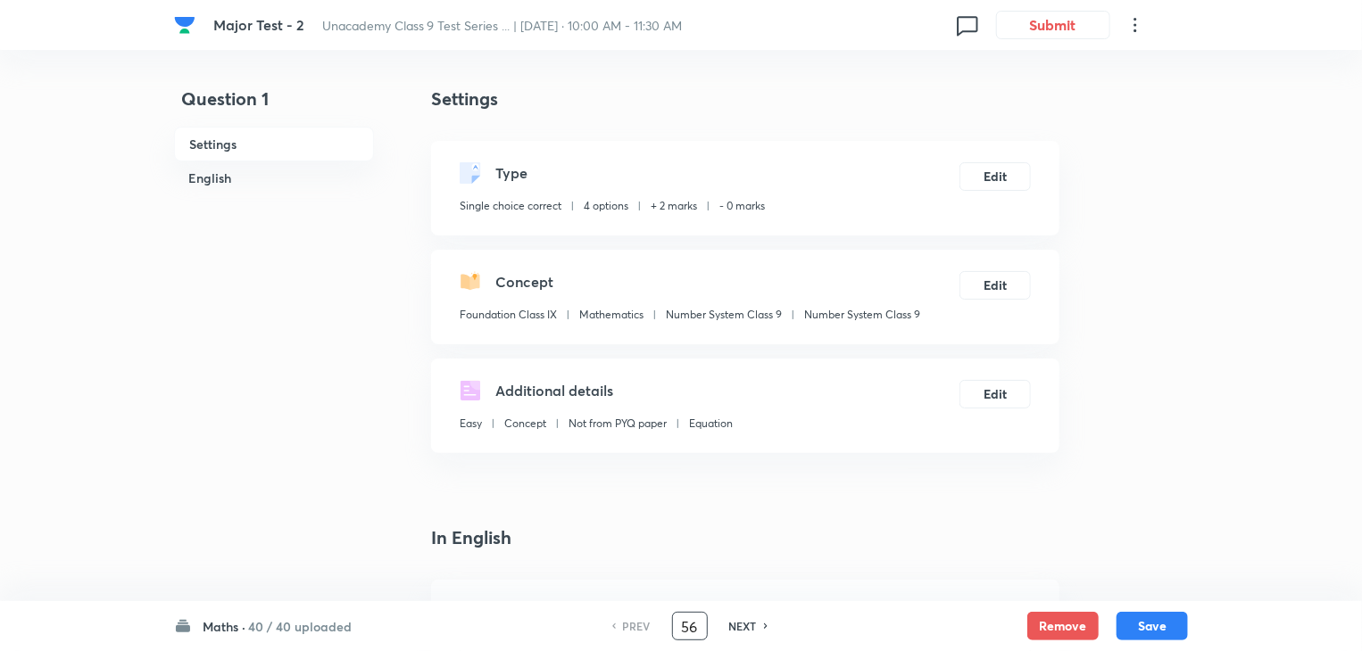
checkbox input "false"
checkbox input "true"
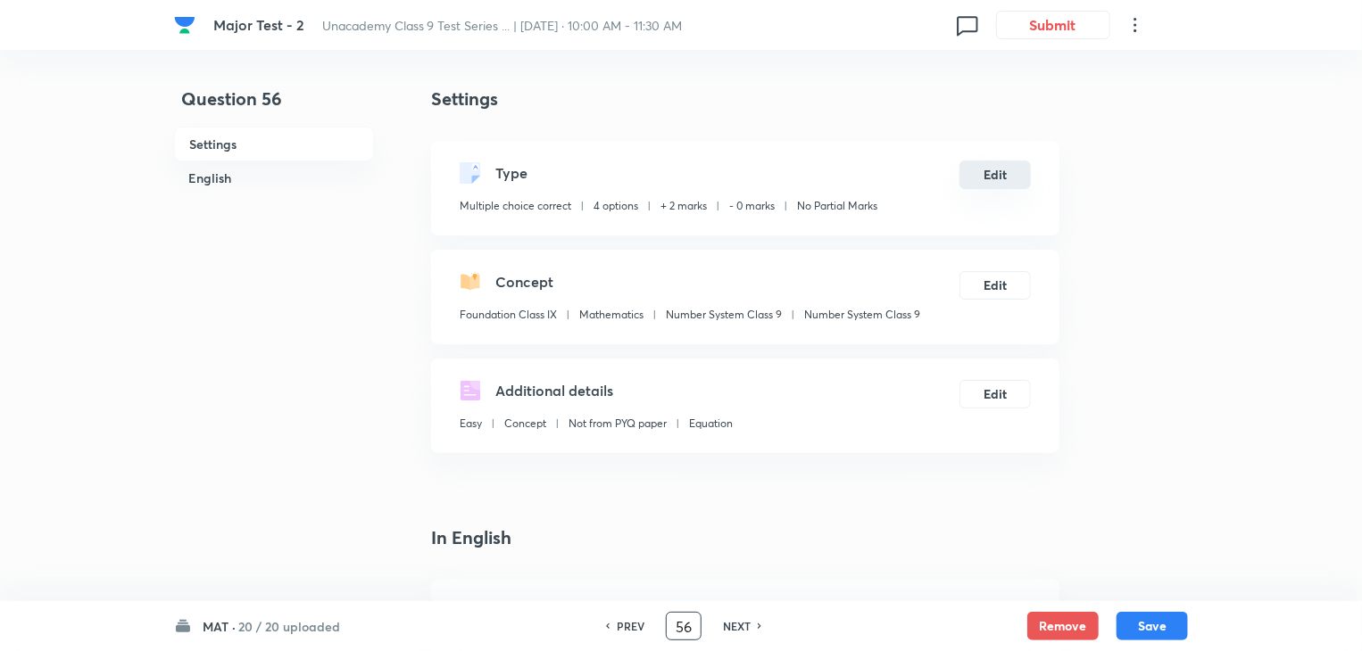
click at [995, 169] on button "Edit" at bounding box center [994, 175] width 71 height 29
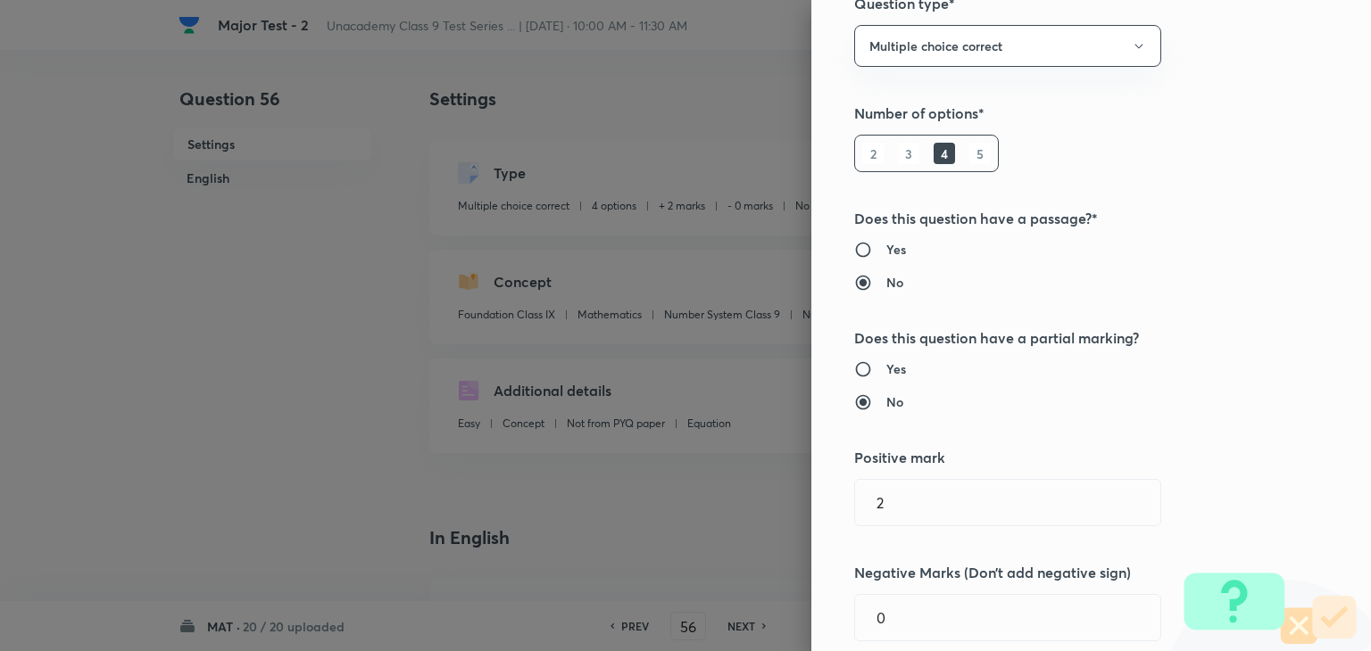
scroll to position [153, 0]
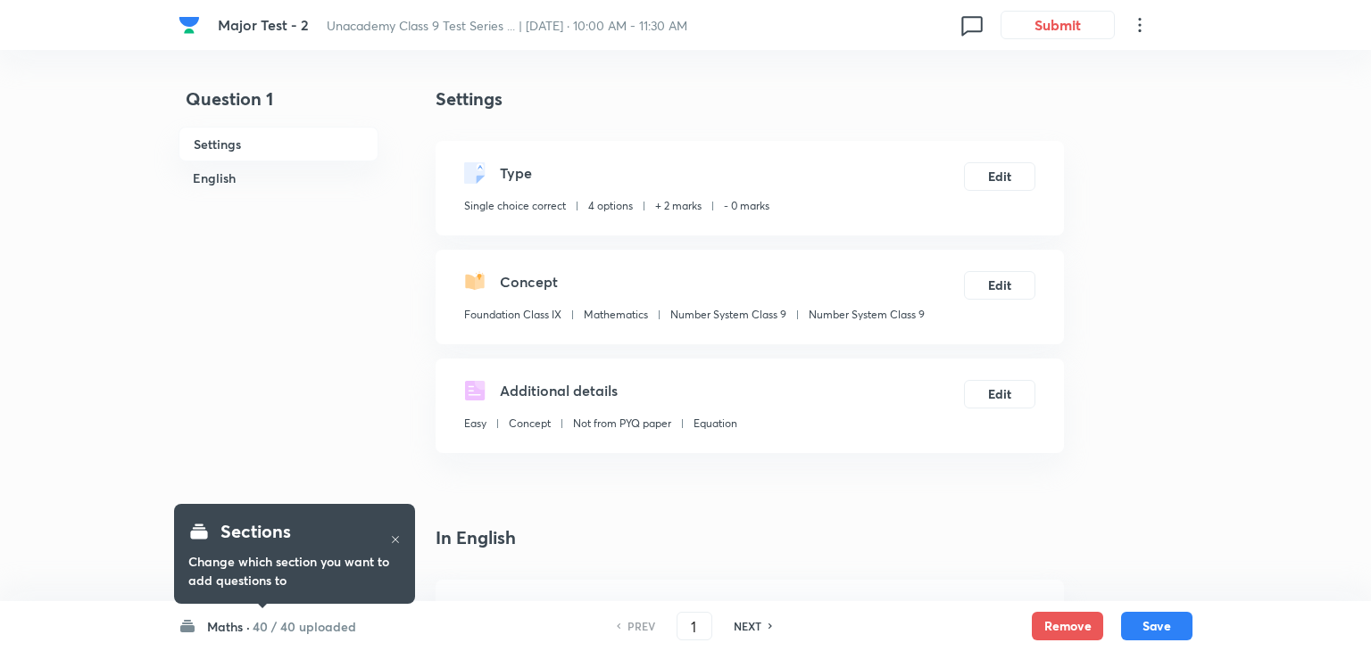
checkbox input "true"
click at [989, 170] on button "Edit" at bounding box center [994, 175] width 71 height 29
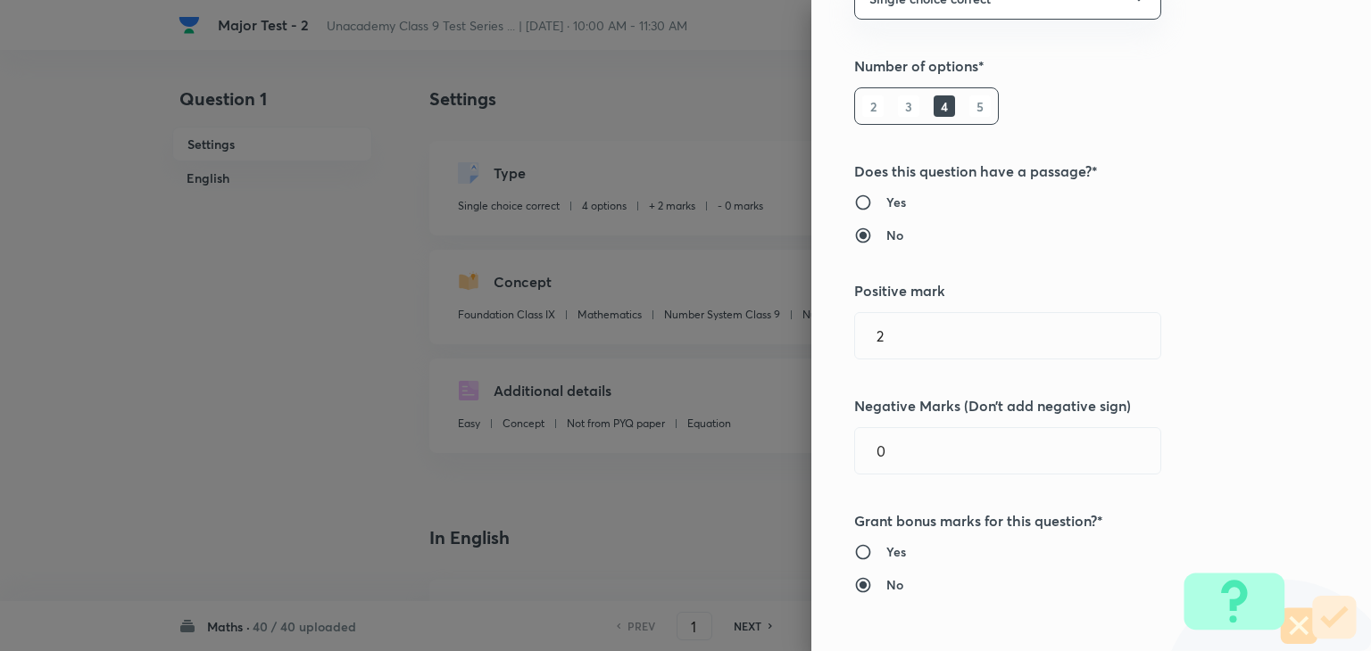
scroll to position [236, 0]
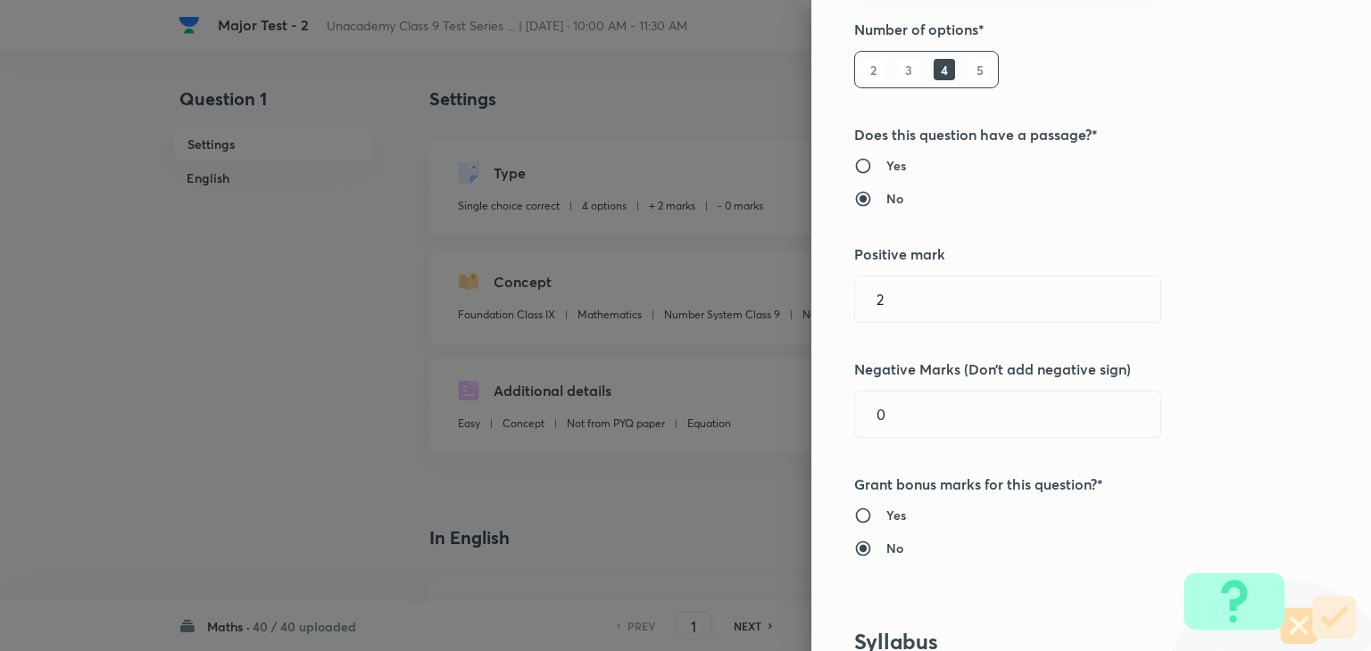
click at [684, 426] on div at bounding box center [685, 325] width 1371 height 651
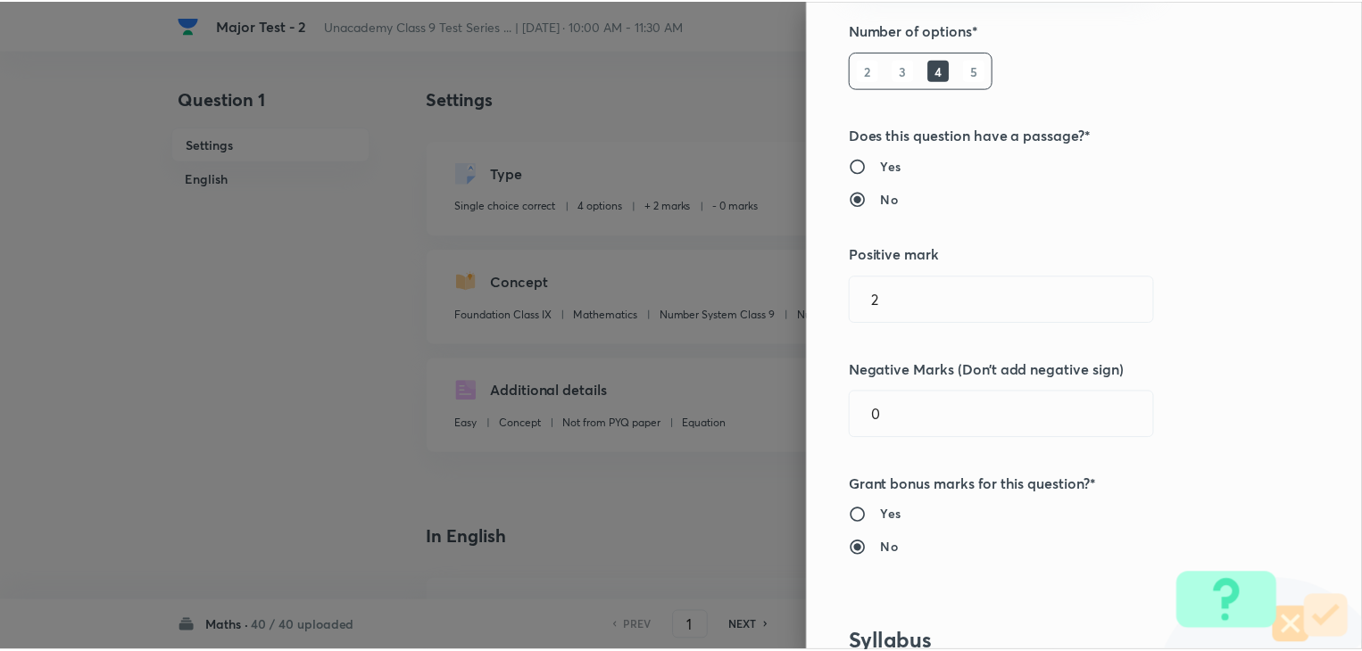
scroll to position [0, 0]
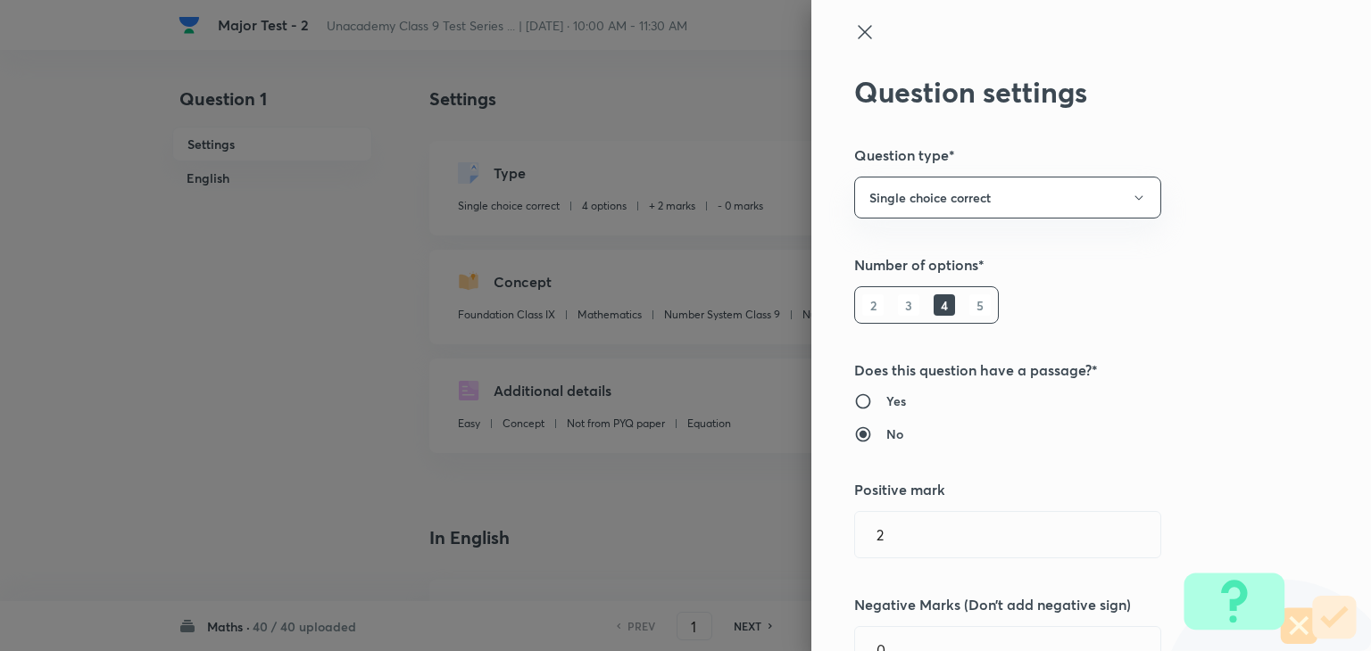
click at [854, 25] on icon at bounding box center [864, 31] width 21 height 21
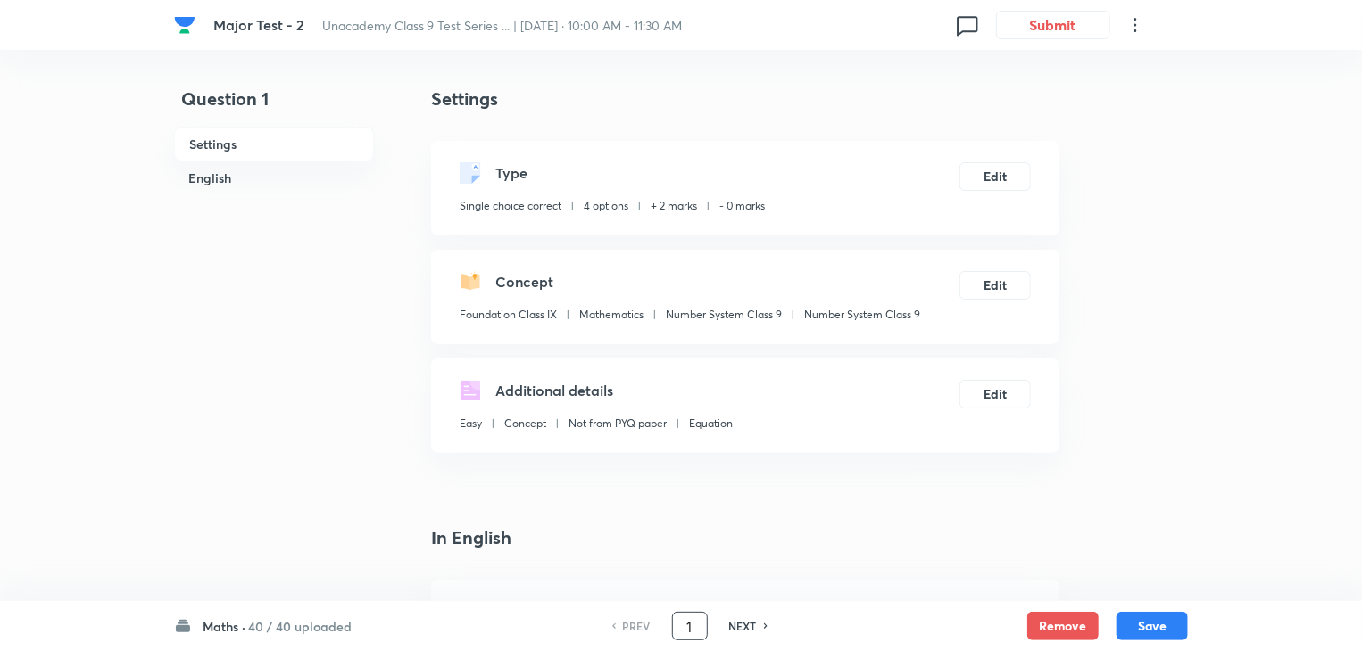
click at [678, 616] on input "1" at bounding box center [690, 626] width 34 height 31
type input "56"
checkbox input "true"
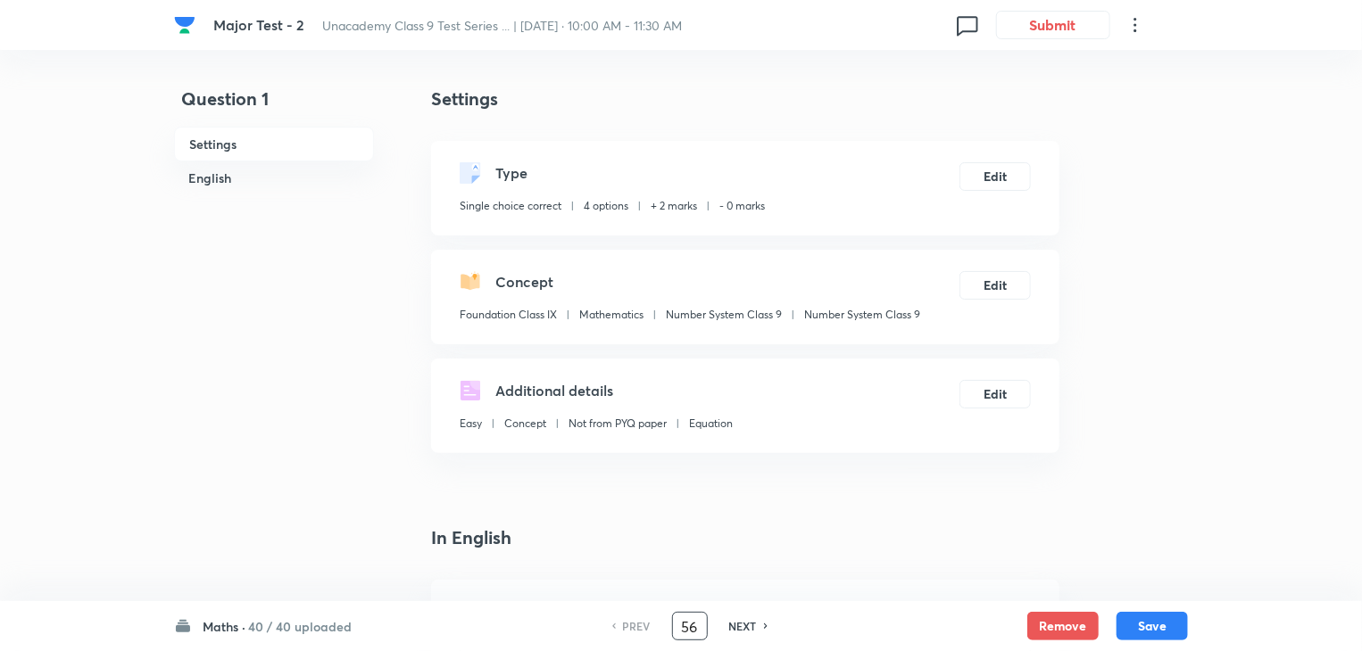
checkbox input "true"
checkbox input "false"
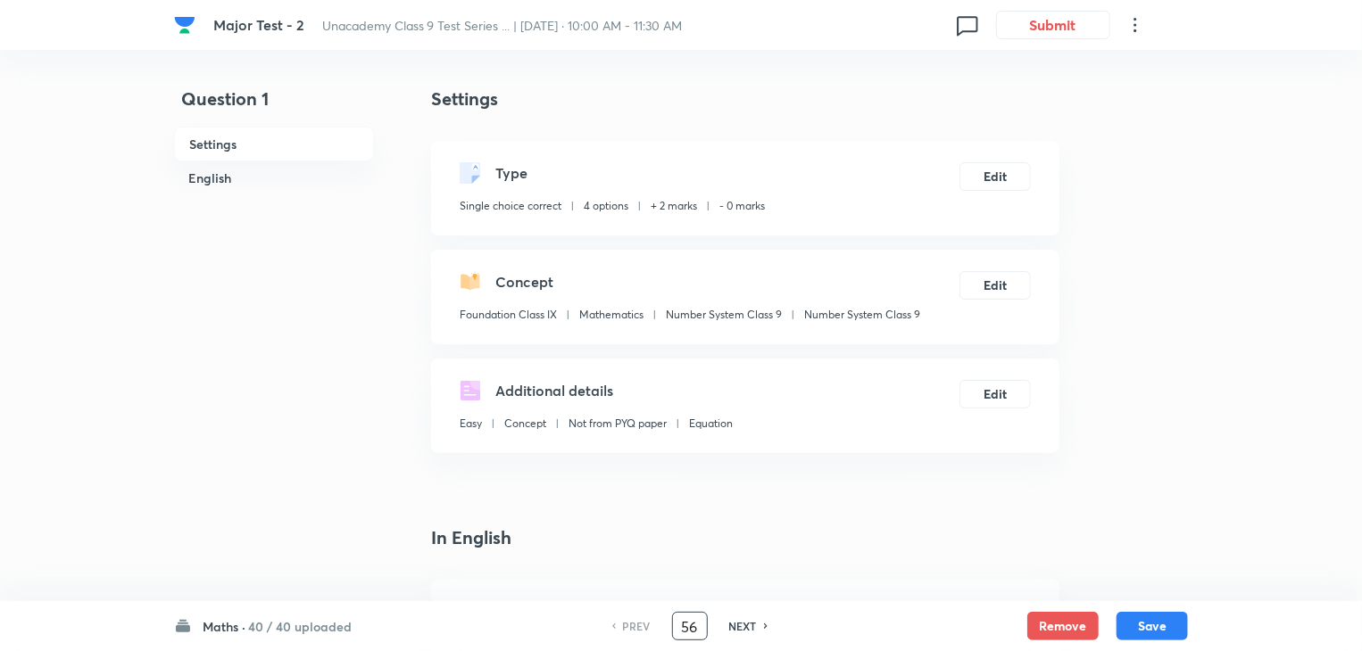
checkbox input "false"
checkbox input "true"
click at [1030, 172] on button "Edit" at bounding box center [994, 175] width 71 height 29
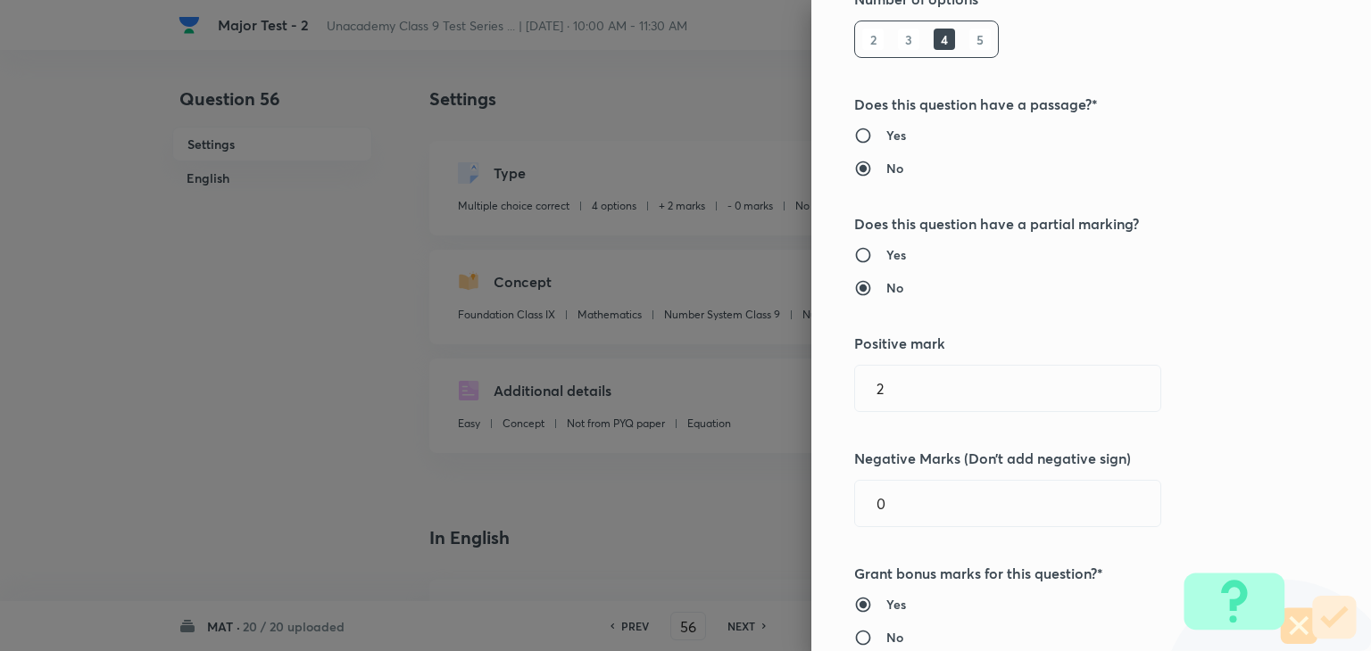
scroll to position [307, 0]
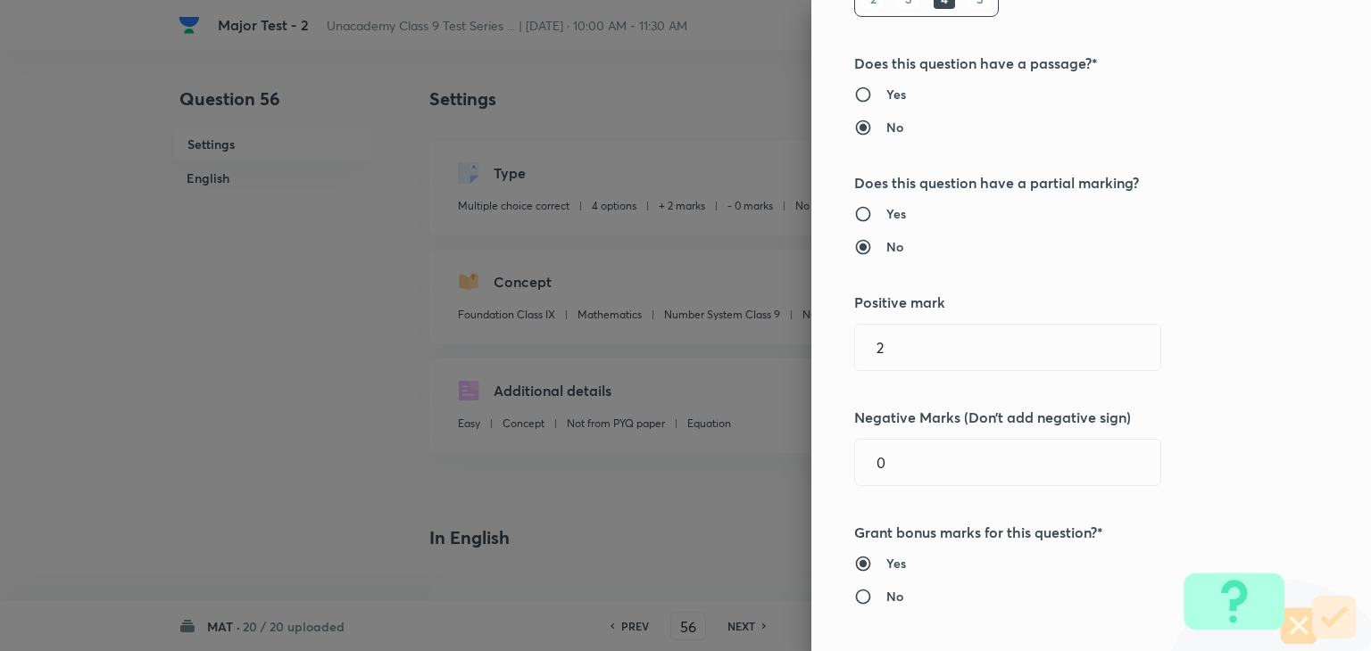
click at [778, 565] on div at bounding box center [685, 325] width 1371 height 651
click at [868, 143] on div "Question settings Question type* Multiple choice correct Number of options* 2 3…" at bounding box center [1091, 325] width 560 height 651
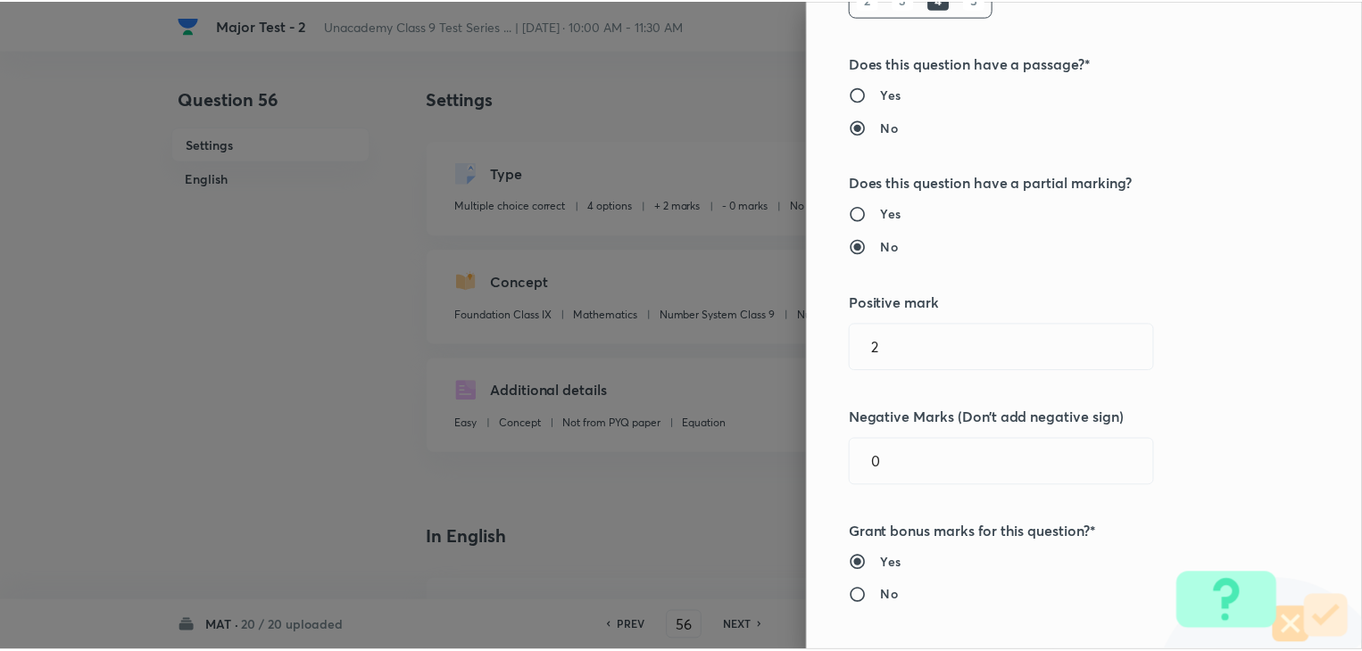
scroll to position [0, 0]
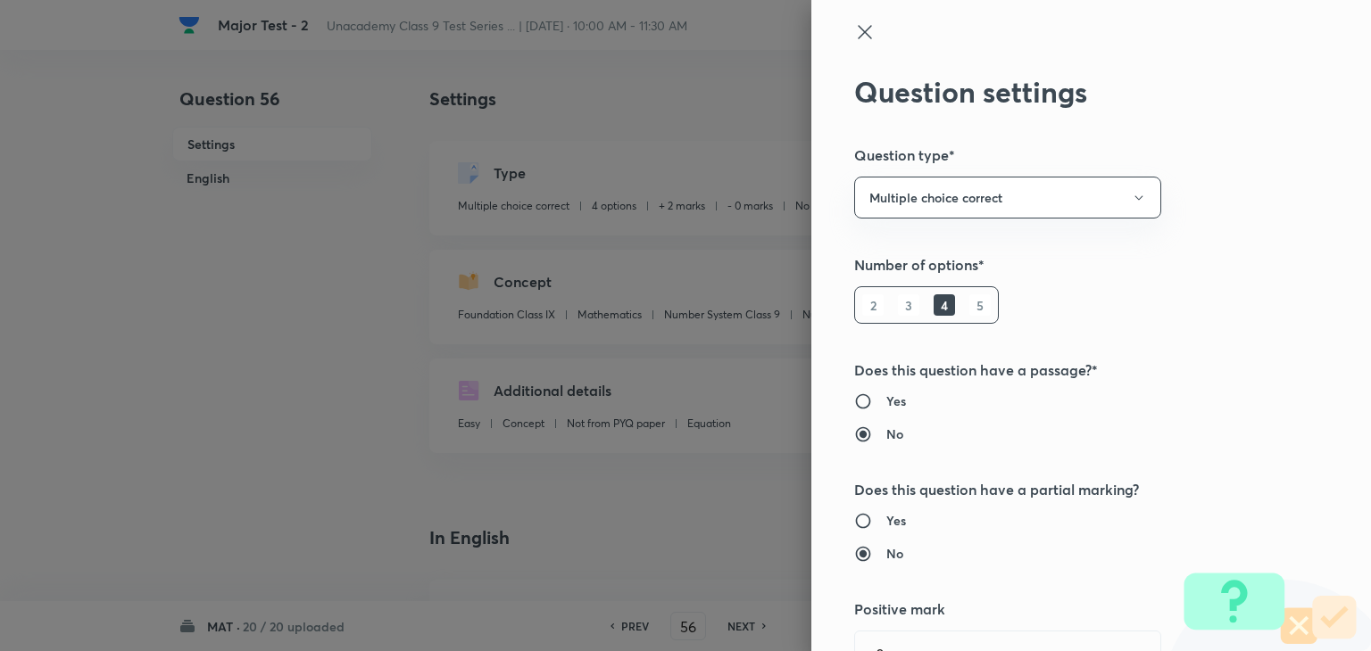
click at [854, 33] on icon at bounding box center [864, 31] width 21 height 21
